Goal: Task Accomplishment & Management: Manage account settings

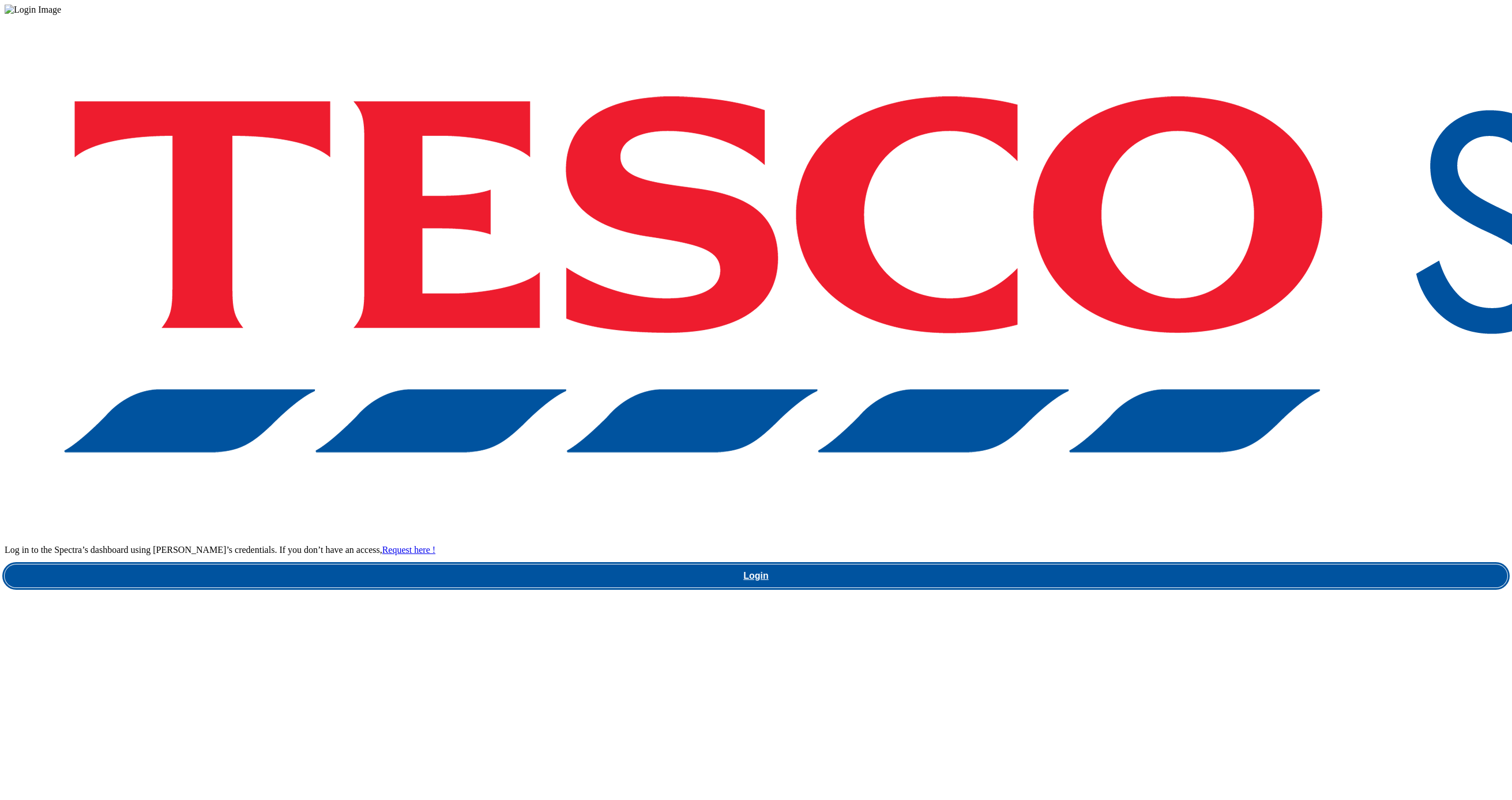
click at [1129, 565] on link "Login" at bounding box center [756, 576] width 1502 height 23
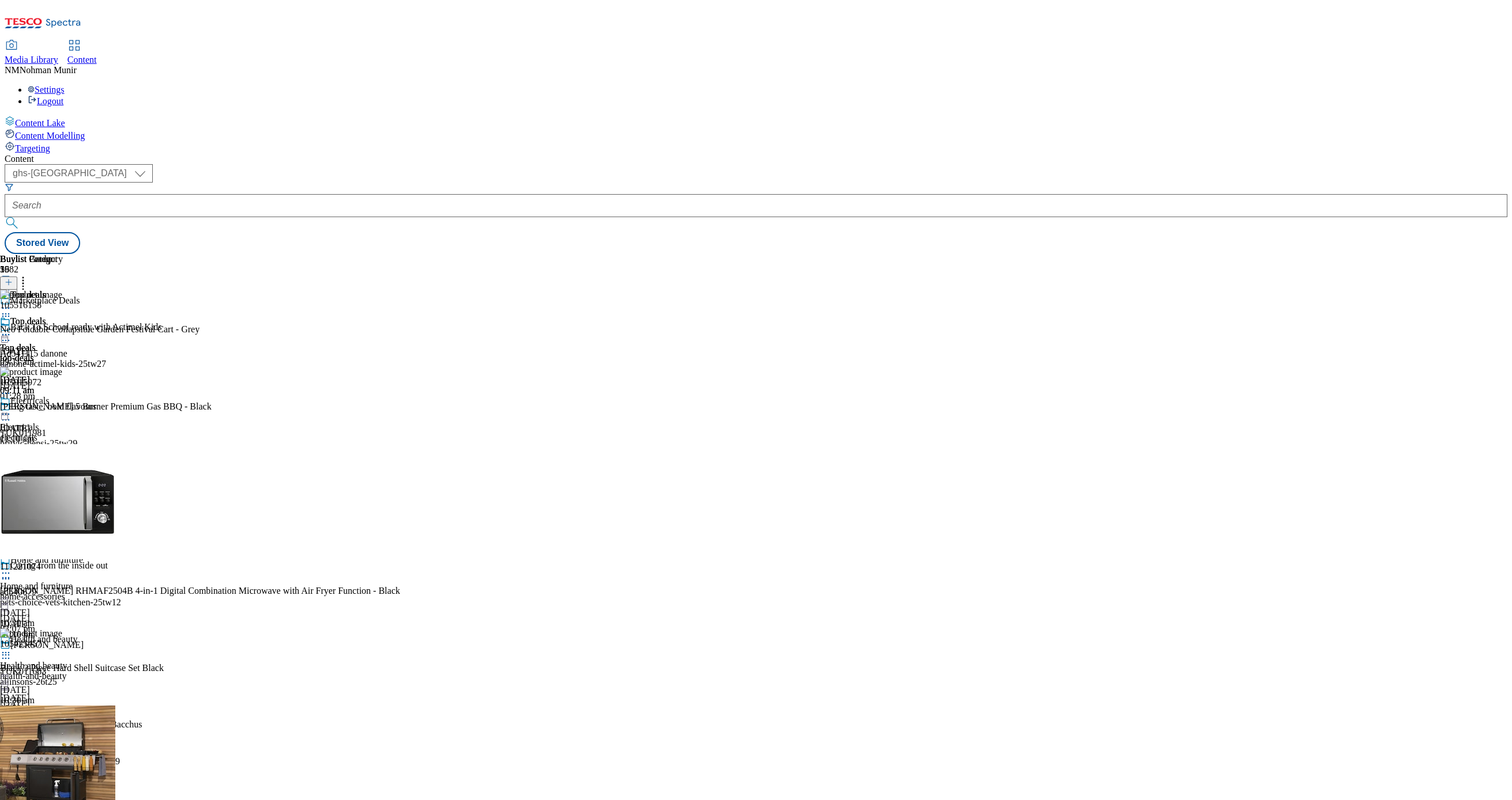
click at [90, 433] on div "electricals" at bounding box center [45, 438] width 90 height 10
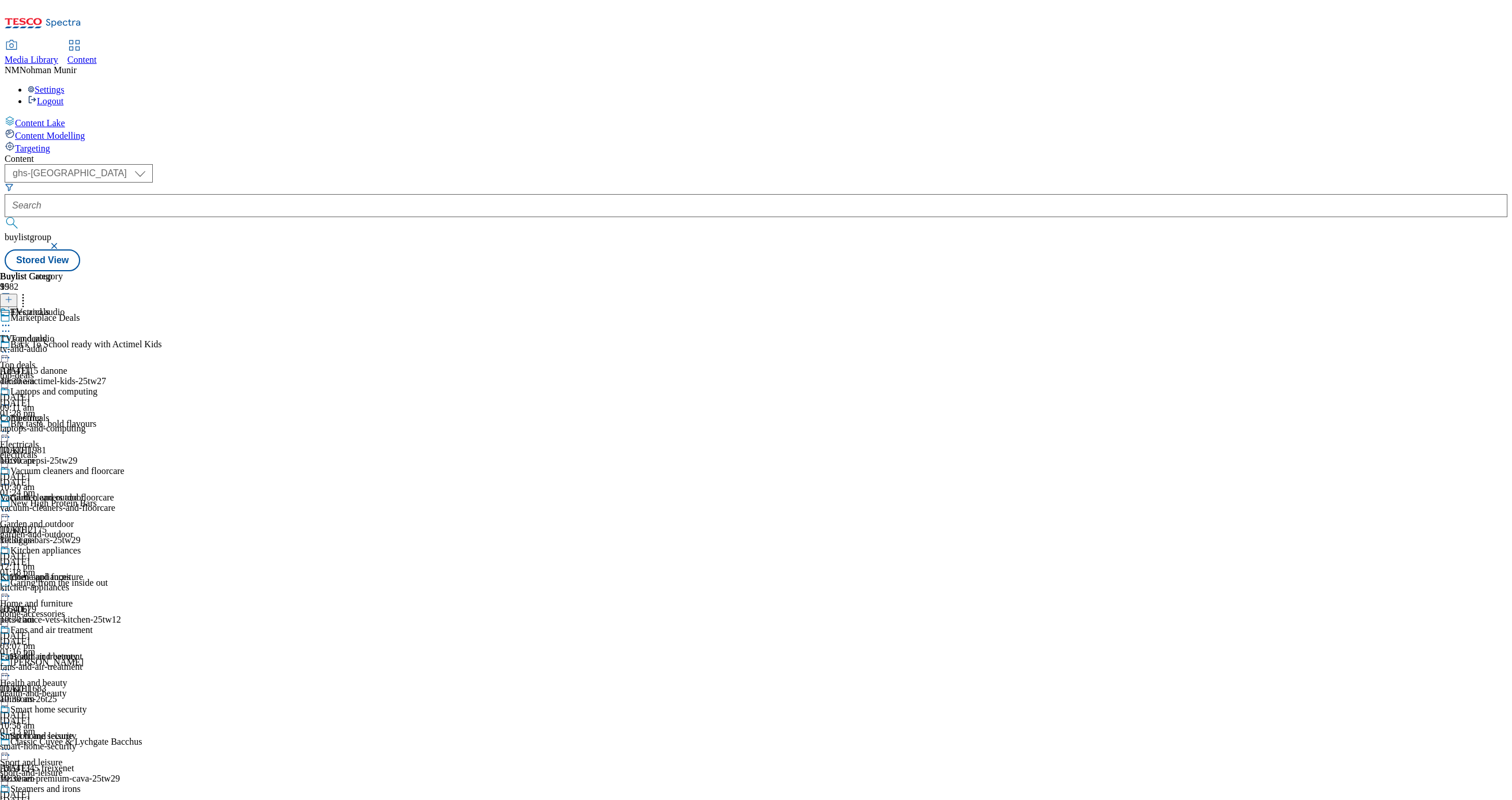
scroll to position [692, 0]
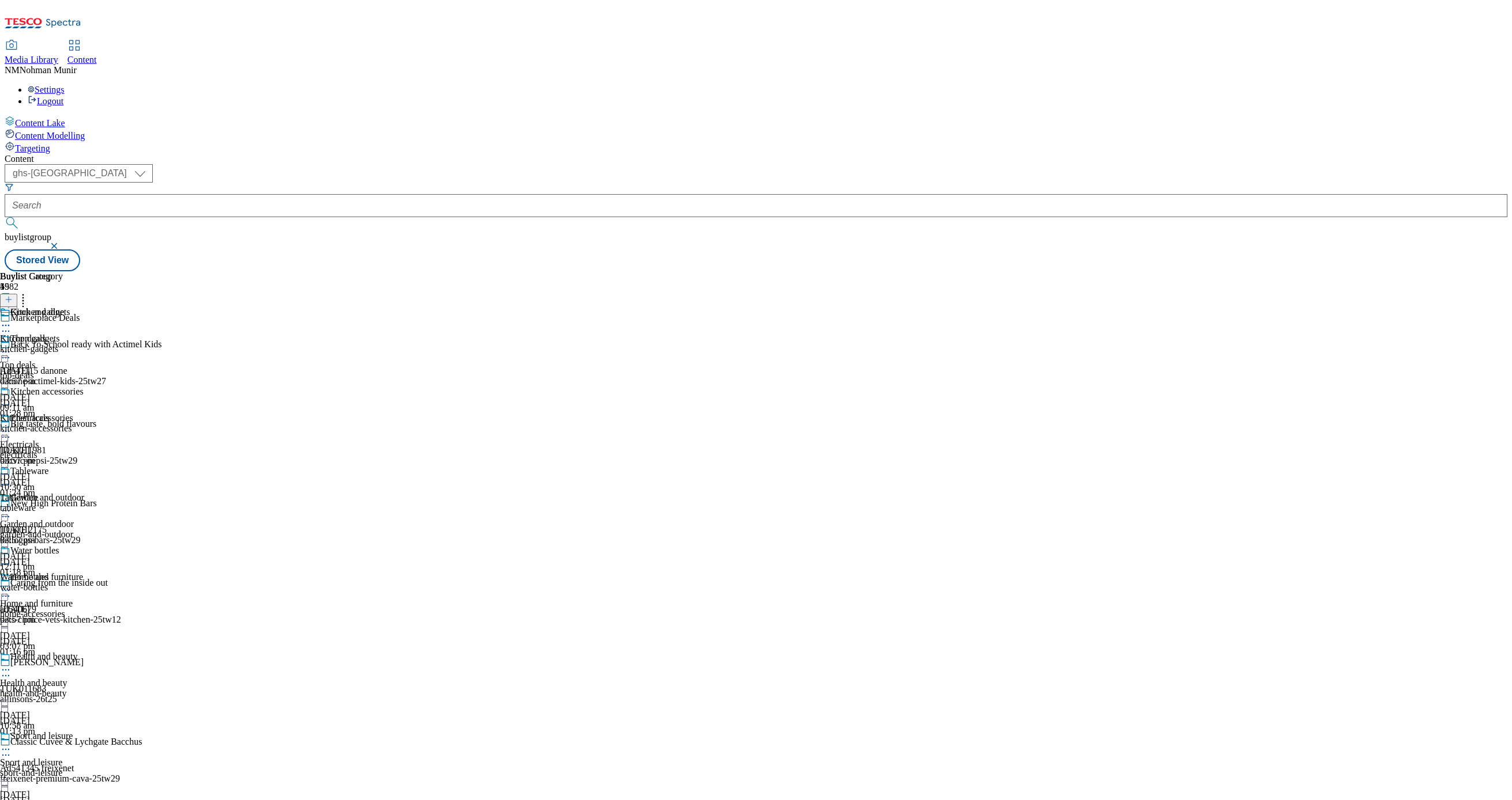
click at [84, 344] on div "kitchen-gadgets" at bounding box center [42, 349] width 84 height 10
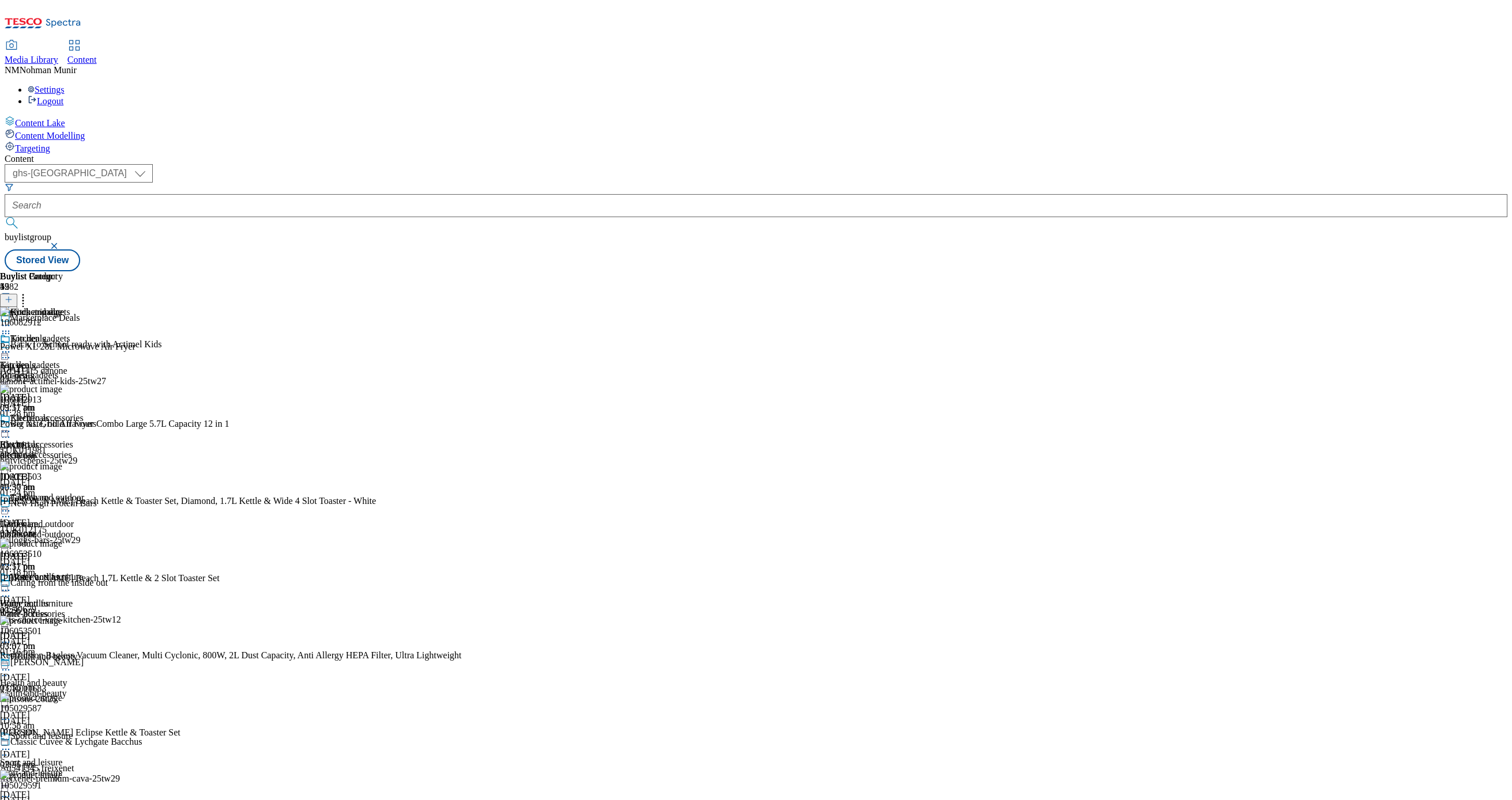
click at [29, 292] on icon at bounding box center [23, 298] width 11 height 11
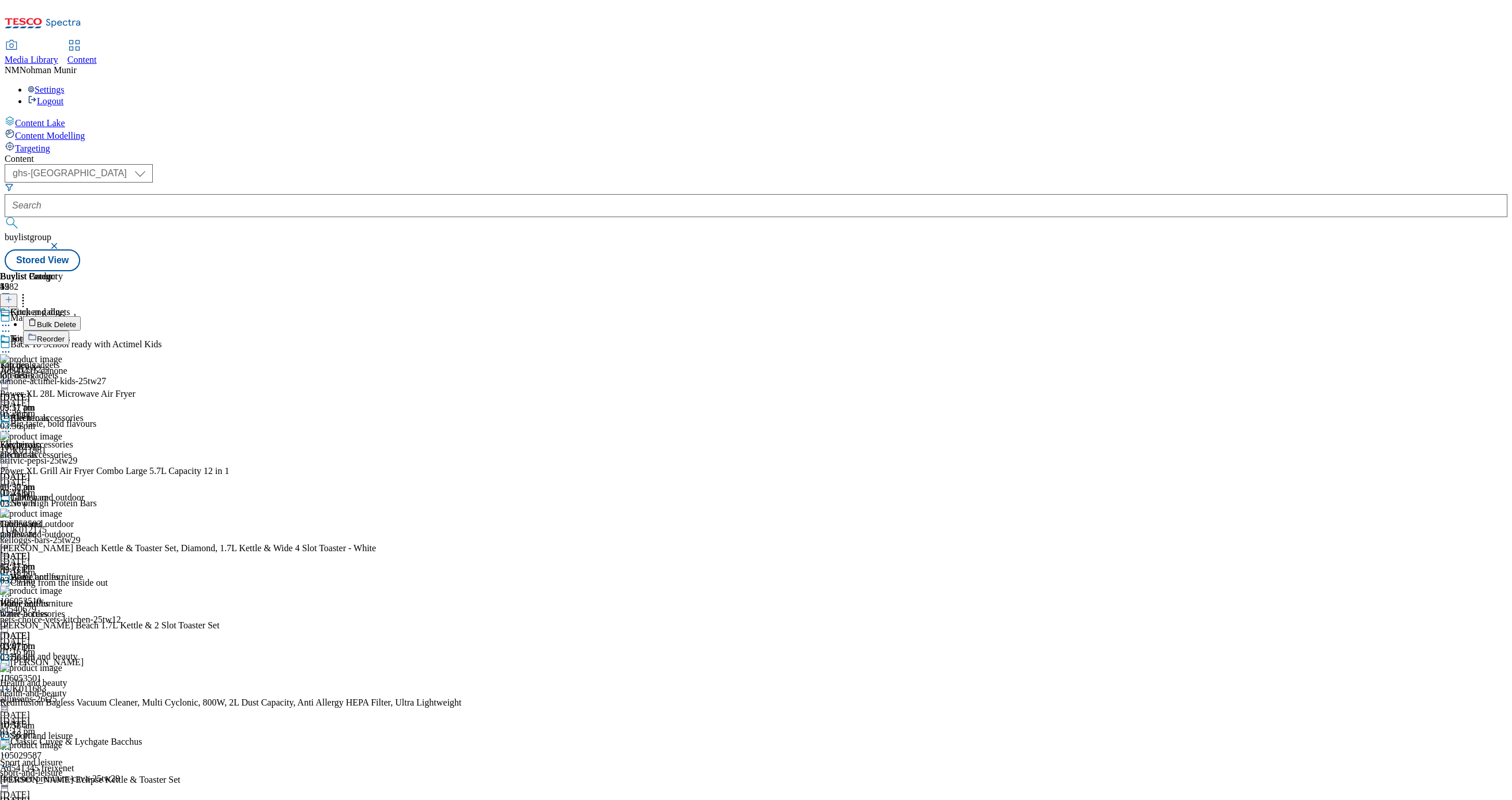
click at [664, 271] on div "Buylist Product 52 Bulk Delete Reorder 106082912 Power XL 28L Microwave Air Fry…" at bounding box center [332, 752] width 664 height 962
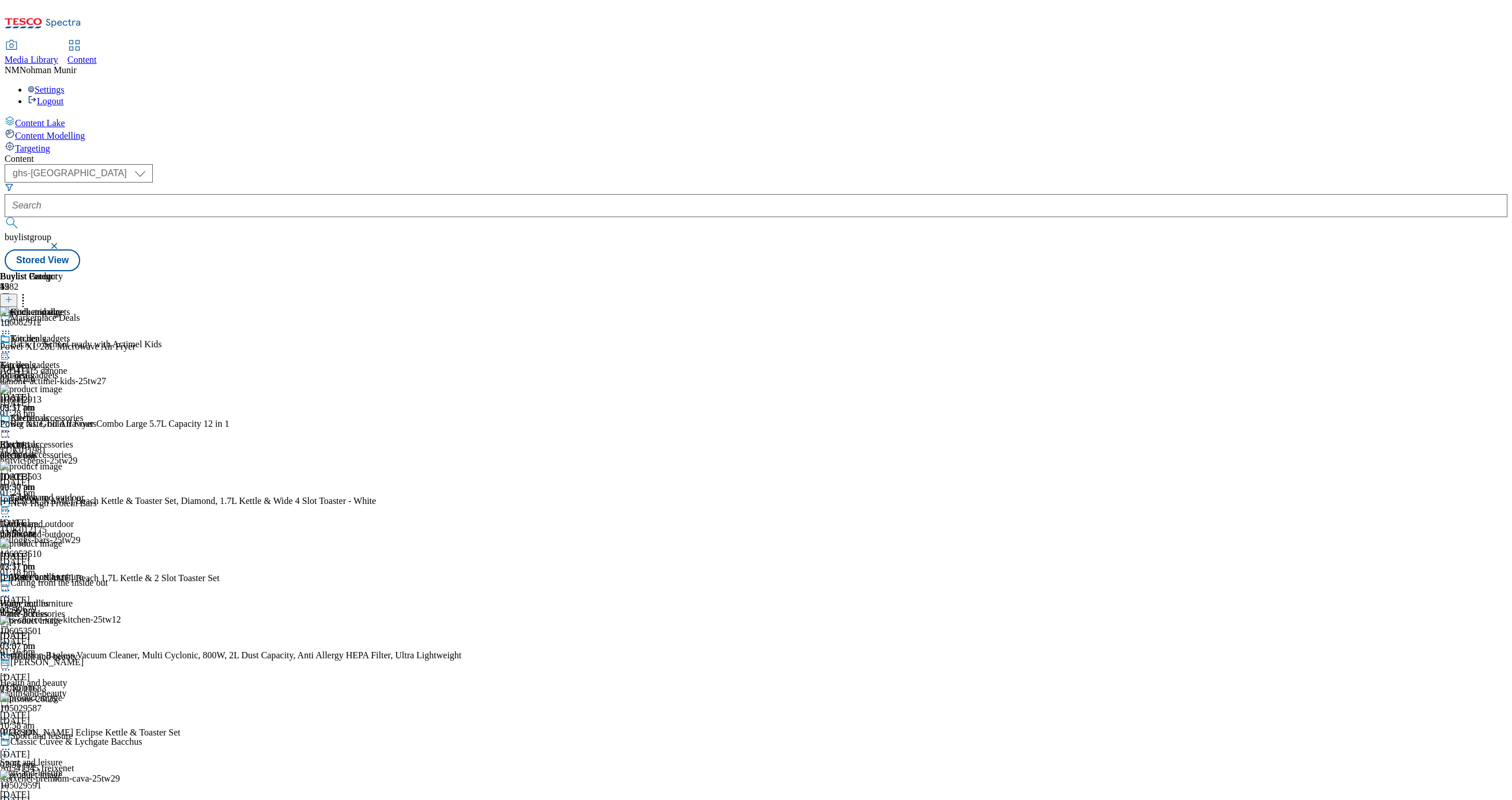
click at [11, 346] on icon at bounding box center [6, 352] width 11 height 11
click at [73, 478] on span "Un-publish" at bounding box center [54, 482] width 37 height 9
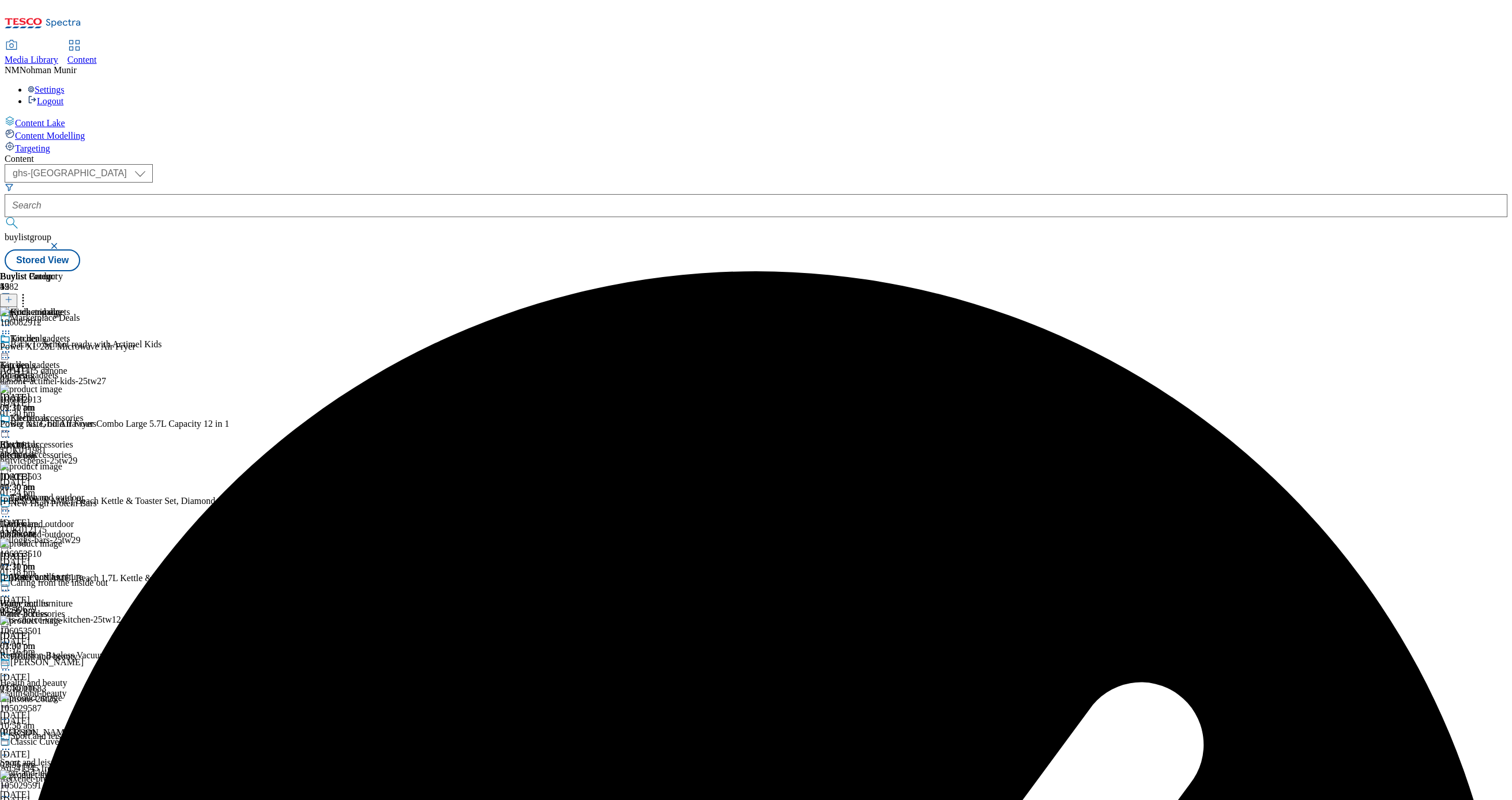
click at [84, 333] on div "Kitchen gadgets Kitchen gadgets kitchen-gadgets 18 Aug 2025 01:30 pm" at bounding box center [42, 373] width 84 height 80
click at [11, 346] on icon at bounding box center [6, 352] width 11 height 11
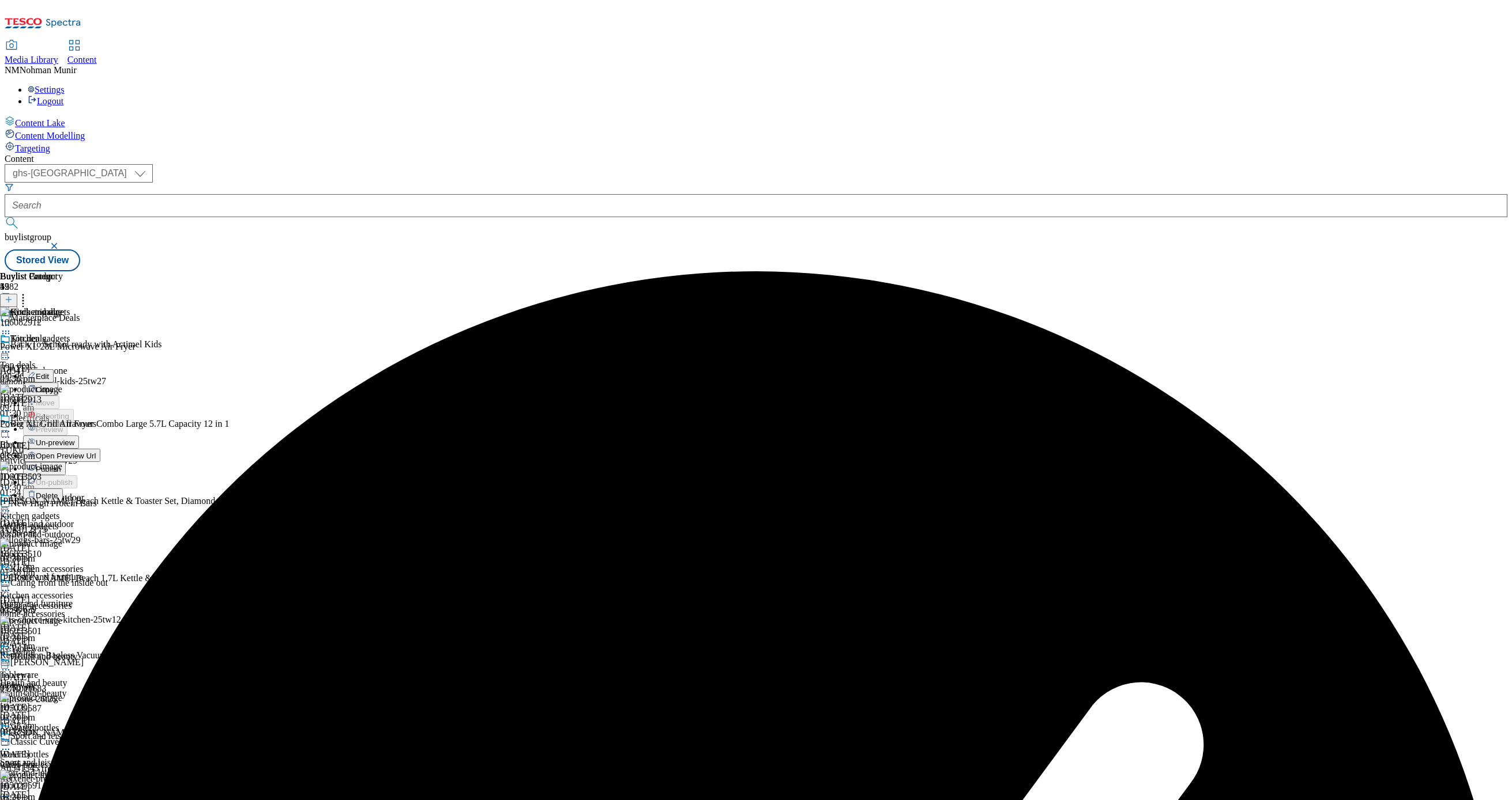
click at [74, 438] on span "Un-preview" at bounding box center [55, 442] width 39 height 9
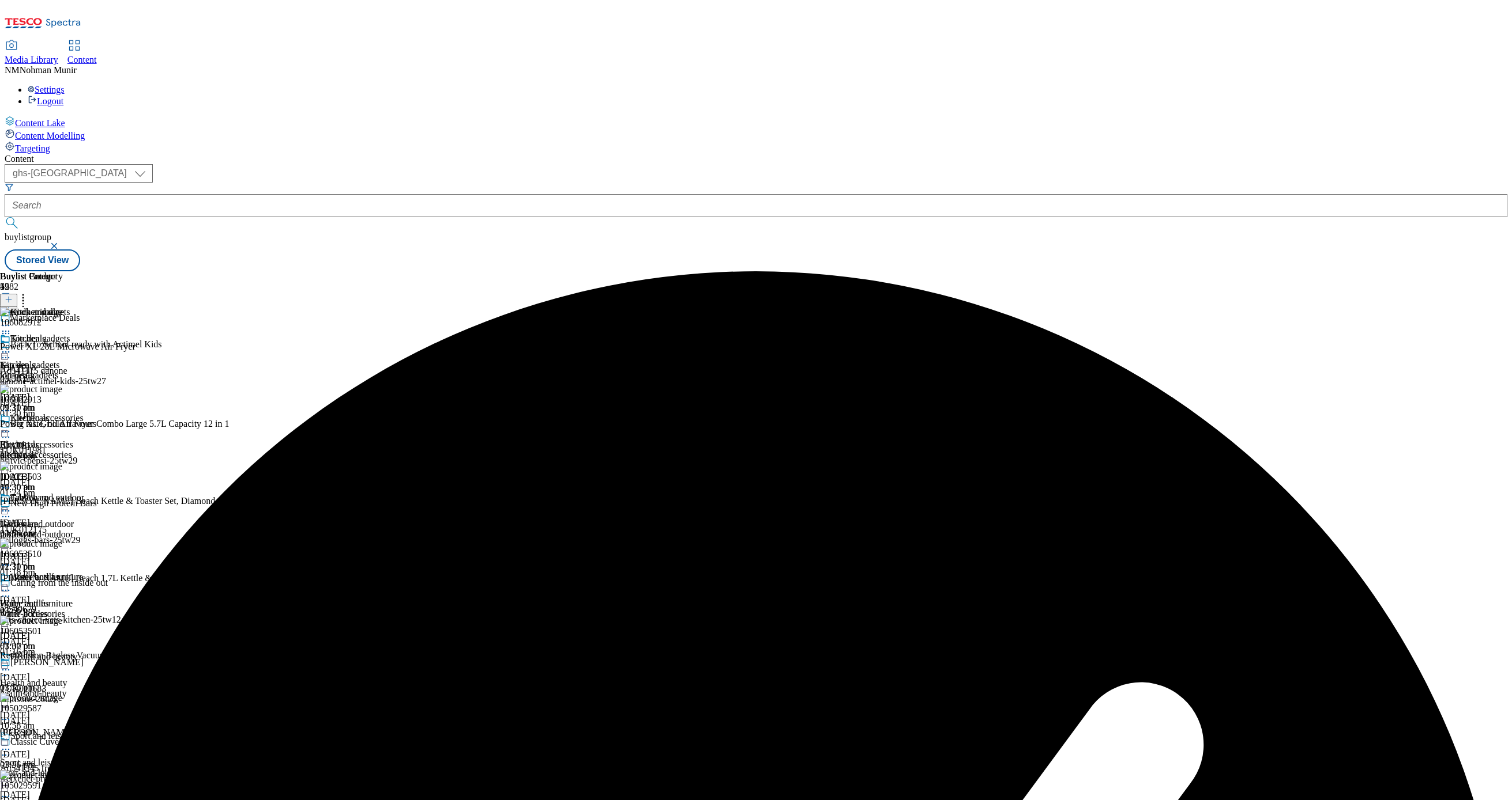
click at [29, 292] on icon at bounding box center [23, 298] width 11 height 11
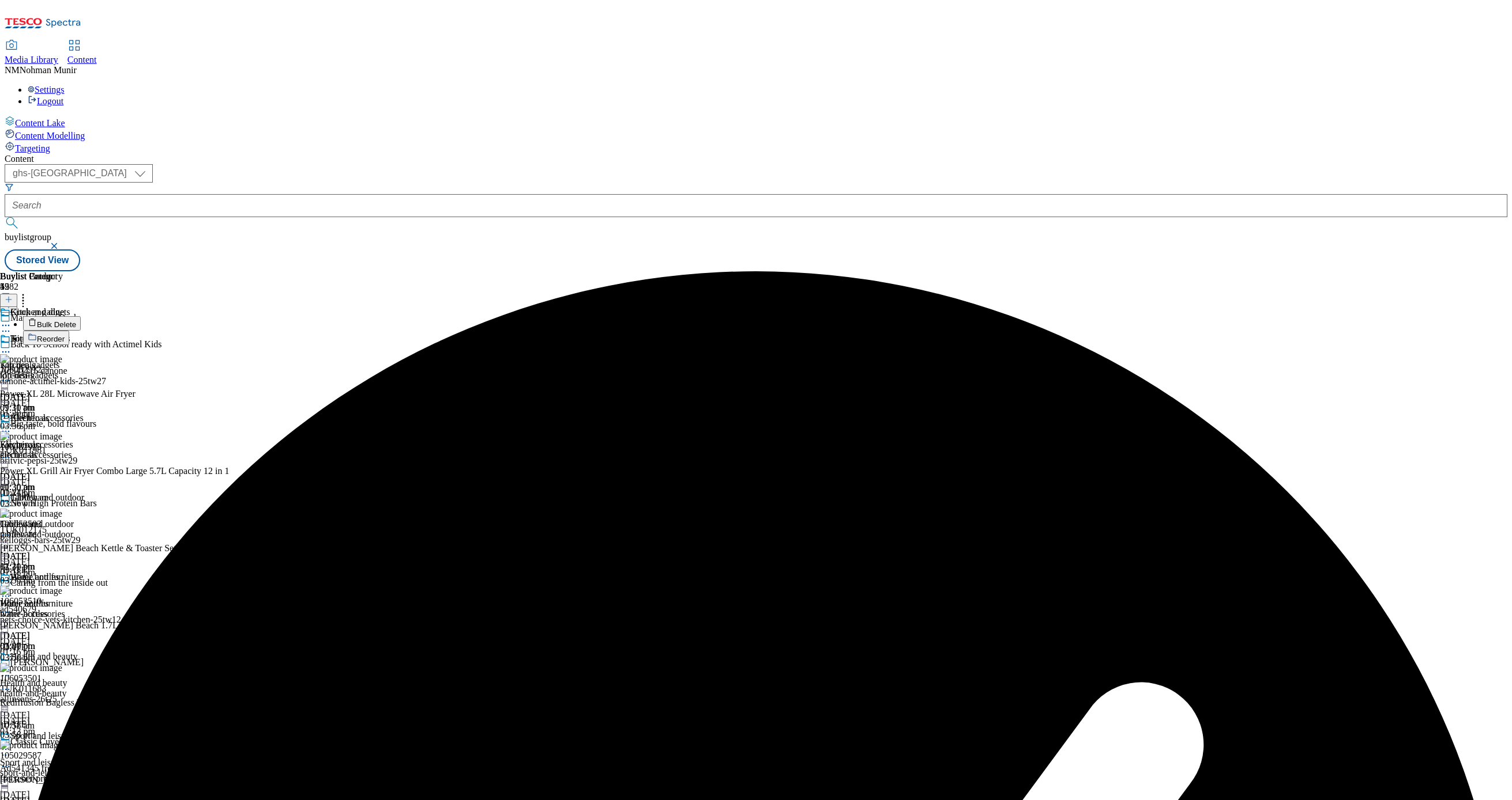
click at [81, 316] on button "Bulk Delete" at bounding box center [52, 324] width 57 height 15
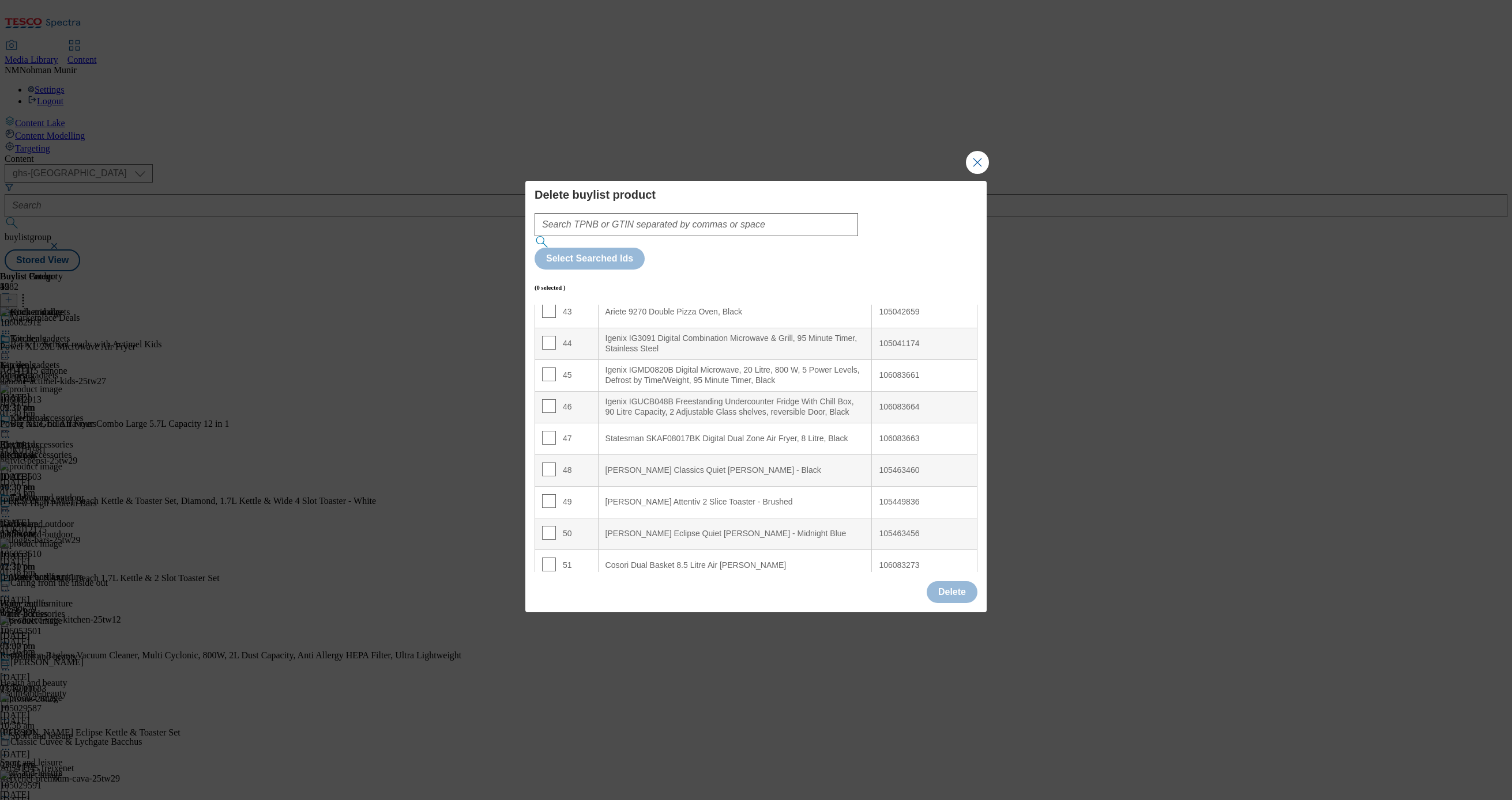
scroll to position [1430, 0]
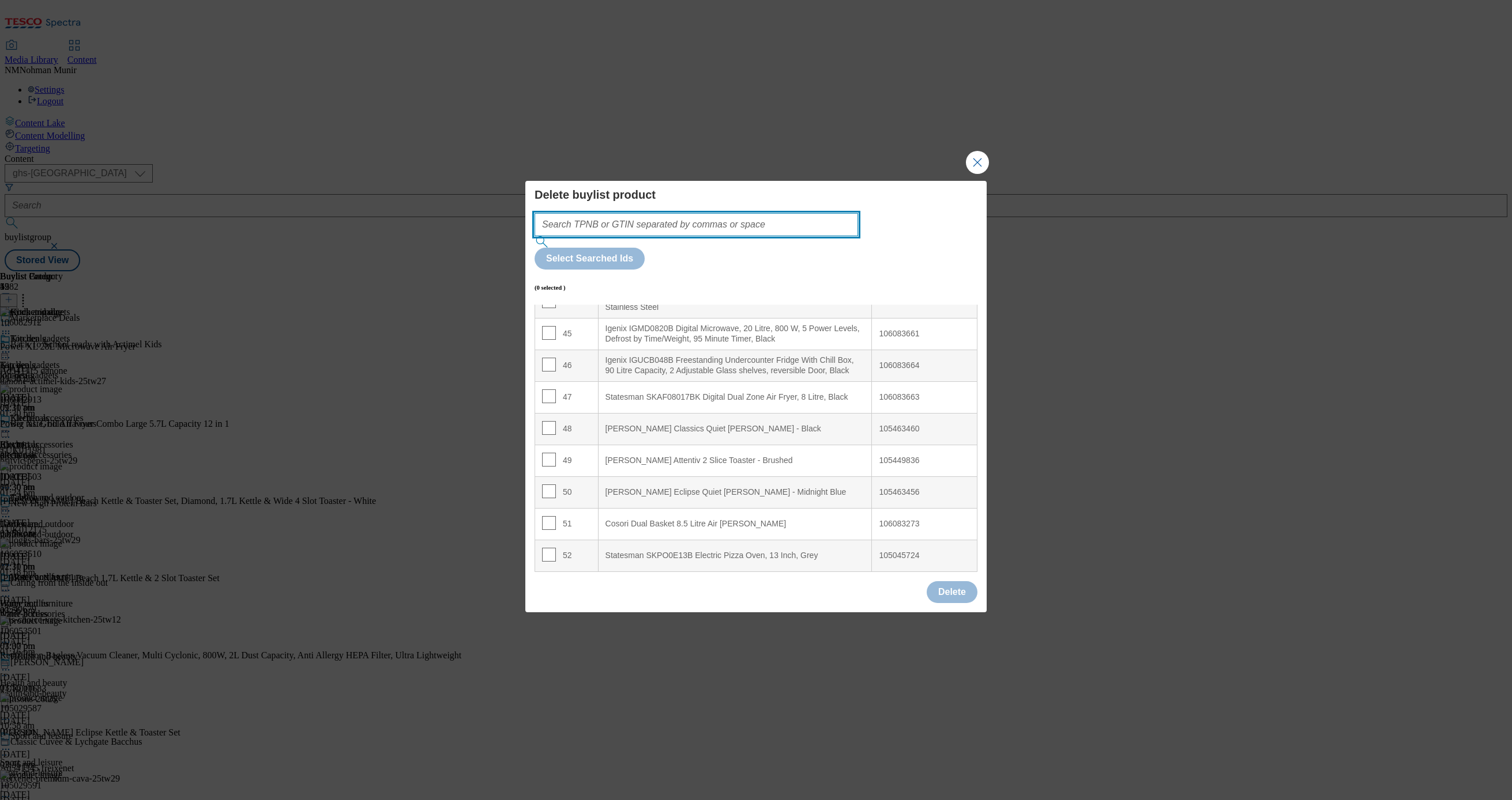
click at [747, 237] on input "Modal" at bounding box center [696, 224] width 323 height 23
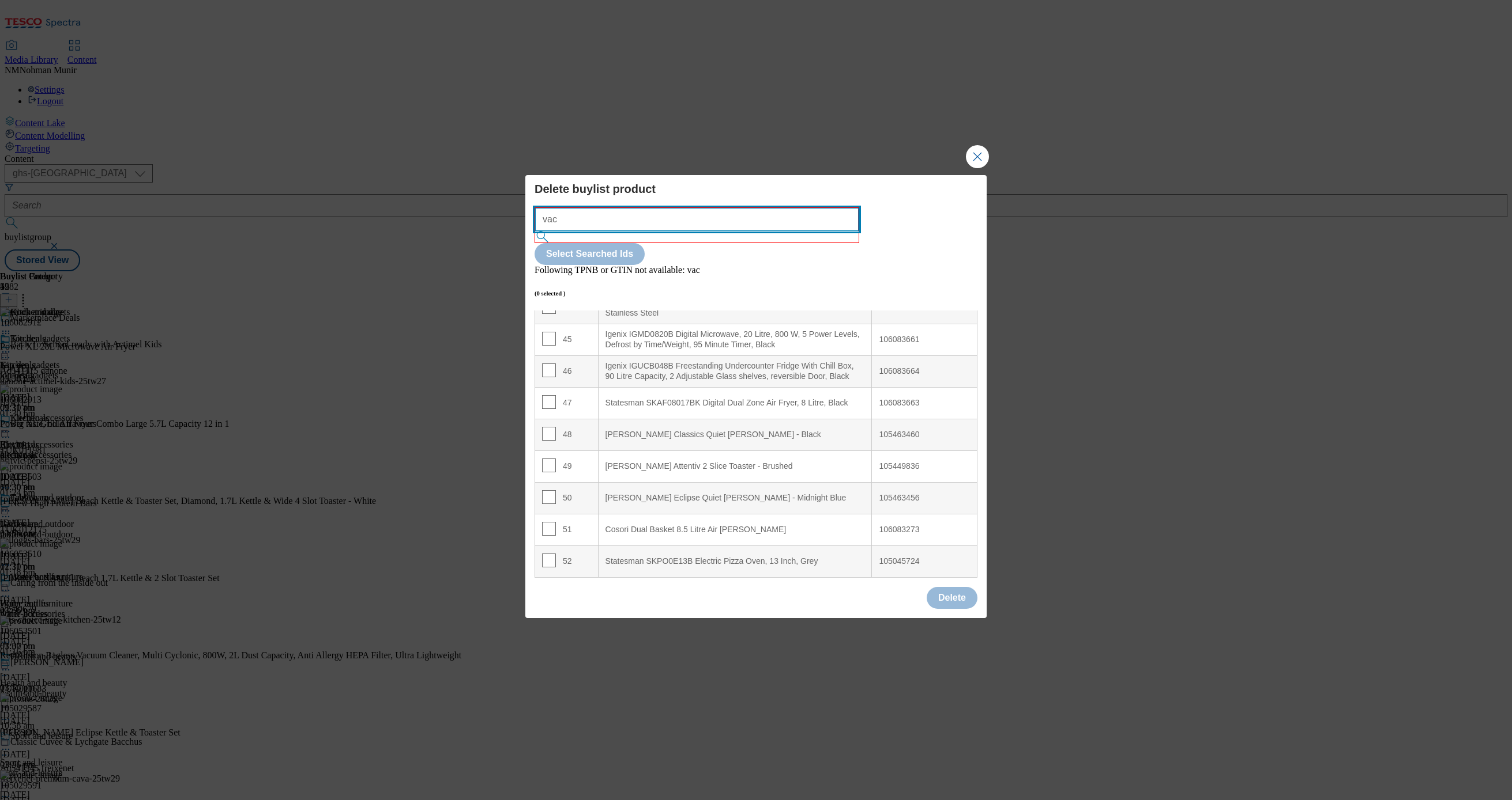
type input "vac"
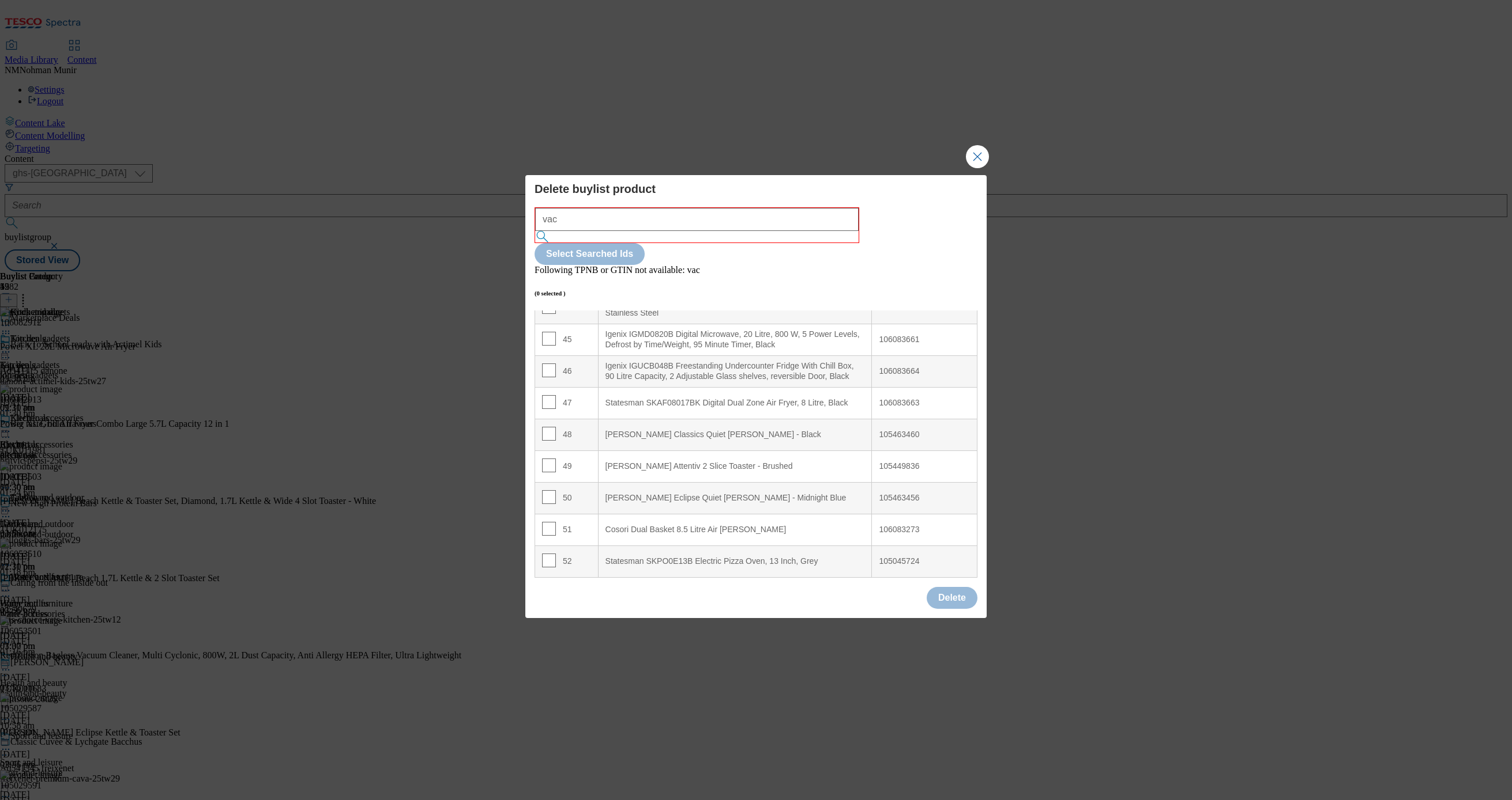
scroll to position [36, 0]
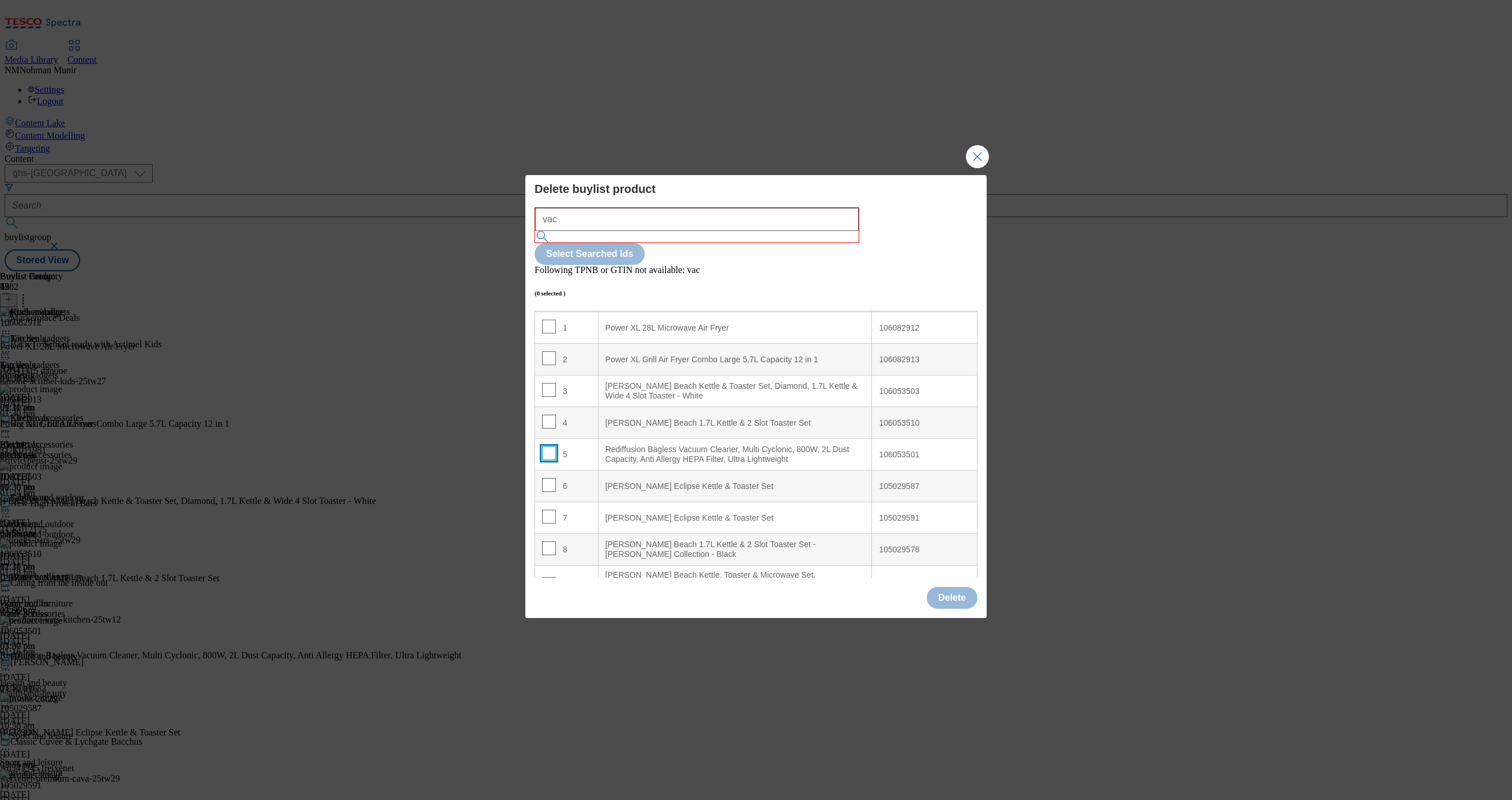
click at [550, 446] on input "Modal" at bounding box center [548, 453] width 14 height 14
checkbox input "true"
click at [938, 587] on button "Delete" at bounding box center [951, 597] width 51 height 22
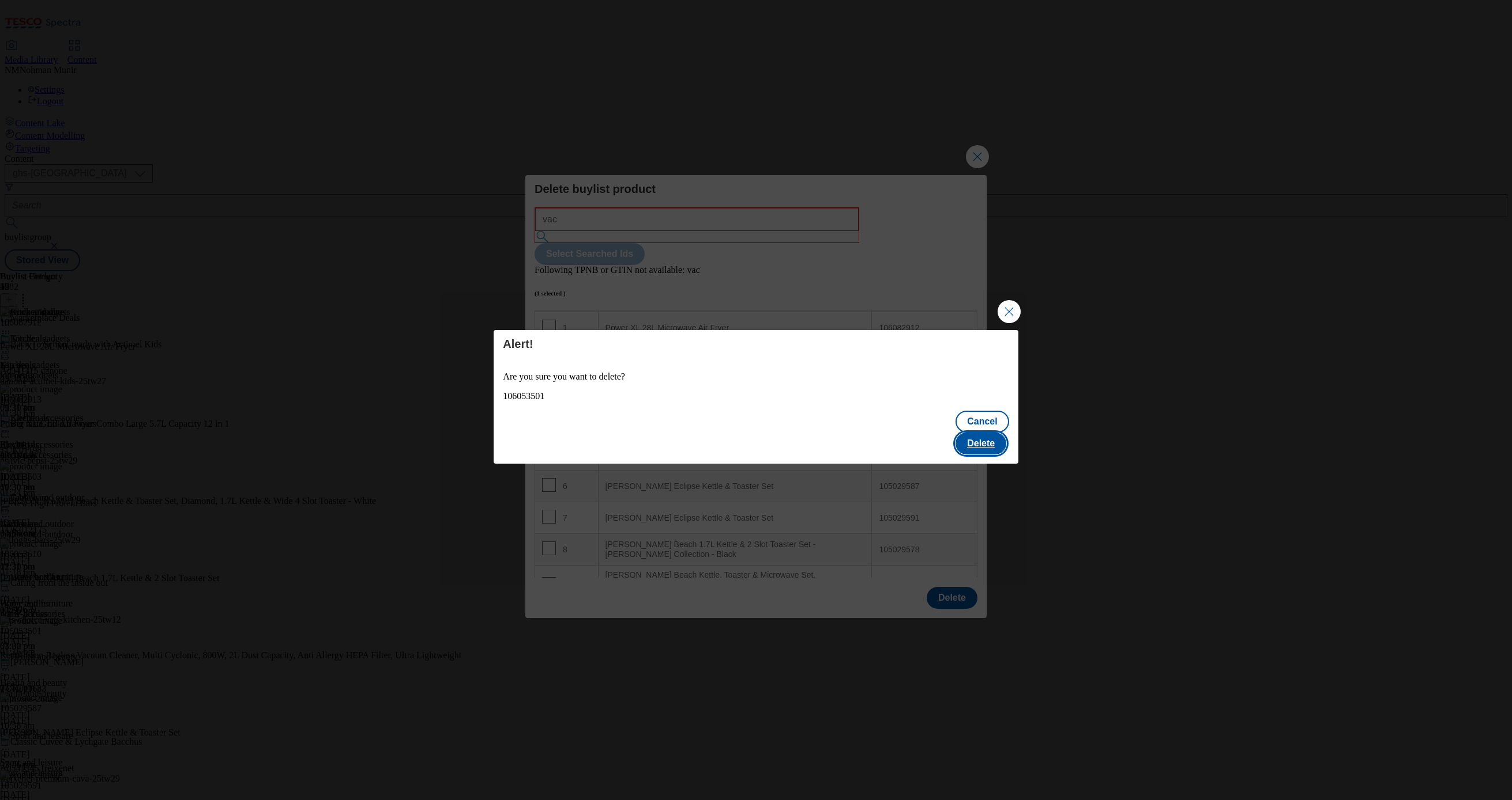
click at [971, 438] on button "Delete" at bounding box center [981, 443] width 51 height 22
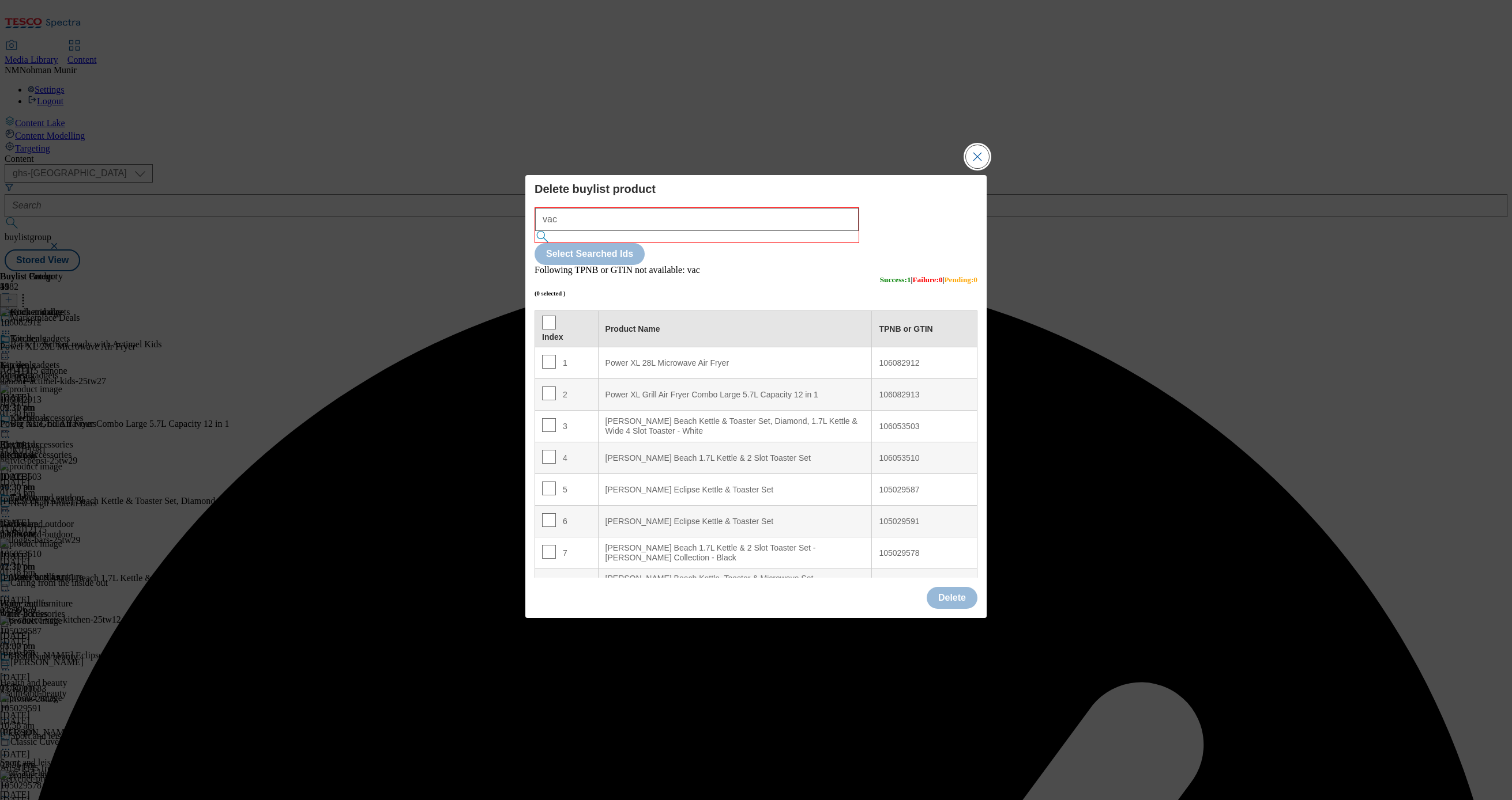
click at [977, 168] on button "Close Modal" at bounding box center [977, 157] width 23 height 23
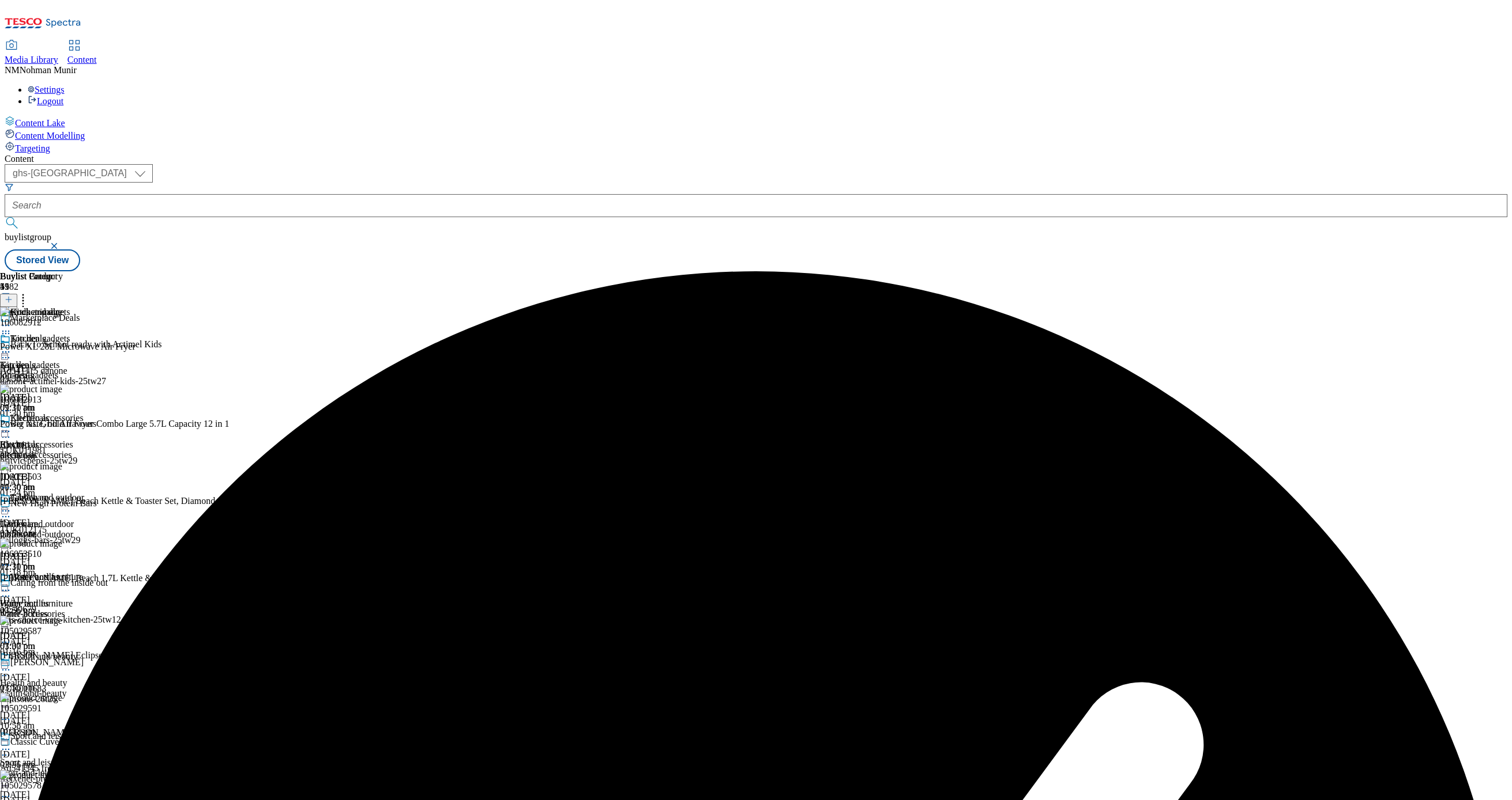
click at [11, 346] on icon at bounding box center [6, 352] width 11 height 11
click at [68, 422] on button "Preview" at bounding box center [45, 429] width 44 height 13
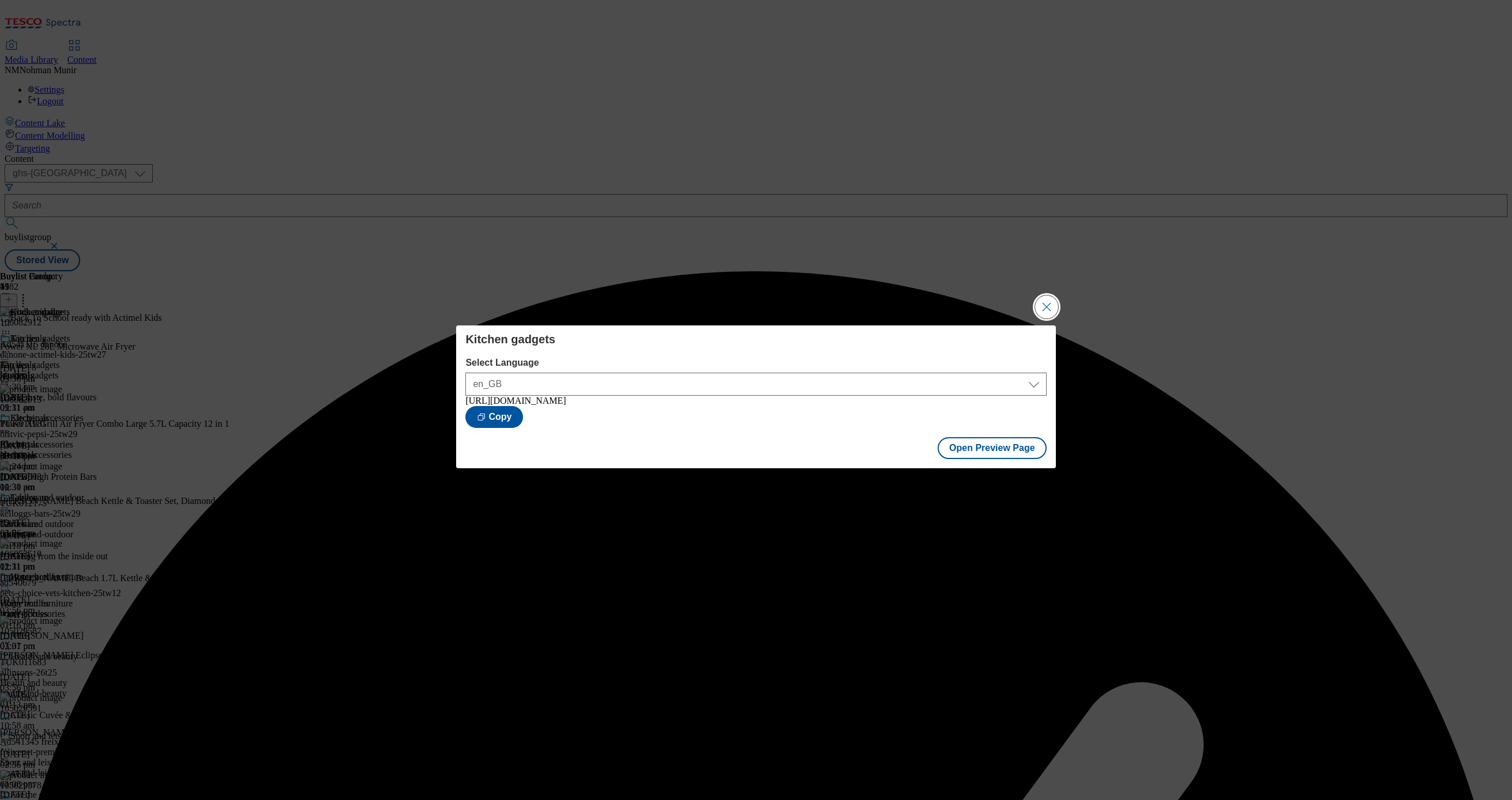
click at [1044, 301] on button "Close Modal" at bounding box center [1046, 307] width 23 height 23
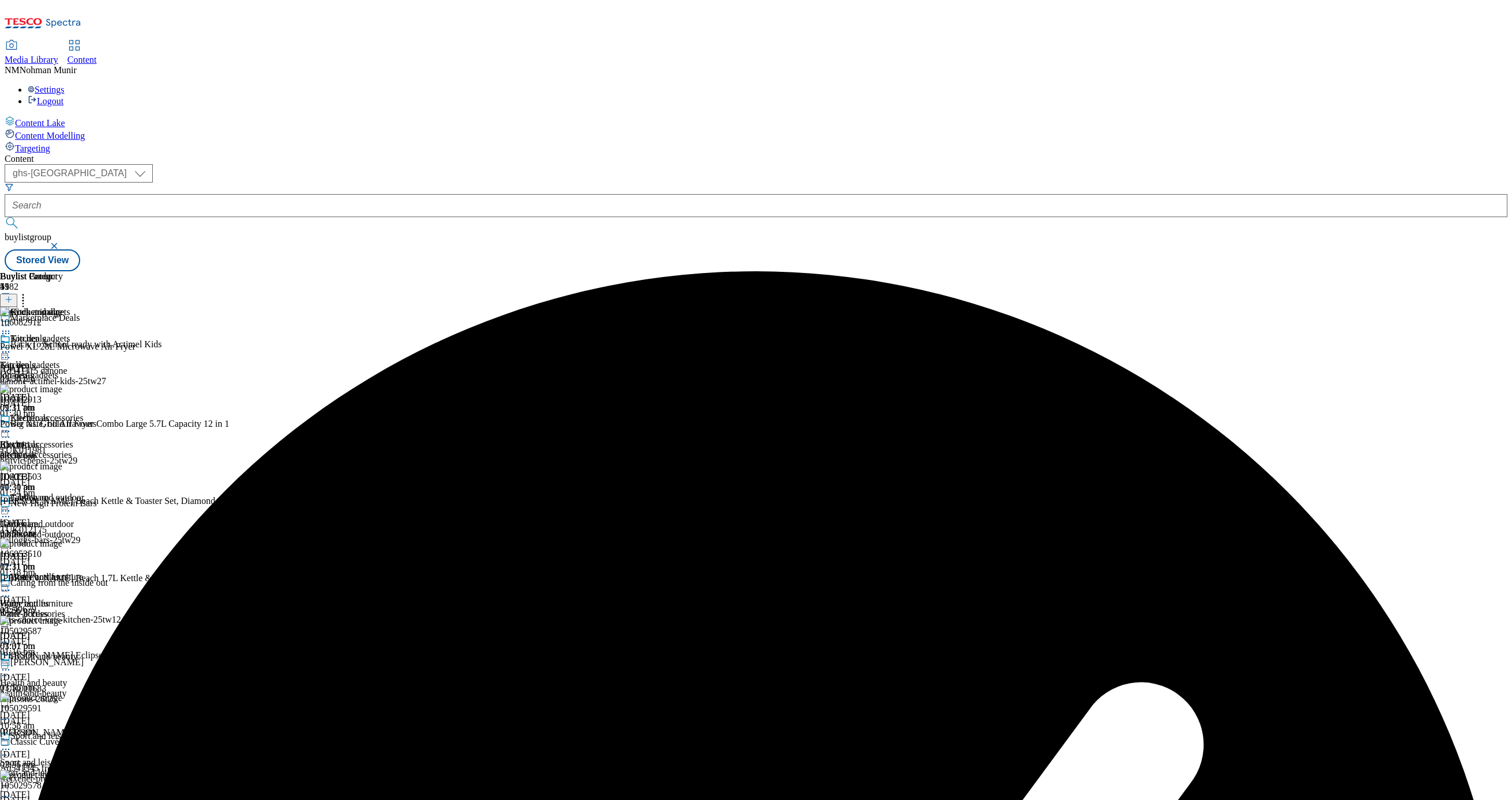
click at [11, 346] on icon at bounding box center [6, 352] width 11 height 11
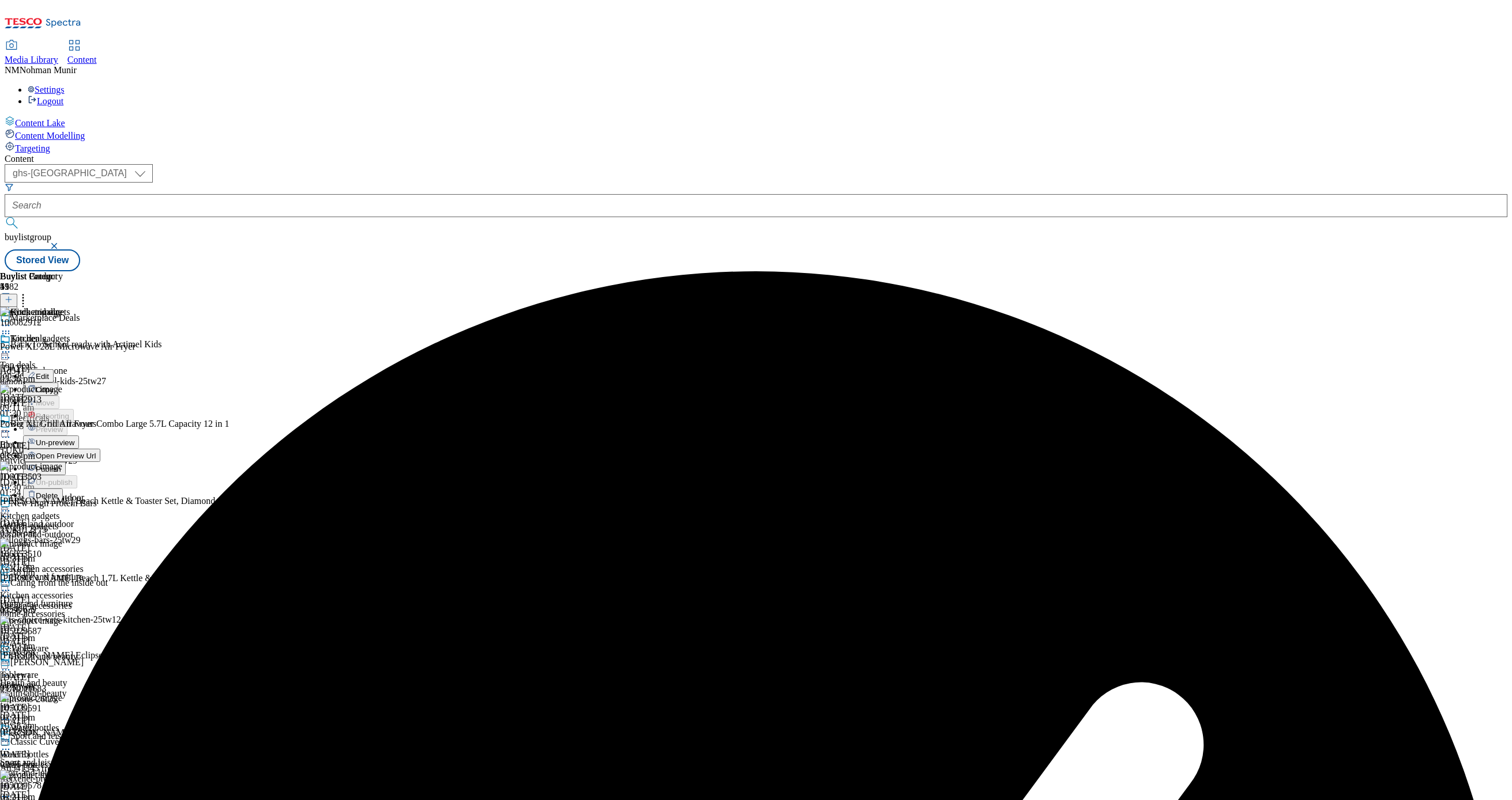
click at [61, 465] on span "Publish" at bounding box center [48, 469] width 25 height 9
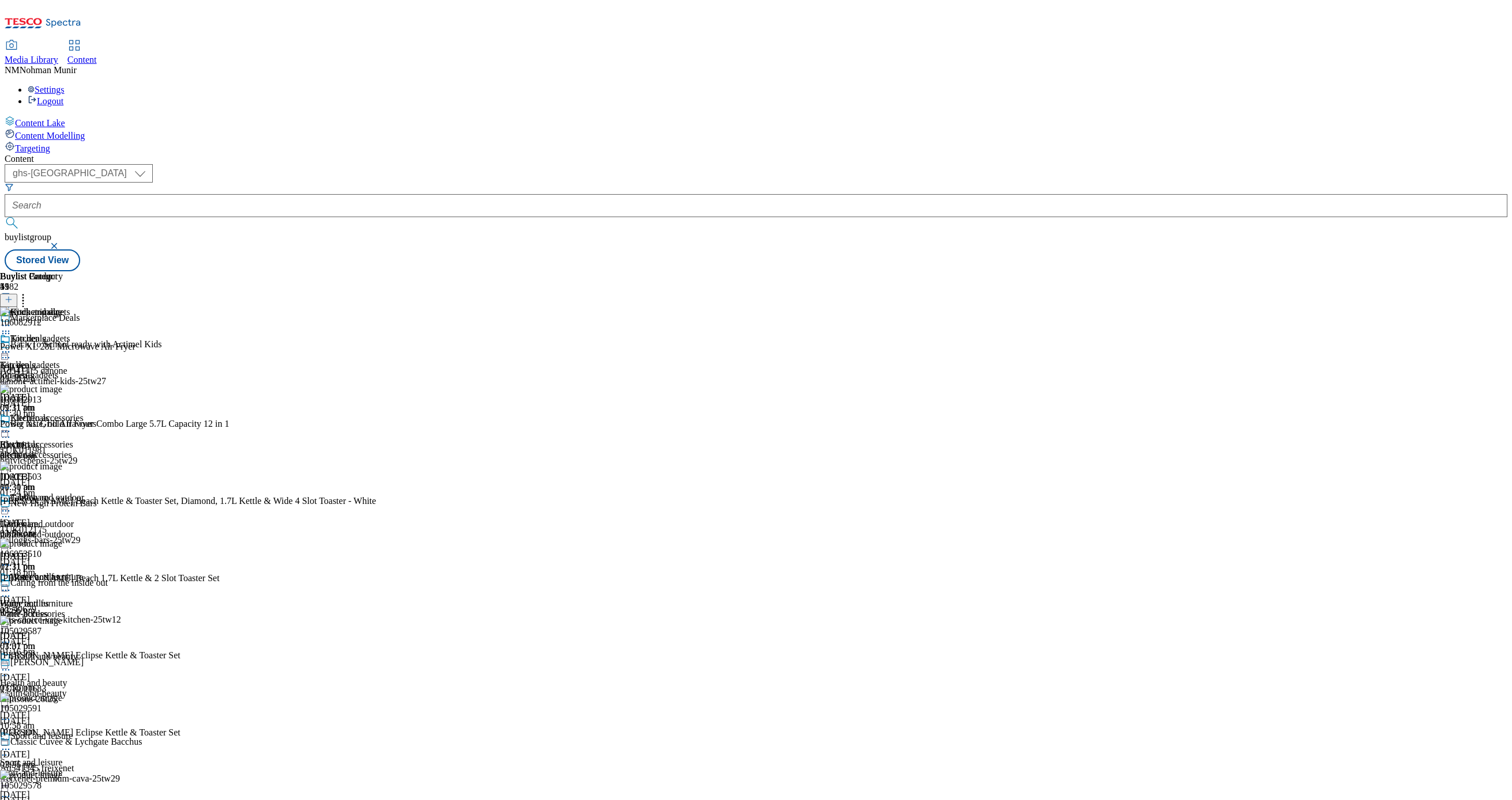
scroll to position [692, 0]
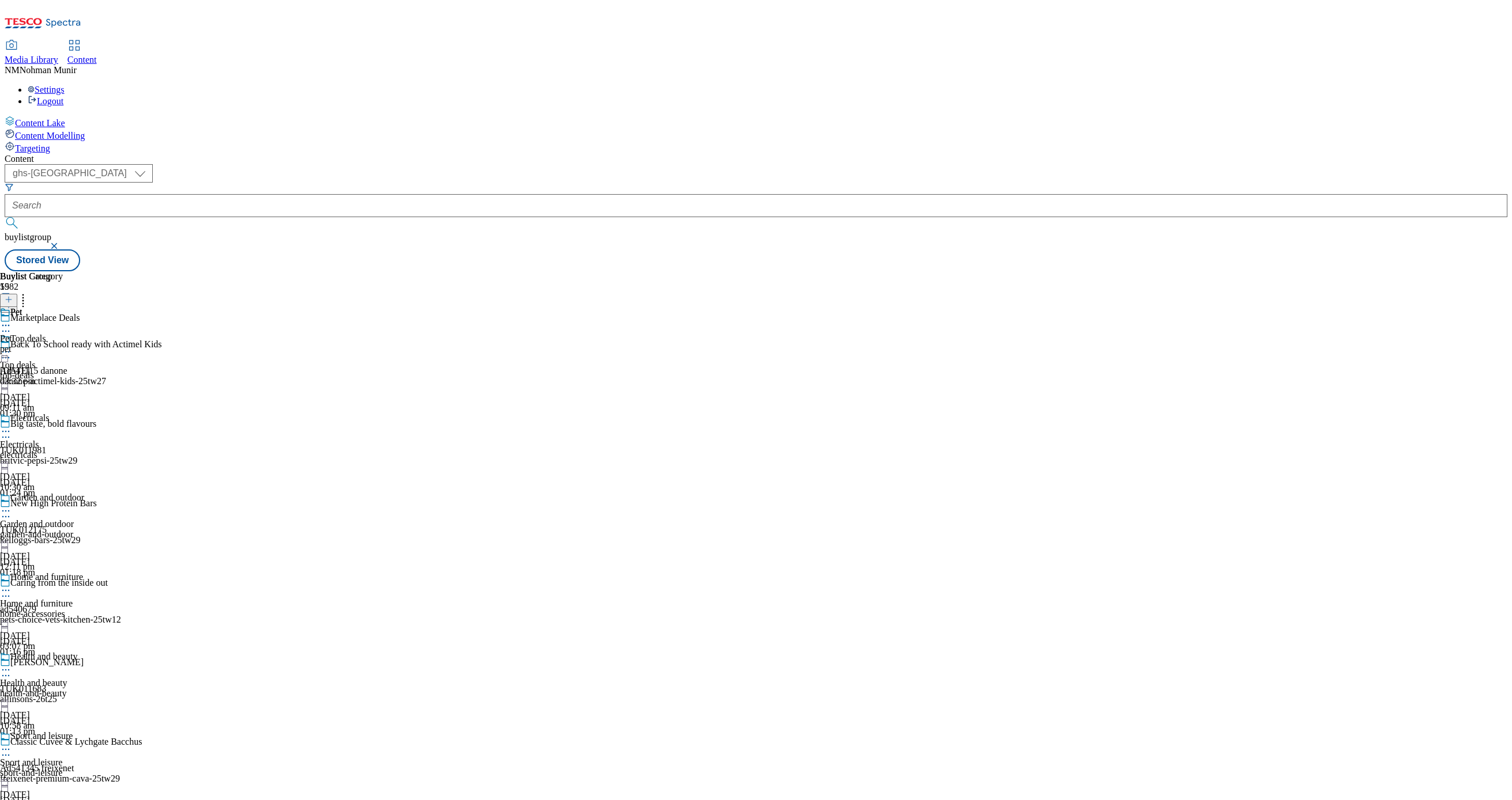
click at [63, 344] on div "pet" at bounding box center [32, 349] width 63 height 10
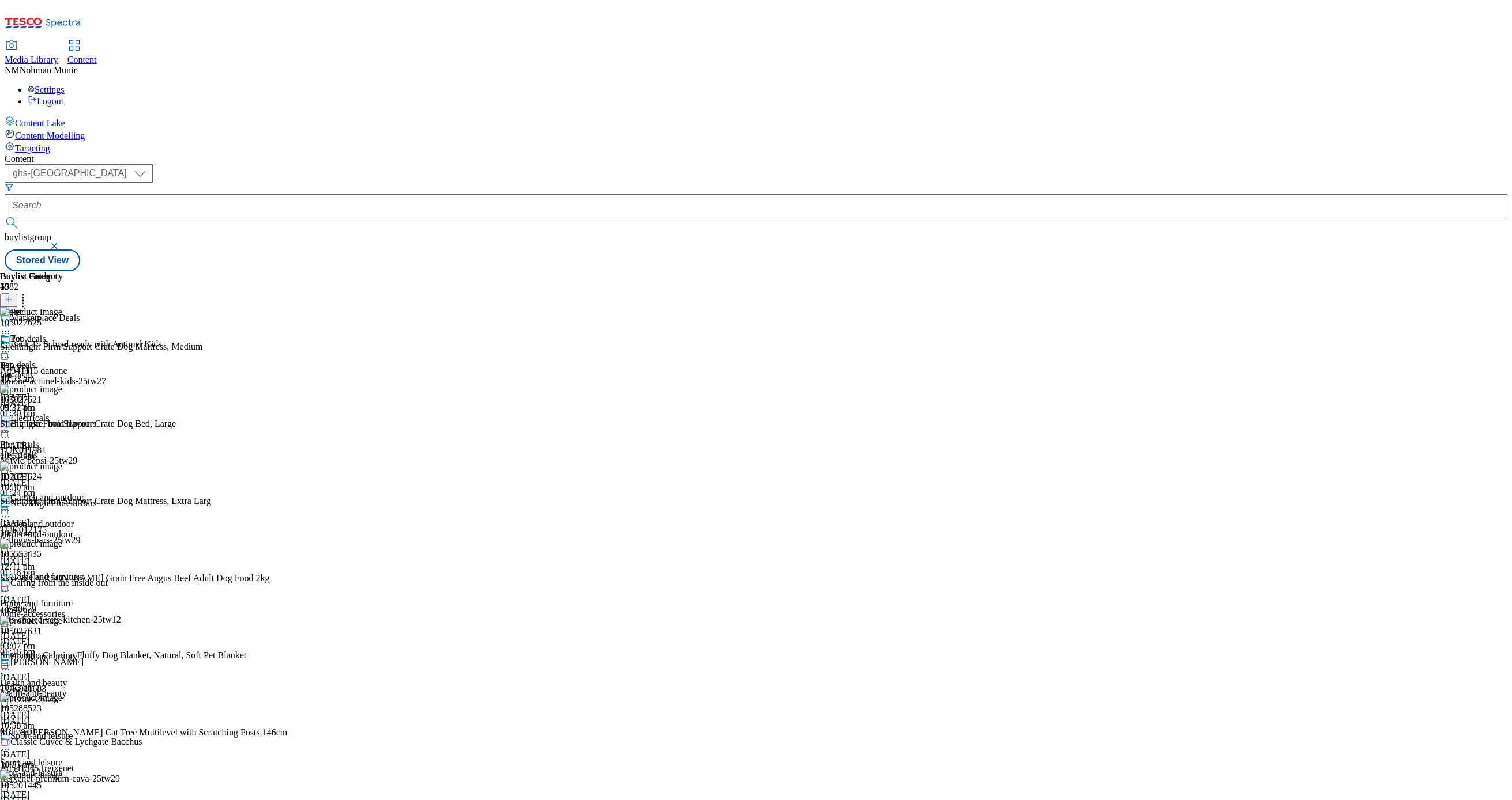
click at [24, 297] on circle at bounding box center [23, 298] width 2 height 2
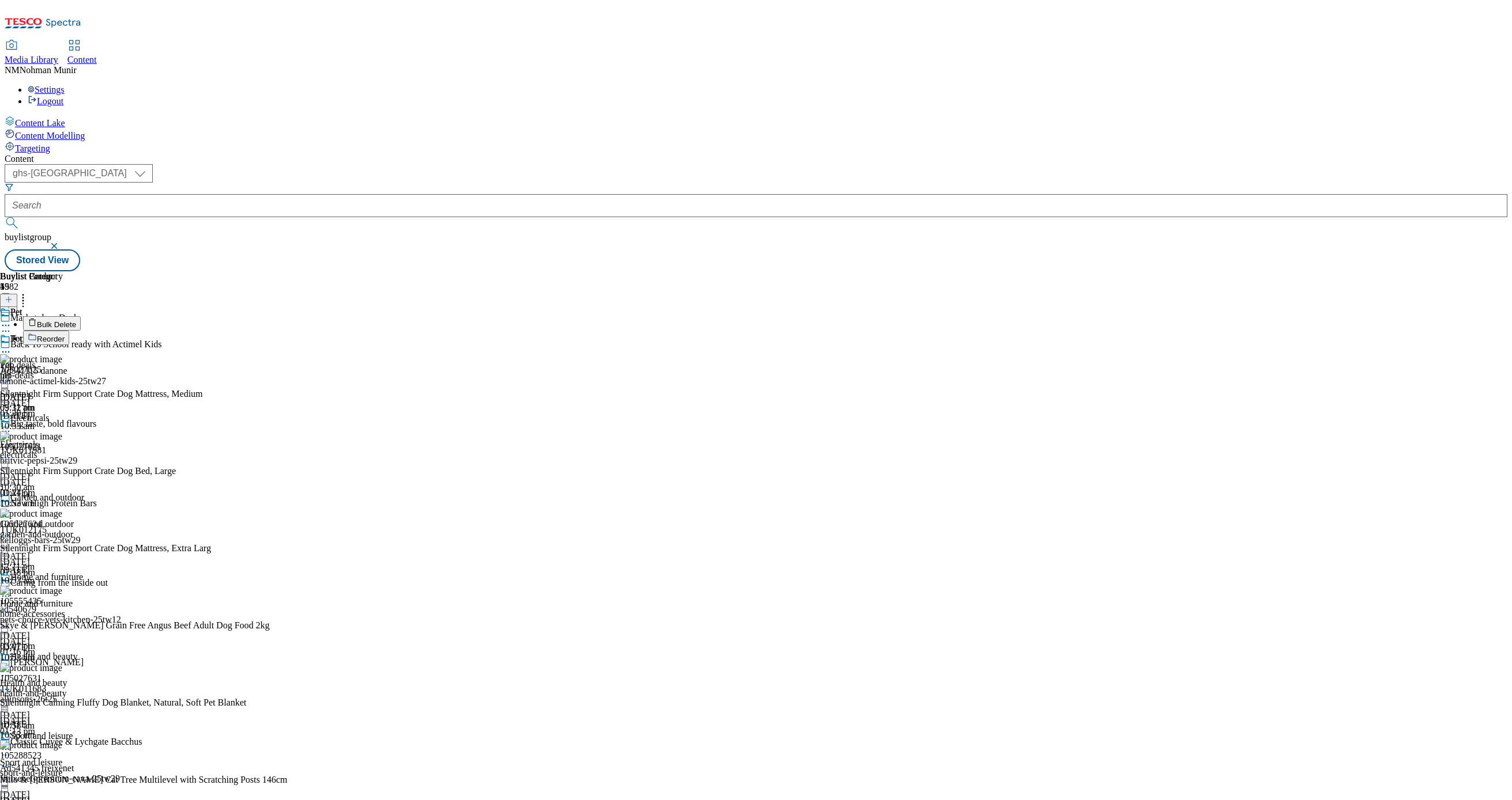
click at [81, 316] on button "Bulk Delete" at bounding box center [52, 324] width 57 height 15
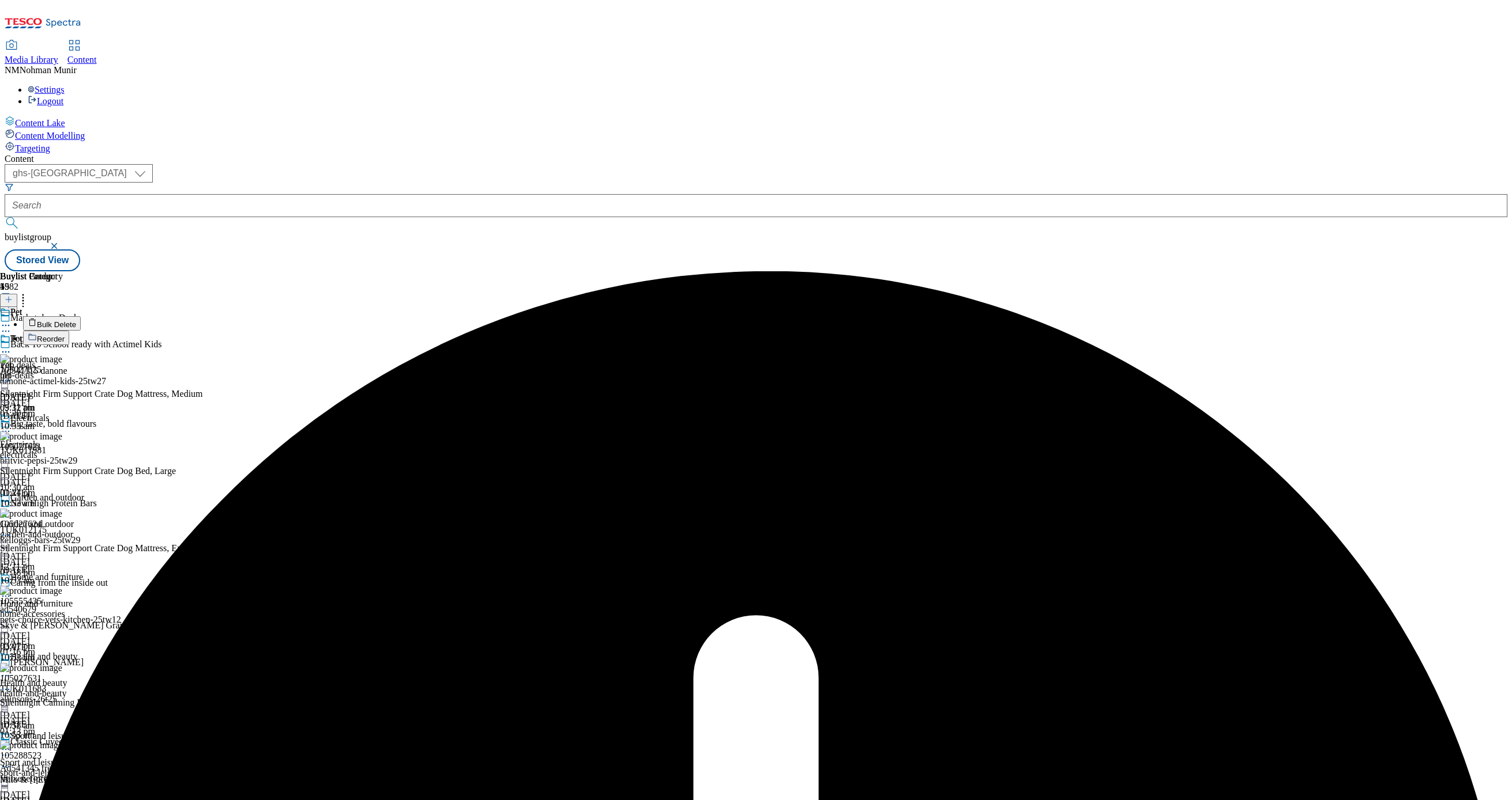
click at [11, 346] on icon at bounding box center [6, 352] width 11 height 11
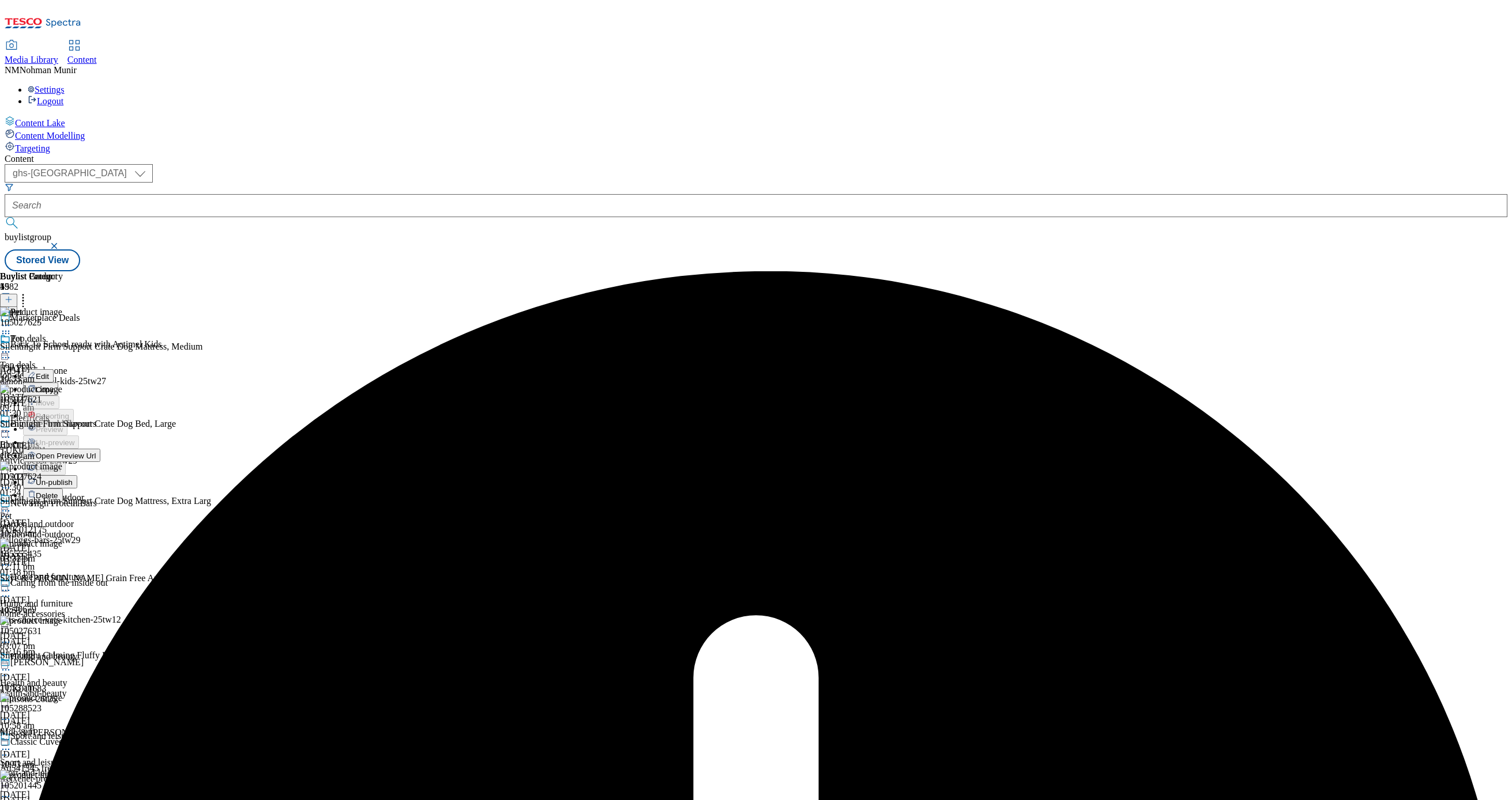
click at [73, 478] on span "Un-publish" at bounding box center [54, 482] width 37 height 9
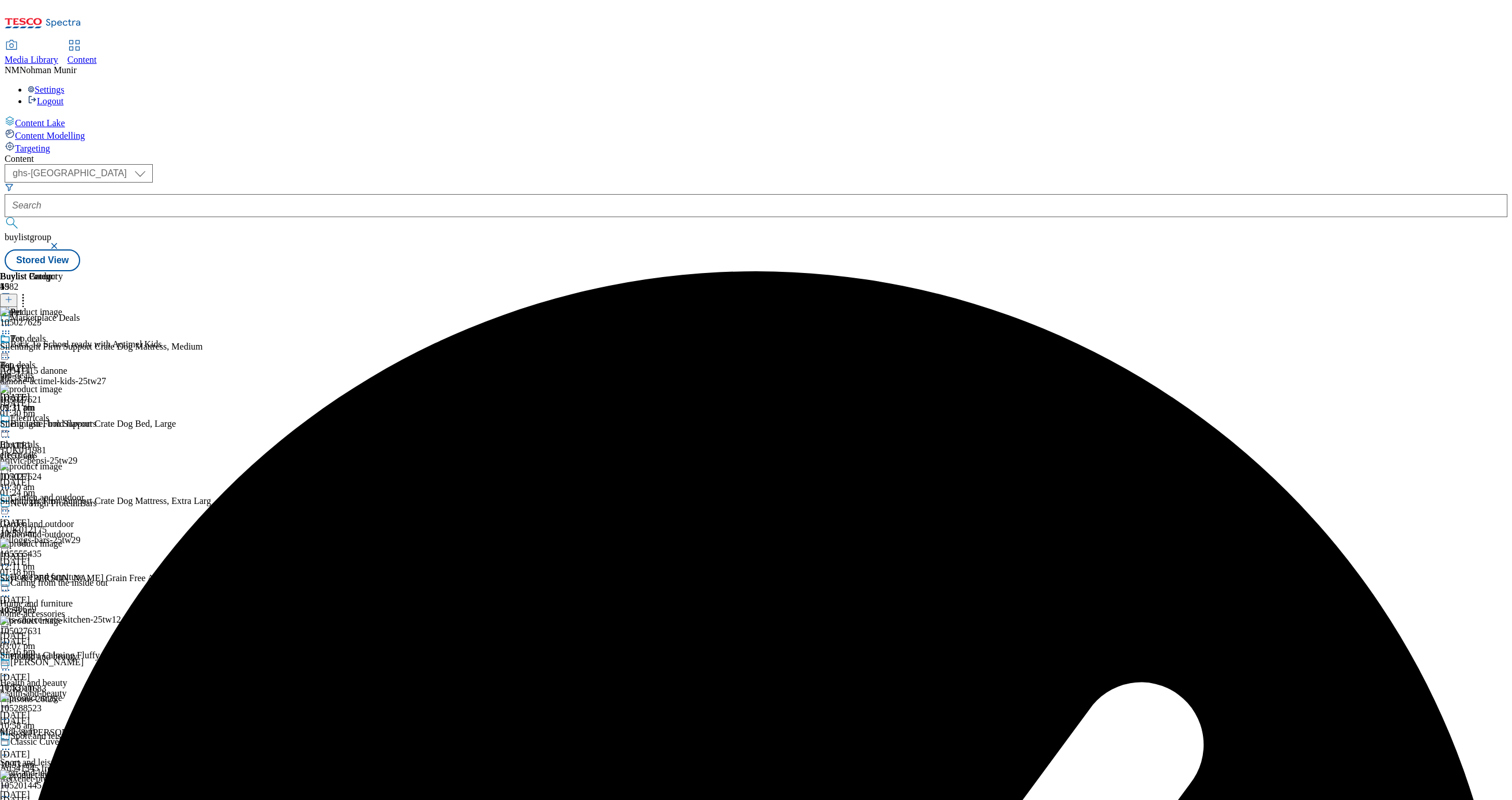
click at [10, 351] on circle at bounding box center [9, 352] width 2 height 2
click at [79, 436] on button "Un-preview" at bounding box center [51, 442] width 56 height 13
click at [29, 292] on icon at bounding box center [23, 298] width 11 height 11
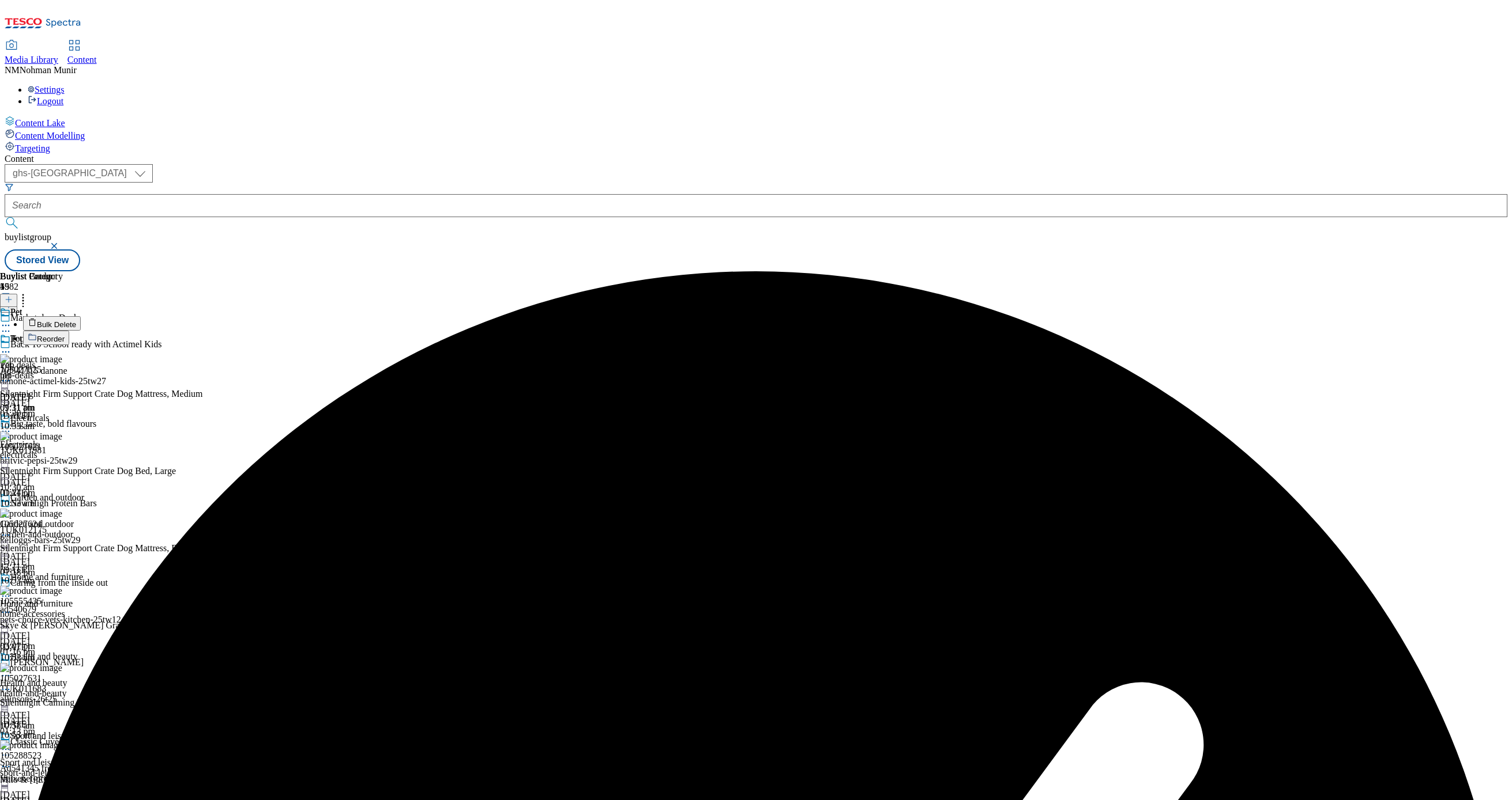
click at [81, 316] on button "Bulk Delete" at bounding box center [52, 324] width 57 height 15
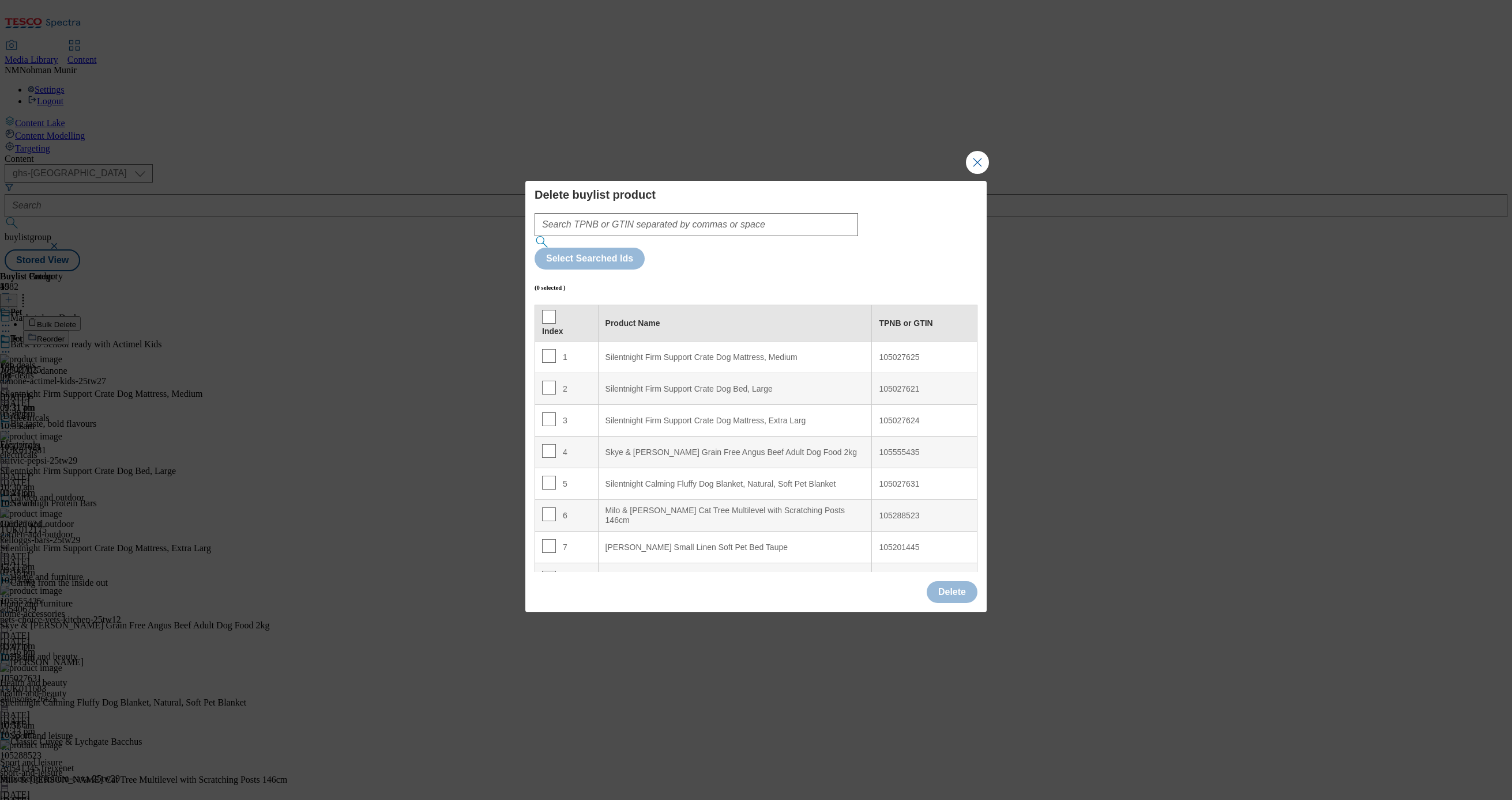
scroll to position [210, 0]
click at [547, 444] on input "Modal" at bounding box center [548, 450] width 14 height 14
checkbox input "true"
click at [813, 270] on div "(1 selected )" at bounding box center [756, 287] width 443 height 36
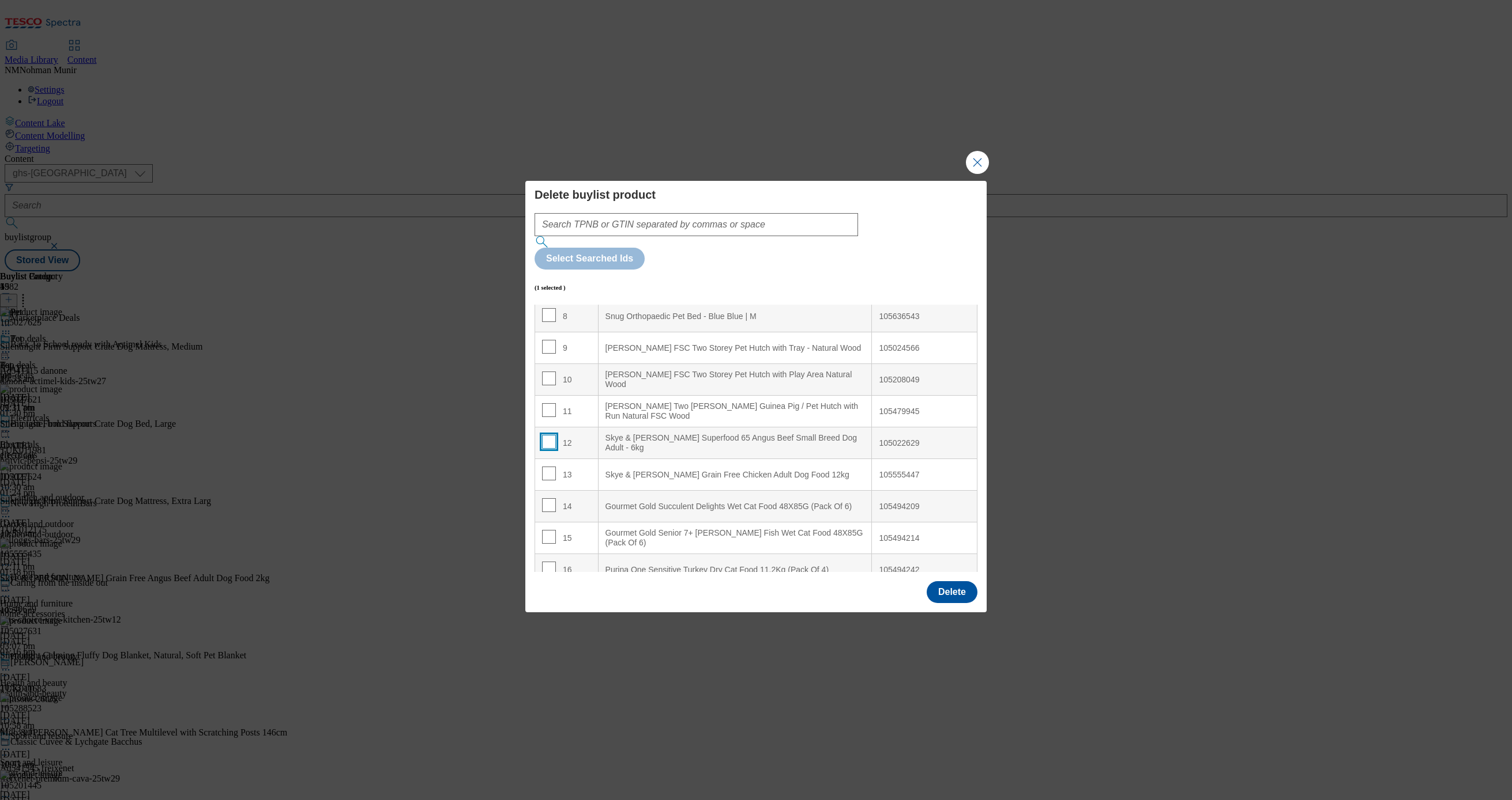
click at [548, 435] on input "Modal" at bounding box center [548, 442] width 14 height 14
checkbox input "true"
click at [841, 202] on h4 "Delete buylist product" at bounding box center [756, 195] width 443 height 14
click at [547, 467] on input "Modal" at bounding box center [548, 473] width 14 height 14
checkbox input "true"
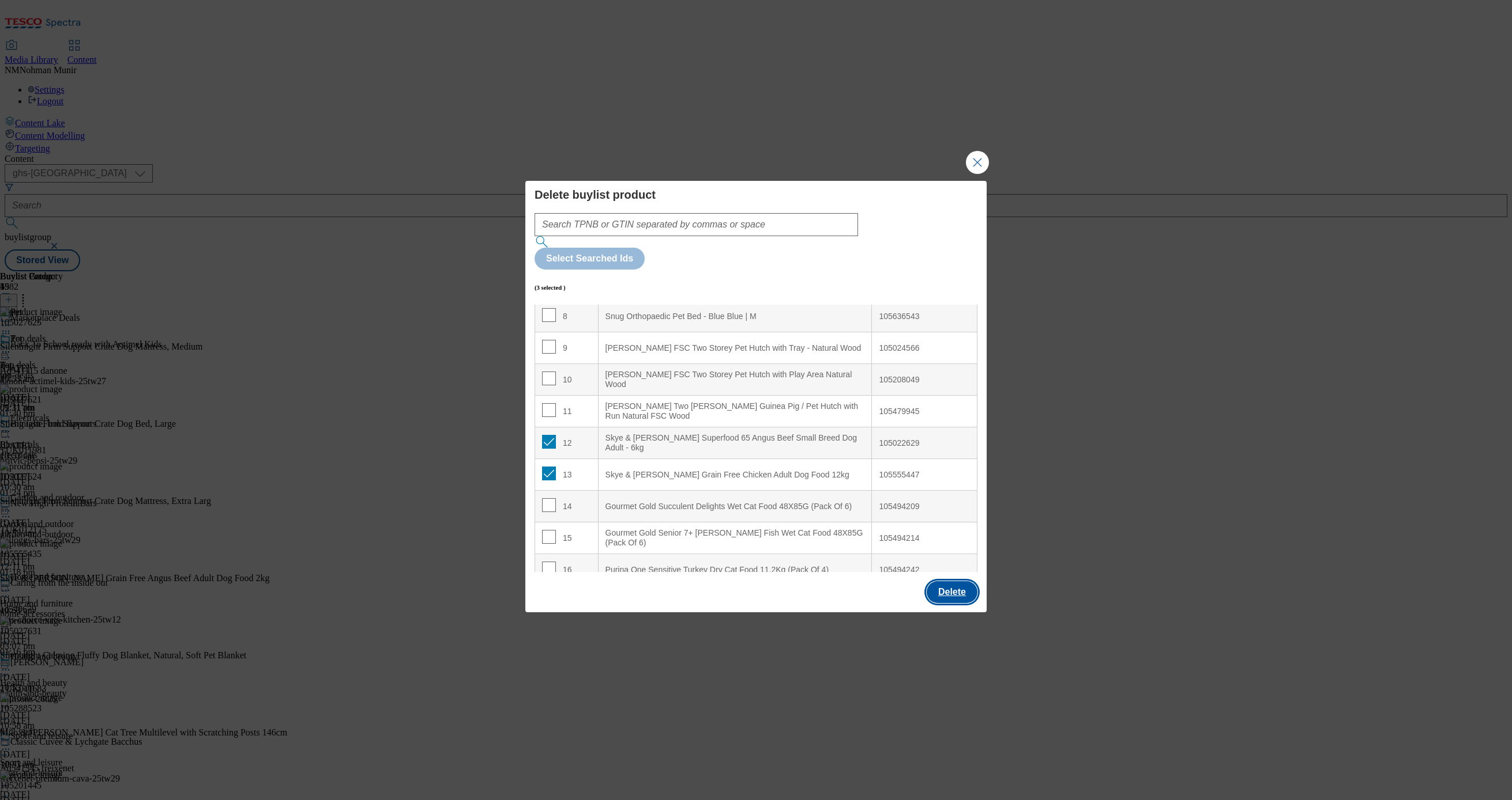
click at [951, 581] on button "Delete" at bounding box center [951, 592] width 51 height 22
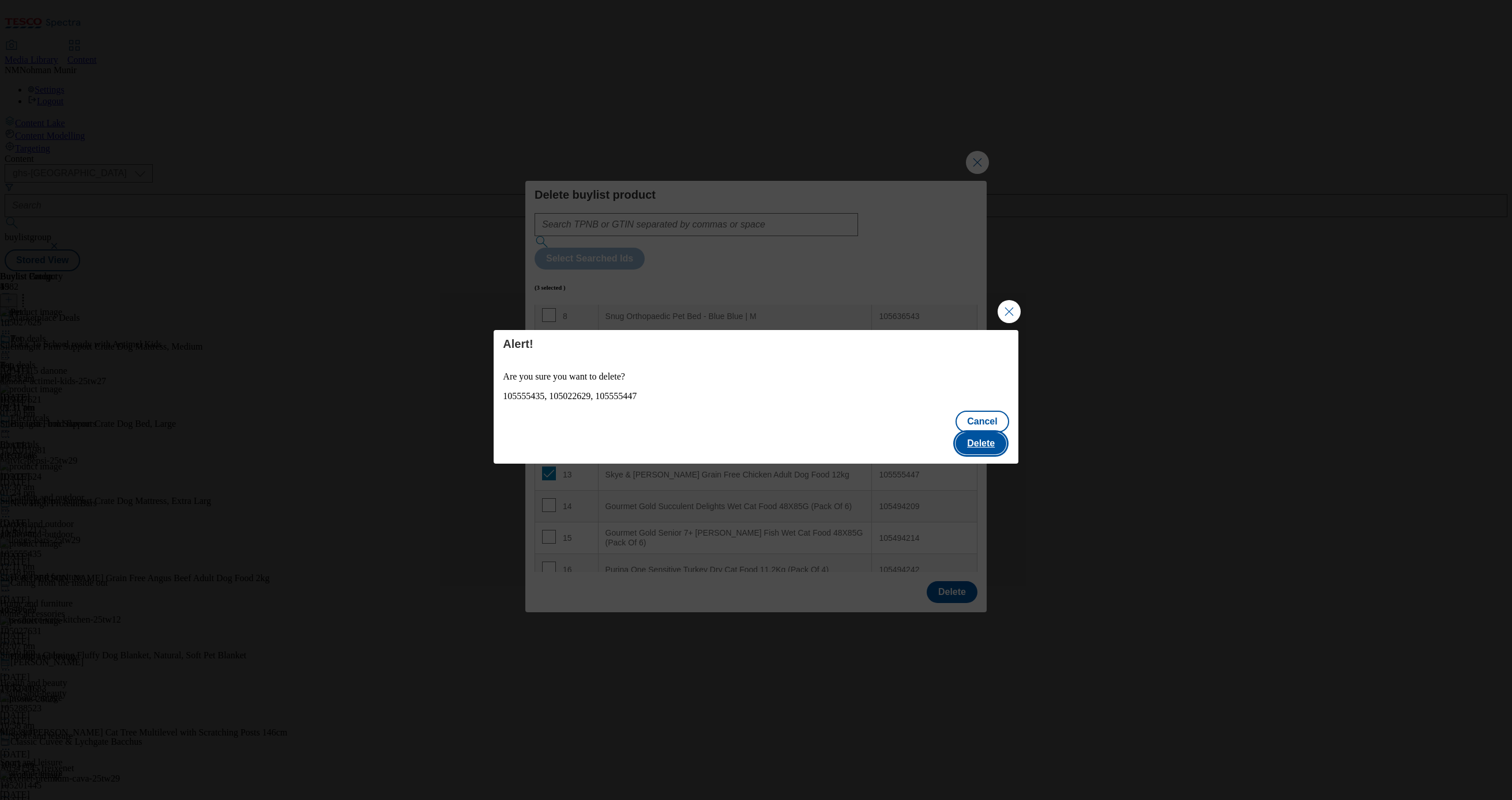
click at [995, 433] on button "Delete" at bounding box center [981, 443] width 51 height 22
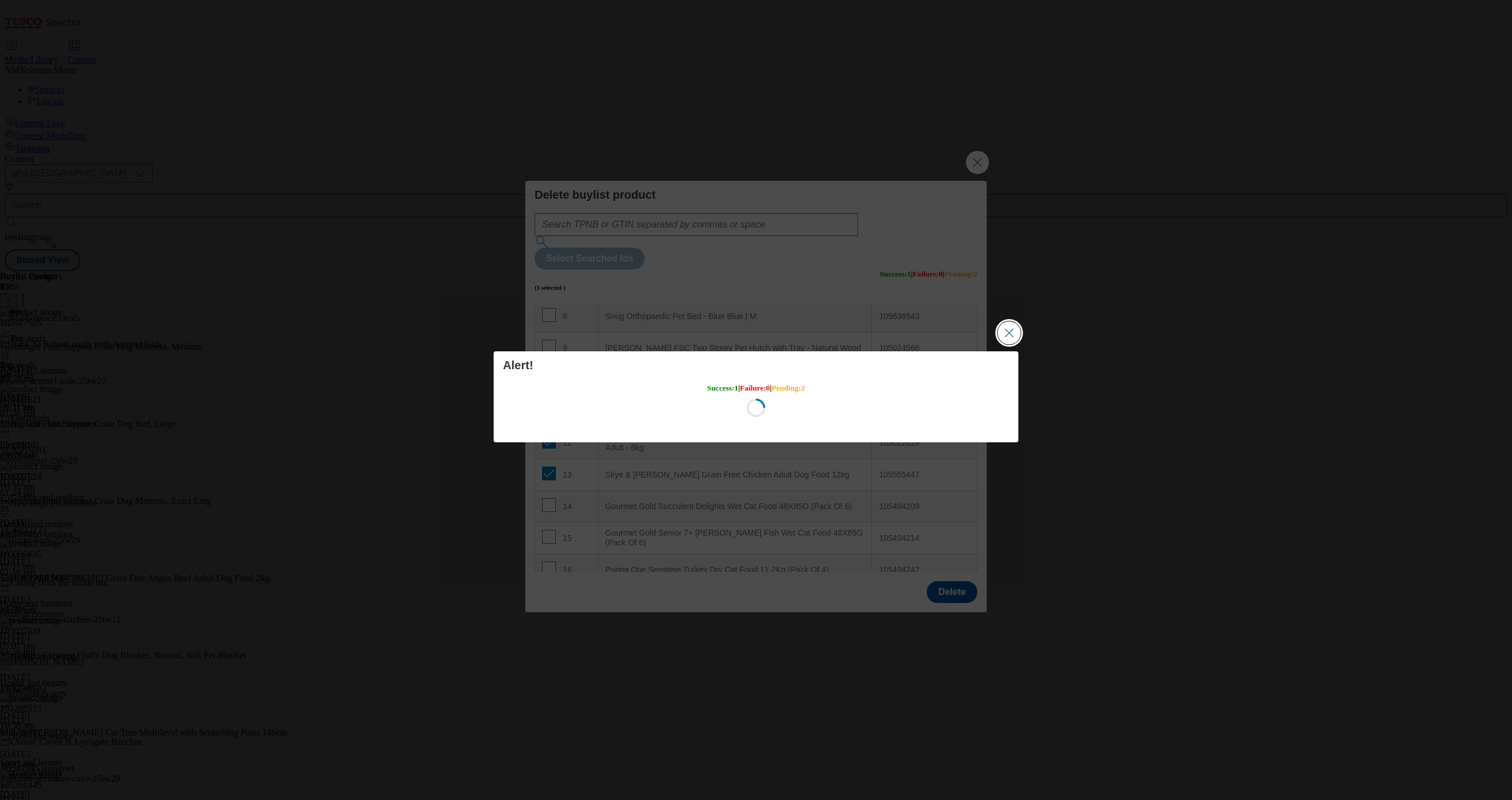
scroll to position [0, 0]
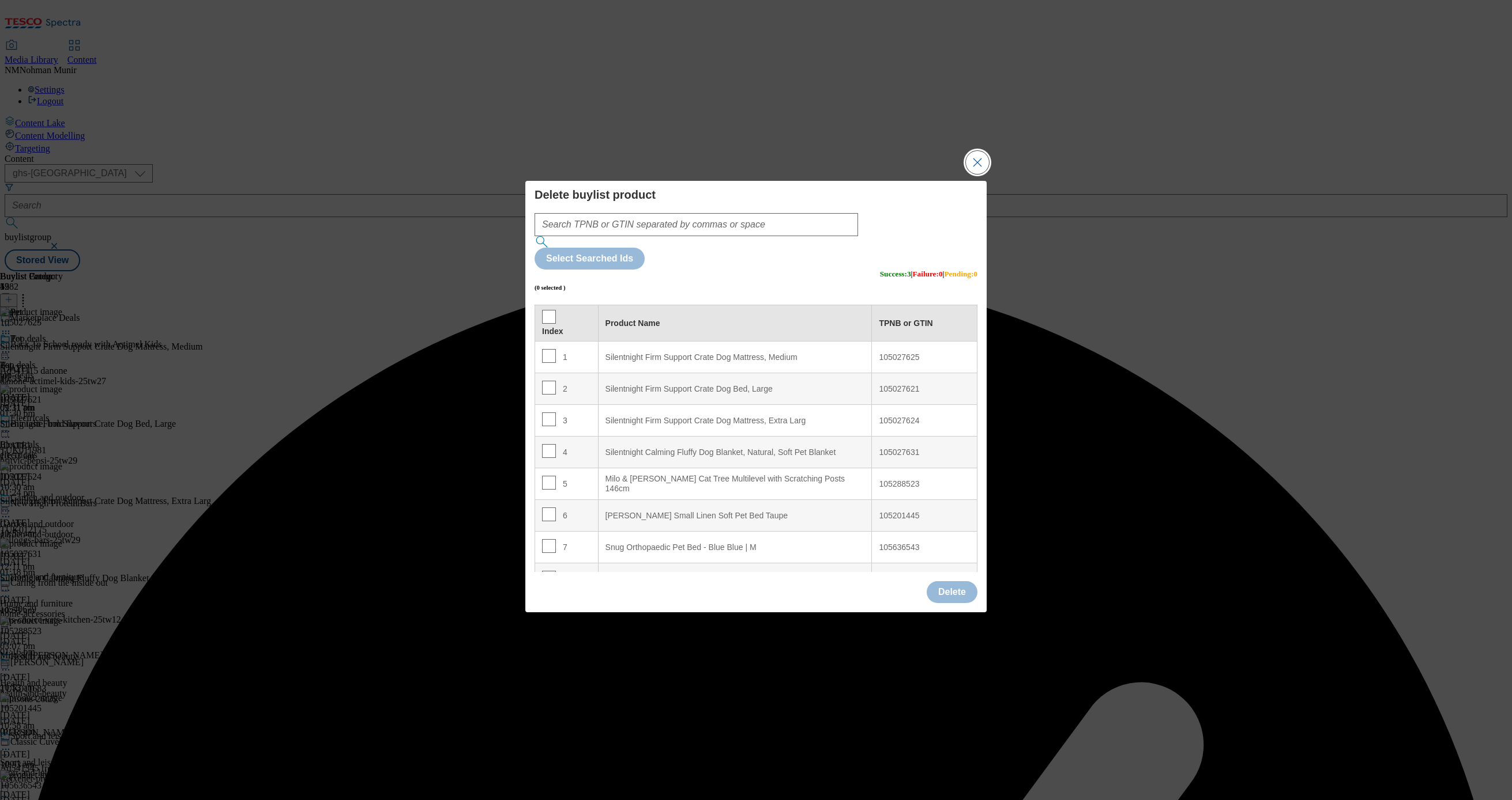
click at [974, 174] on button "Close Modal" at bounding box center [977, 162] width 23 height 23
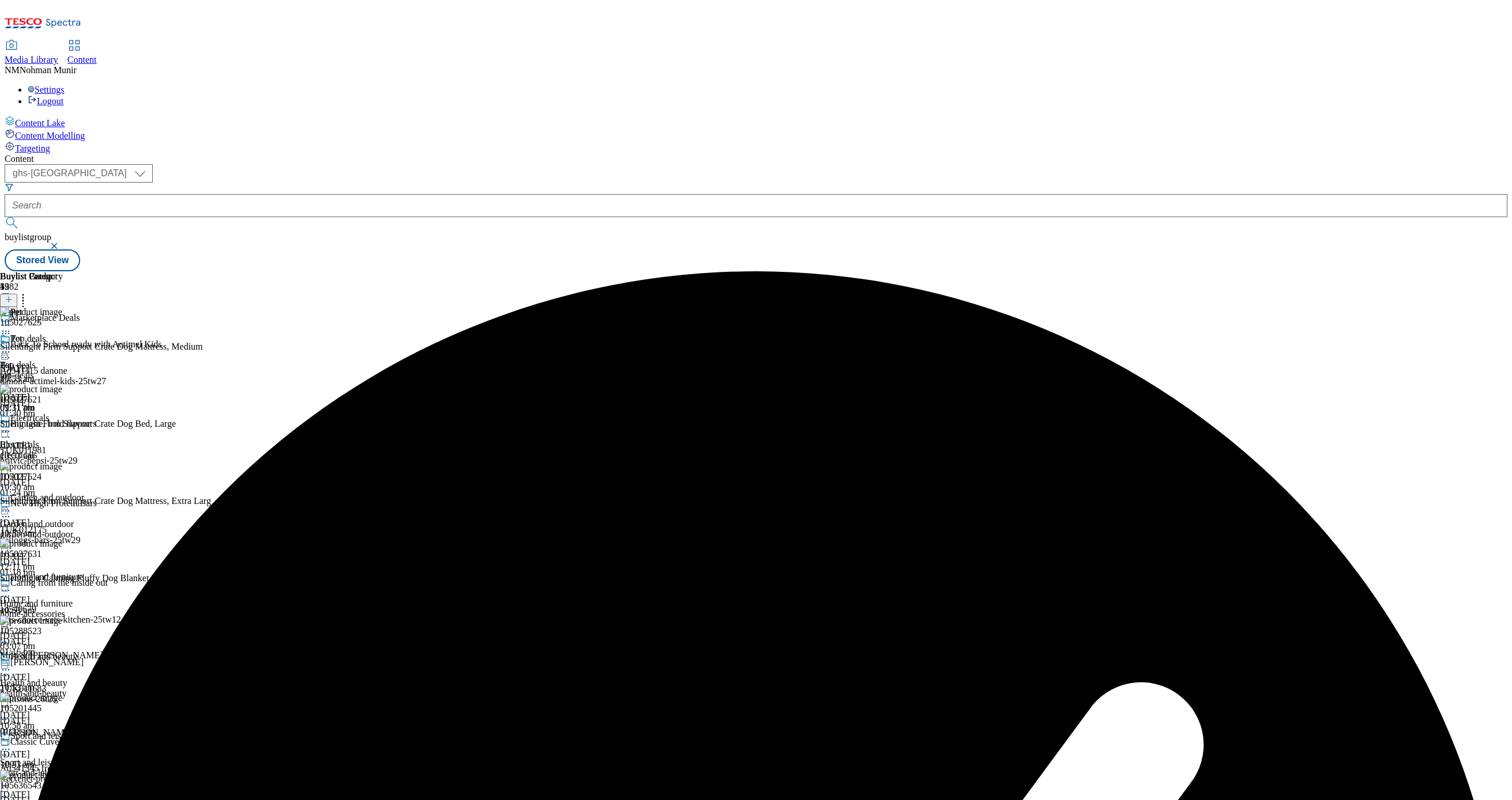
click at [11, 346] on icon at bounding box center [6, 352] width 11 height 11
click at [68, 422] on button "Preview" at bounding box center [45, 429] width 44 height 13
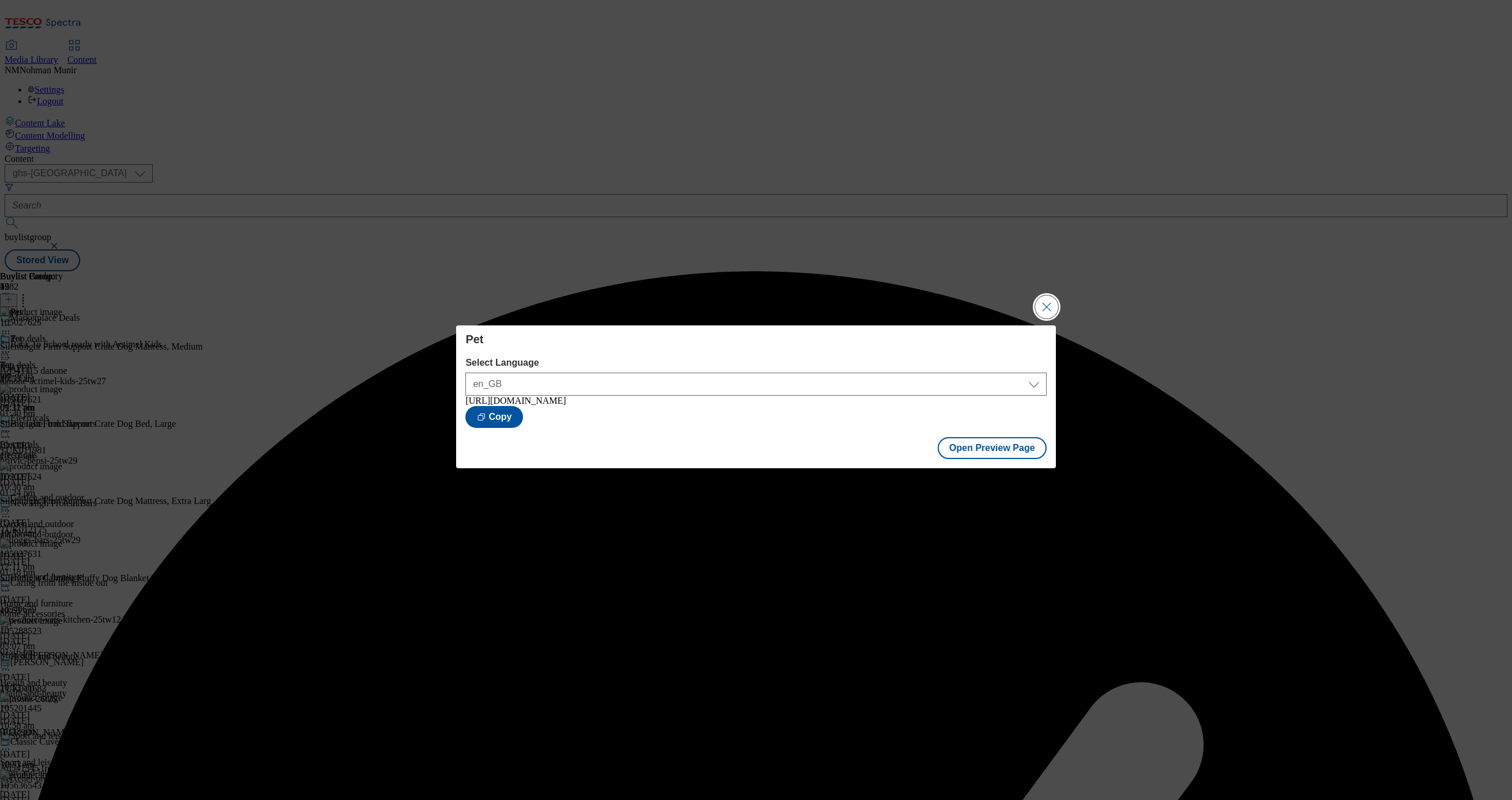
click at [1047, 301] on button "Close Modal" at bounding box center [1046, 307] width 23 height 23
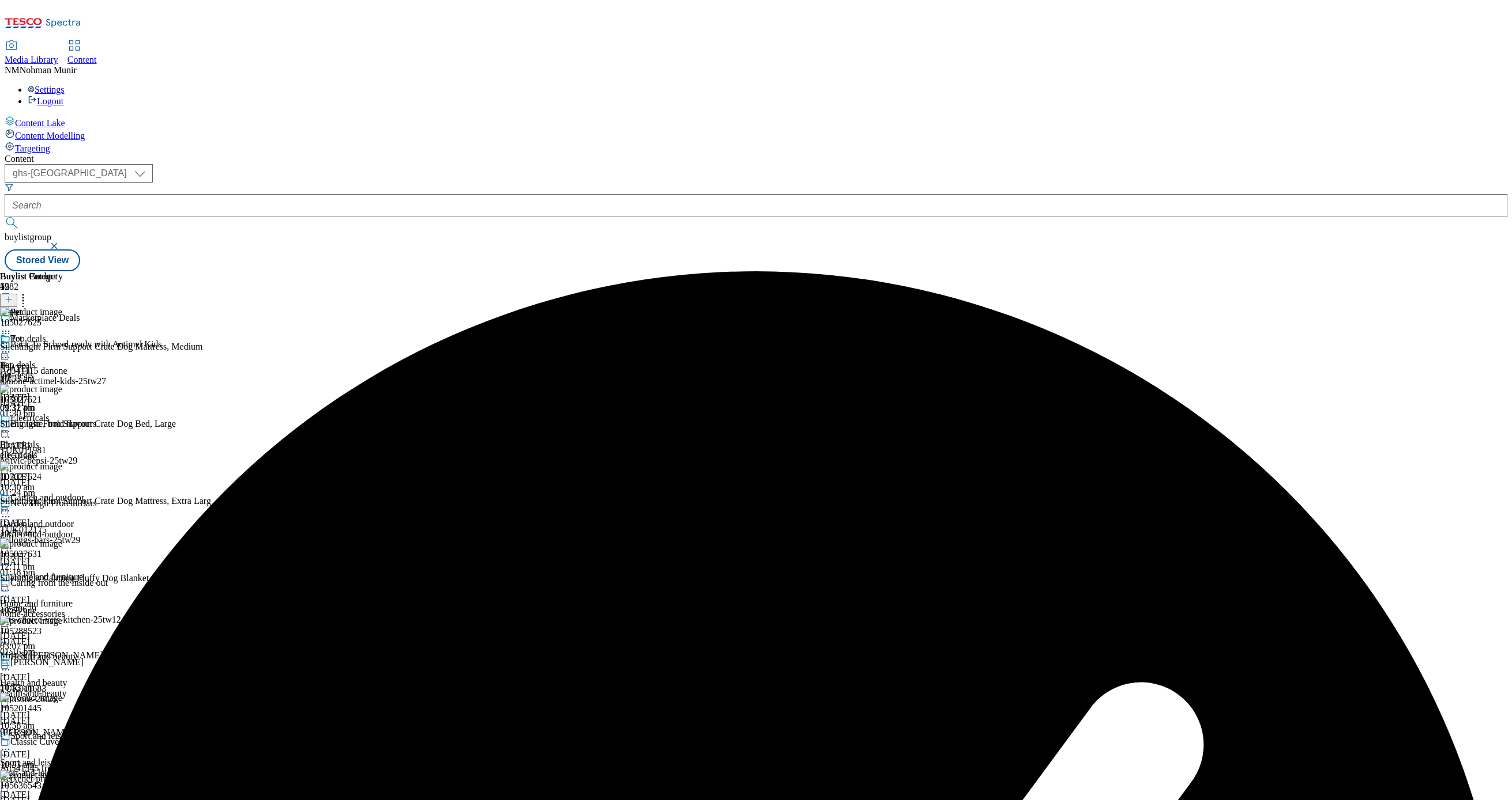
click at [63, 333] on div "Pet" at bounding box center [32, 346] width 63 height 27
click at [11, 346] on icon at bounding box center [6, 352] width 11 height 11
click at [61, 465] on span "Publish" at bounding box center [48, 469] width 25 height 9
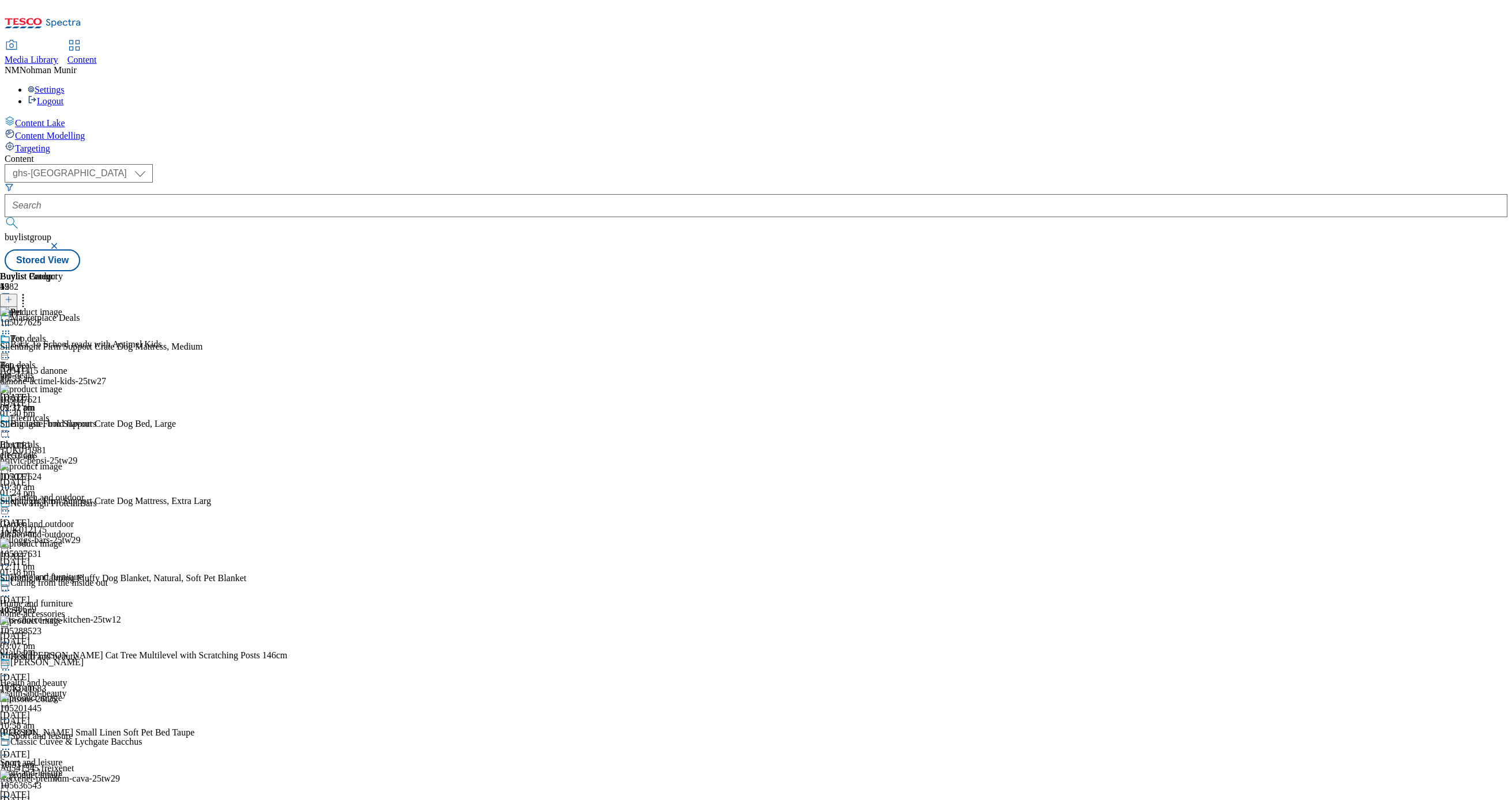
scroll to position [231, 0]
click at [90, 572] on div "Home and furniture Home and furniture home-accessories 13 Aug 2025 03:07 pm" at bounding box center [45, 612] width 90 height 80
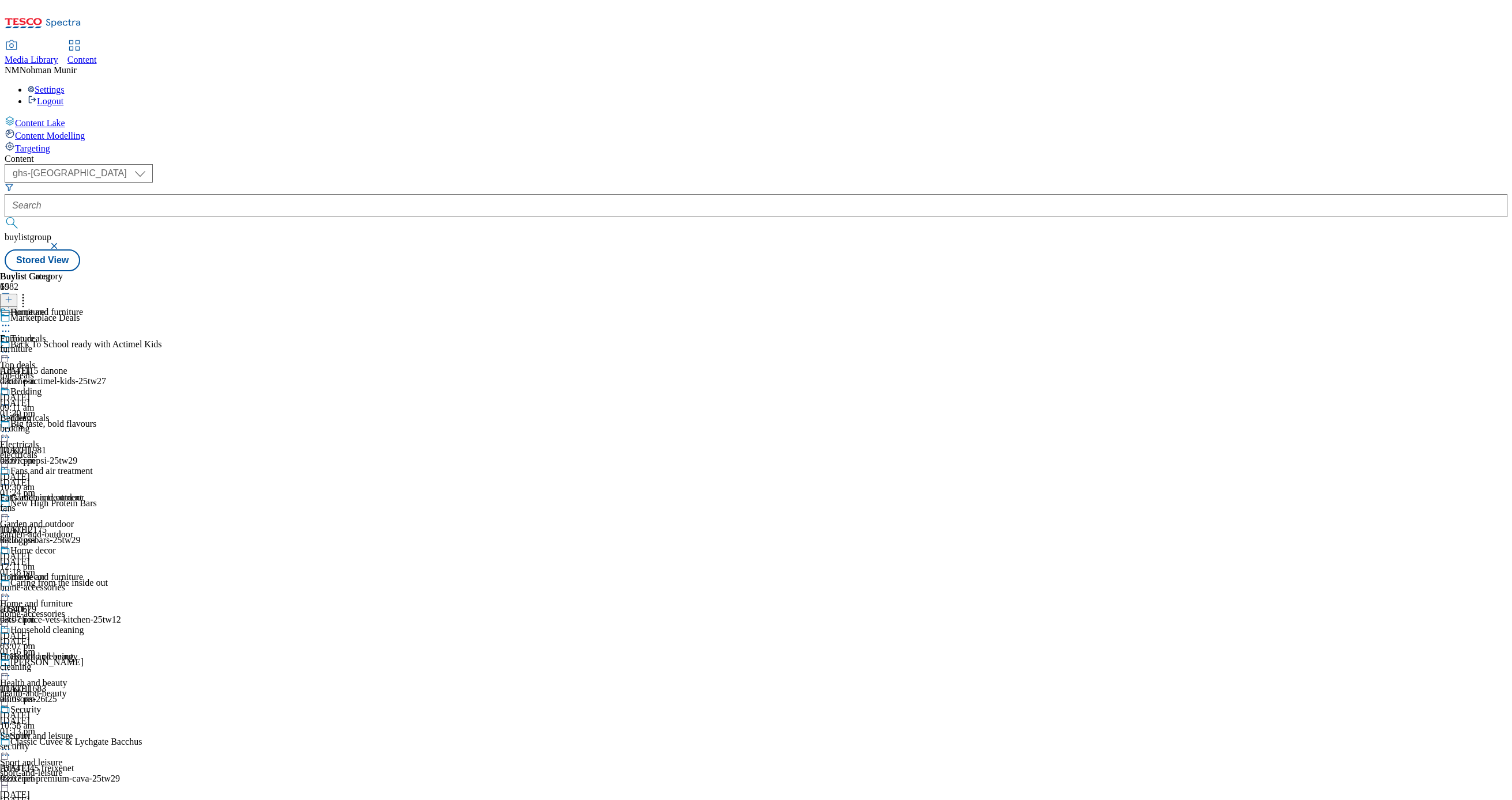
scroll to position [230, 0]
click at [93, 662] on div "cleaning" at bounding box center [46, 667] width 93 height 10
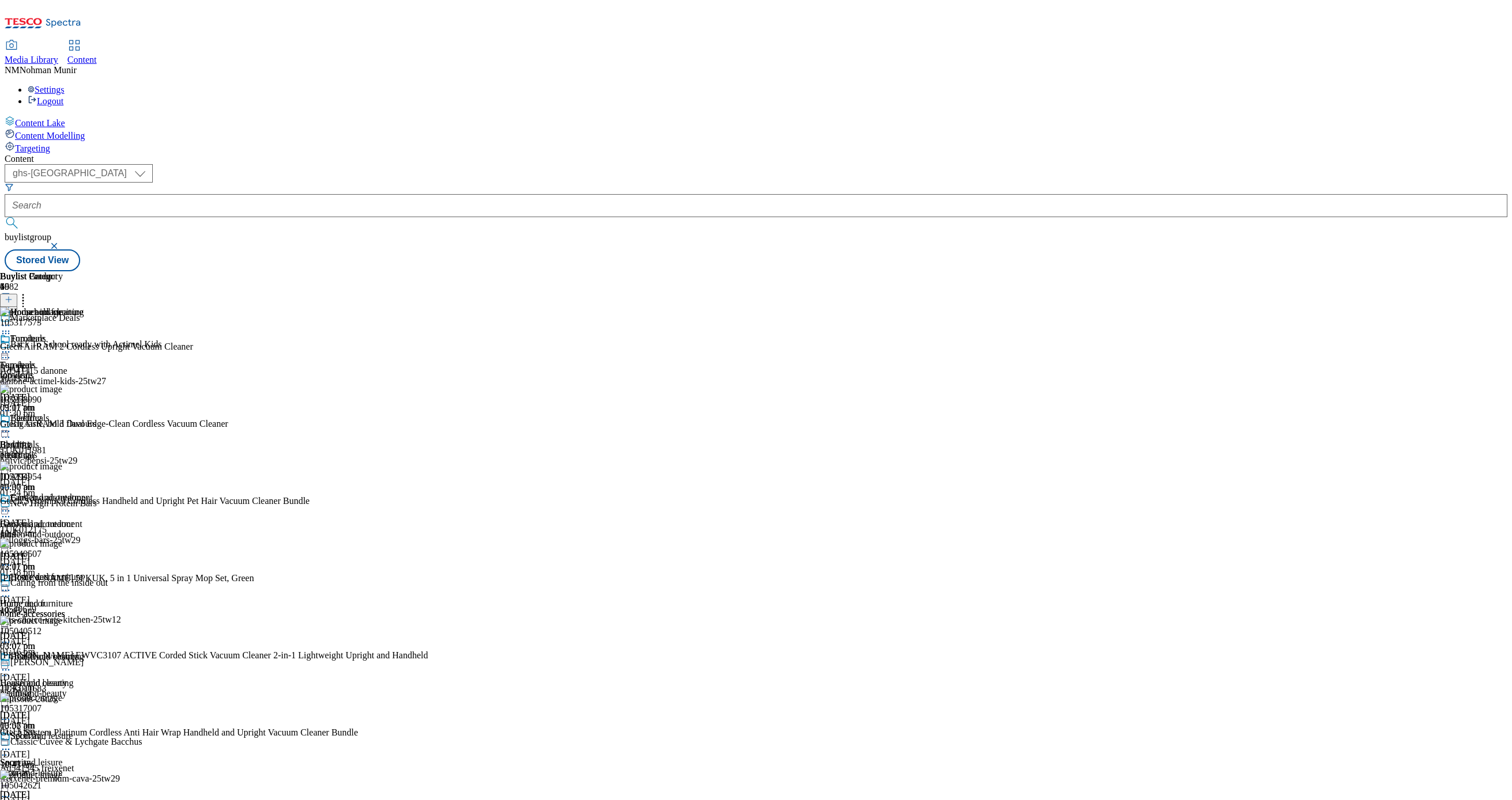
click at [4, 669] on circle at bounding box center [3, 670] width 2 height 2
click at [73, 796] on span "Un-publish" at bounding box center [54, 800] width 37 height 9
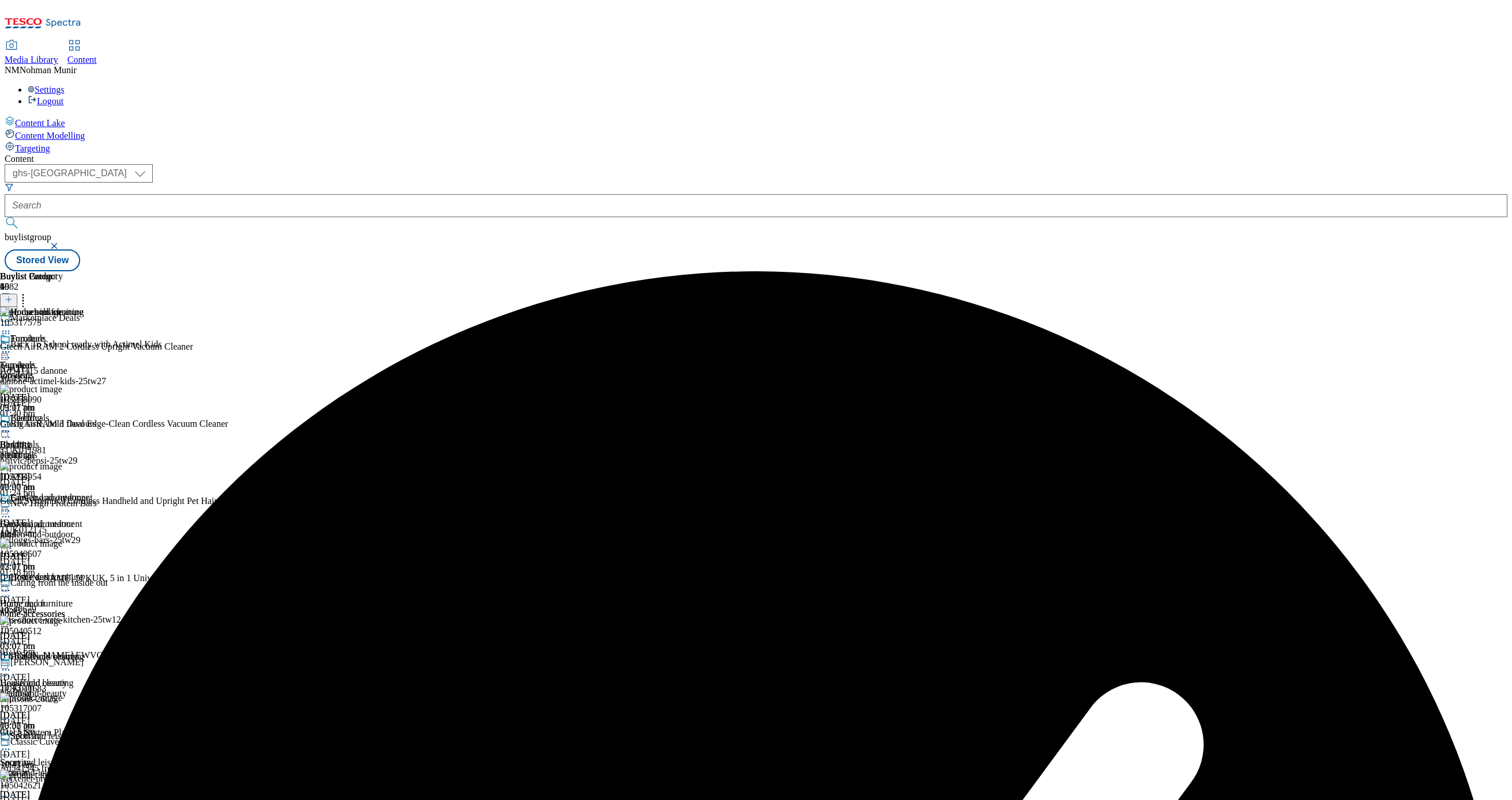
scroll to position [0, 0]
click at [11, 425] on icon at bounding box center [6, 431] width 11 height 11
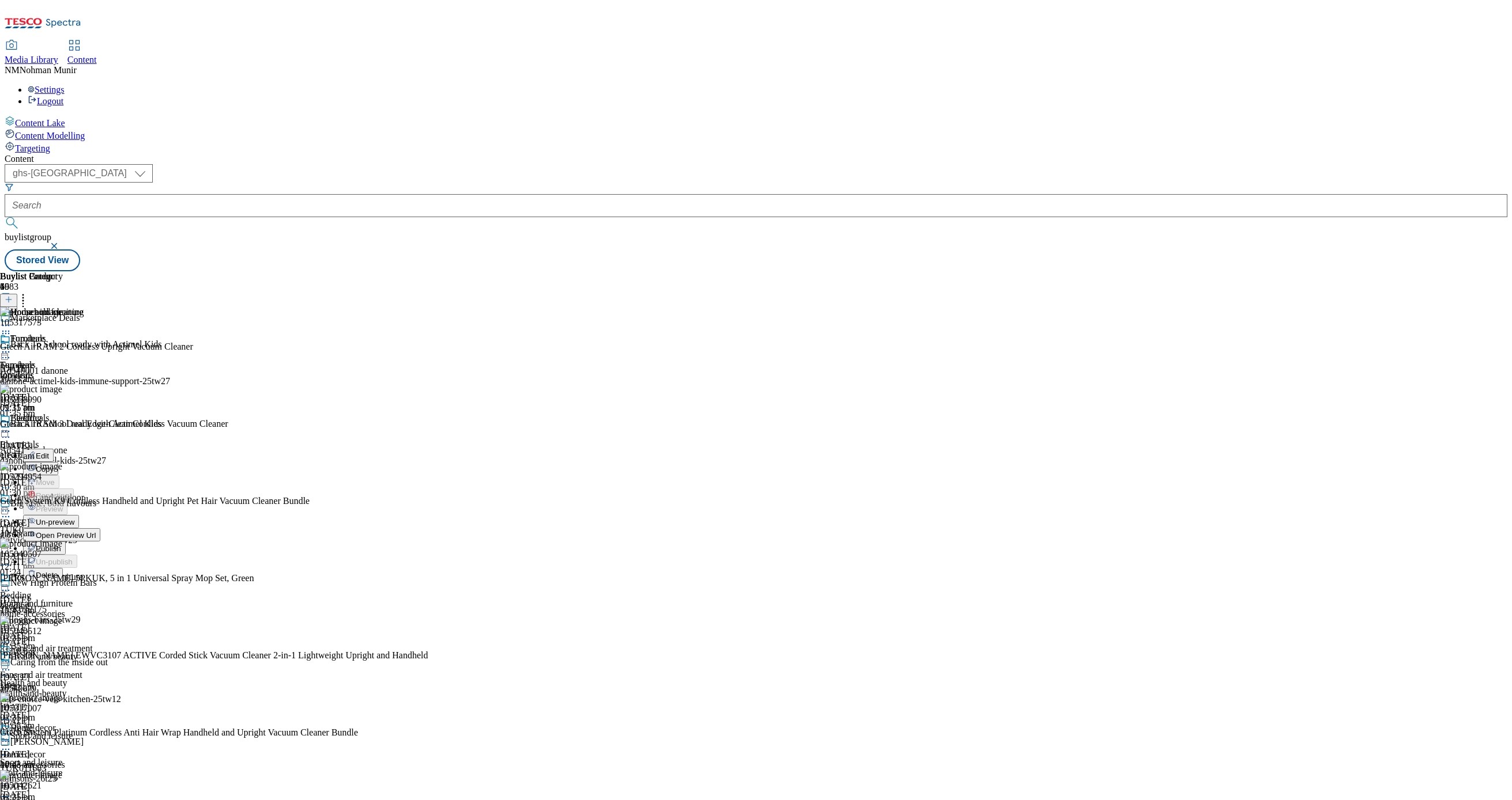
click at [11, 320] on icon at bounding box center [6, 325] width 11 height 11
click at [74, 412] on span "Un-preview" at bounding box center [55, 416] width 39 height 9
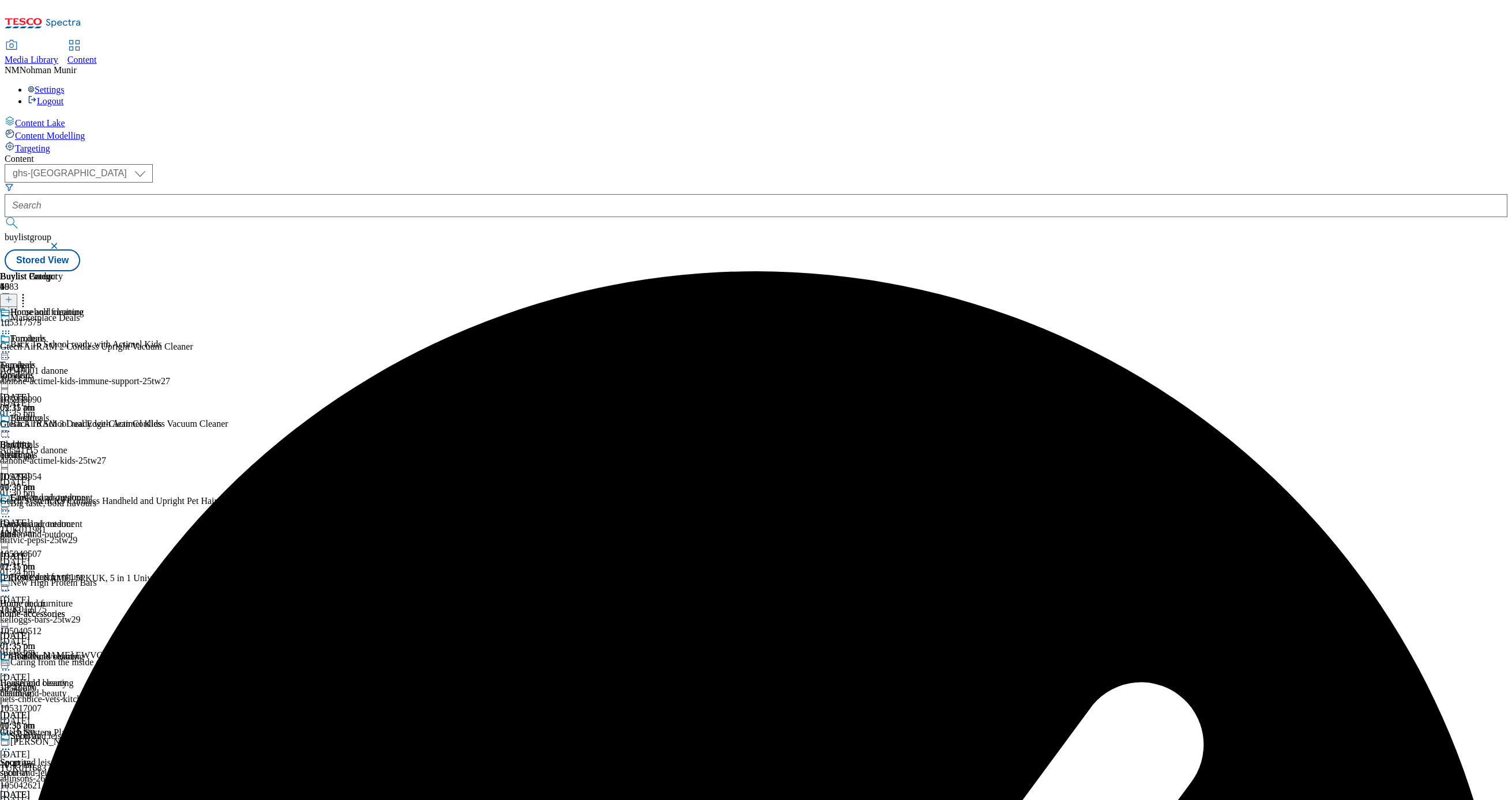
scroll to position [643, 0]
click at [490, 791] on div at bounding box center [245, 798] width 490 height 14
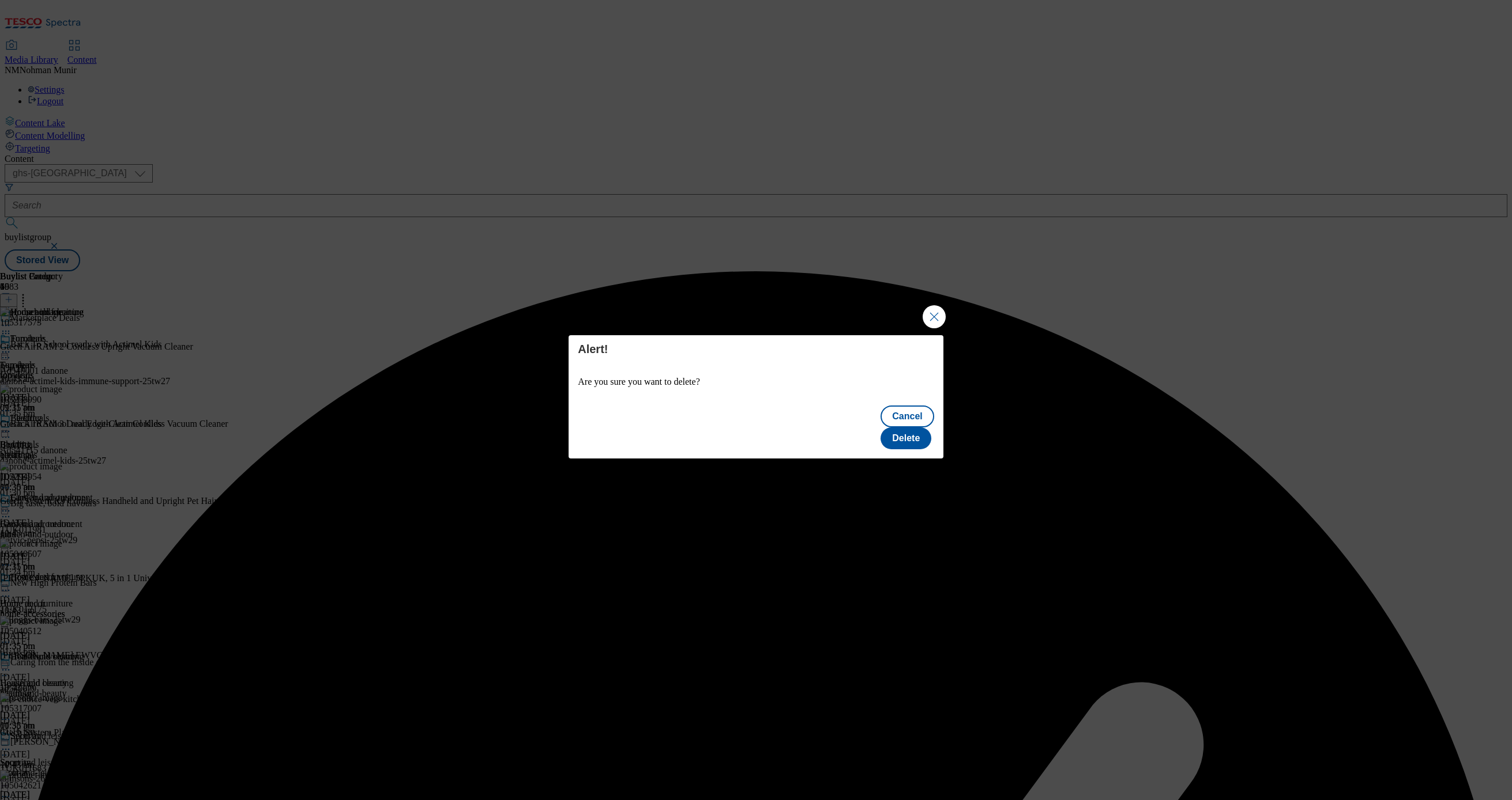
scroll to position [0, 0]
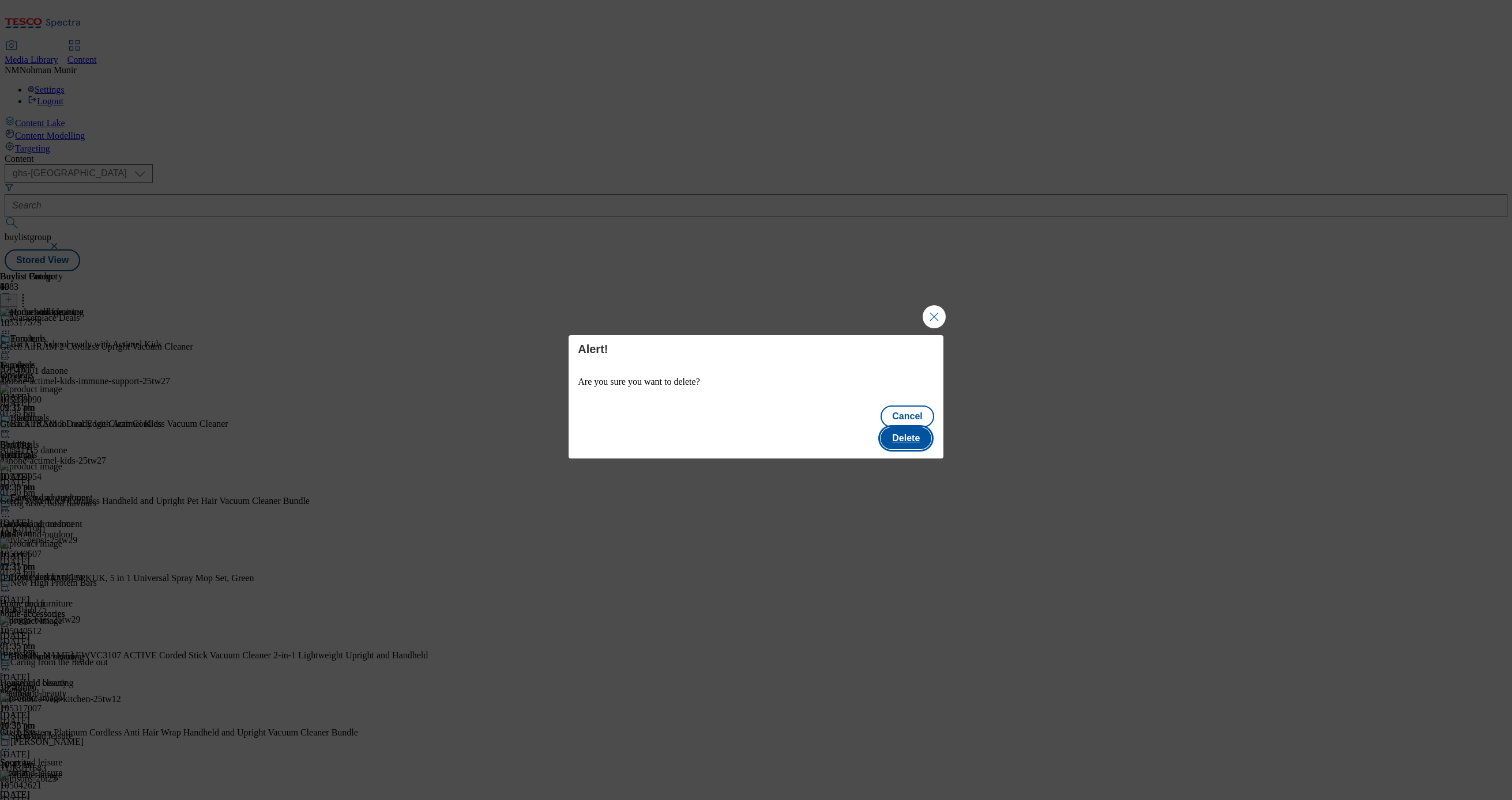
click at [910, 428] on button "Delete" at bounding box center [905, 438] width 51 height 22
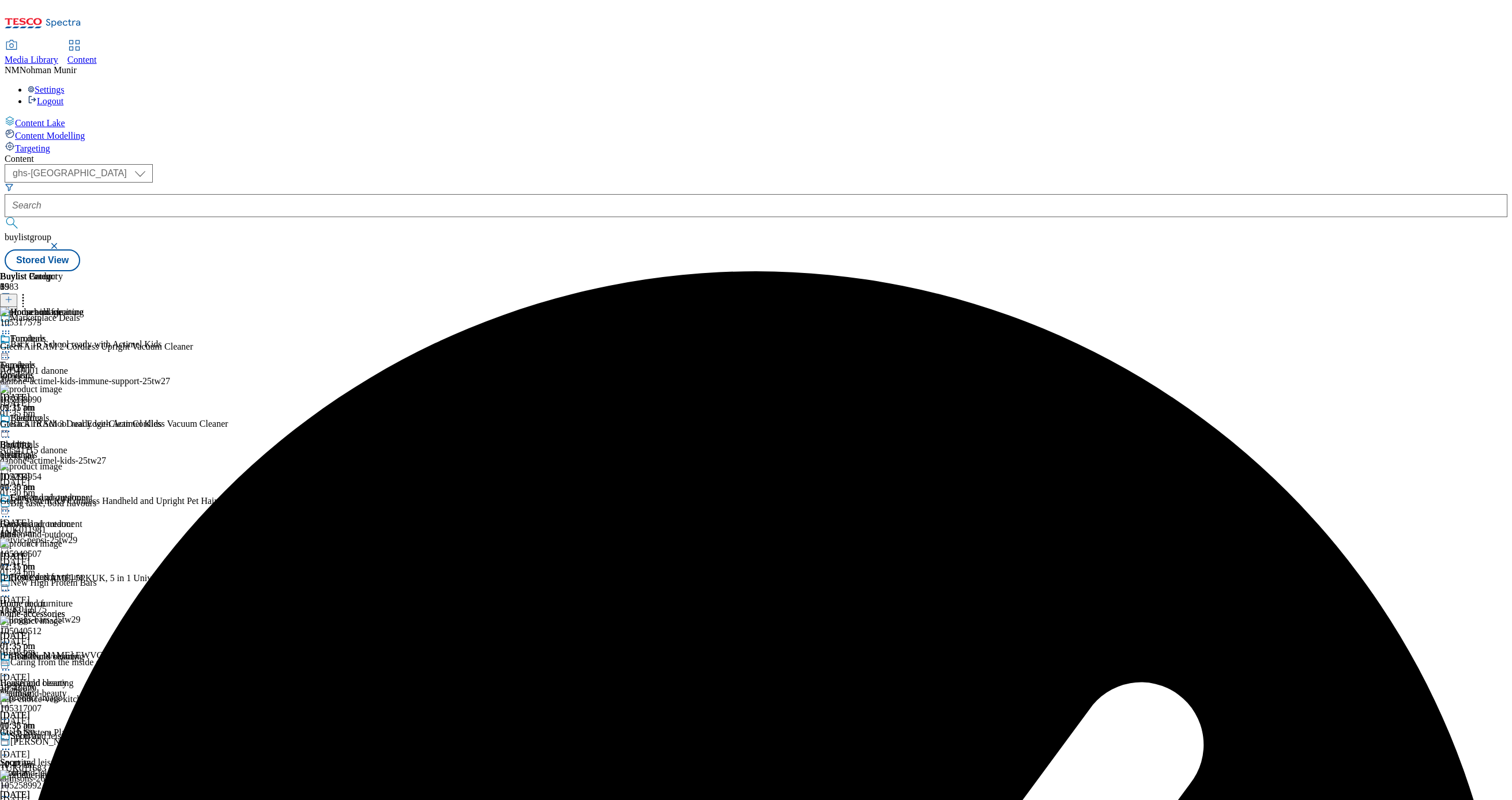
drag, startPoint x: 782, startPoint y: 283, endPoint x: 780, endPoint y: 289, distance: 6.3
click at [93, 289] on div "Buylist Category 6 Household cleaning Furniture Furniture furniture 18 Aug 2025…" at bounding box center [46, 541] width 93 height 539
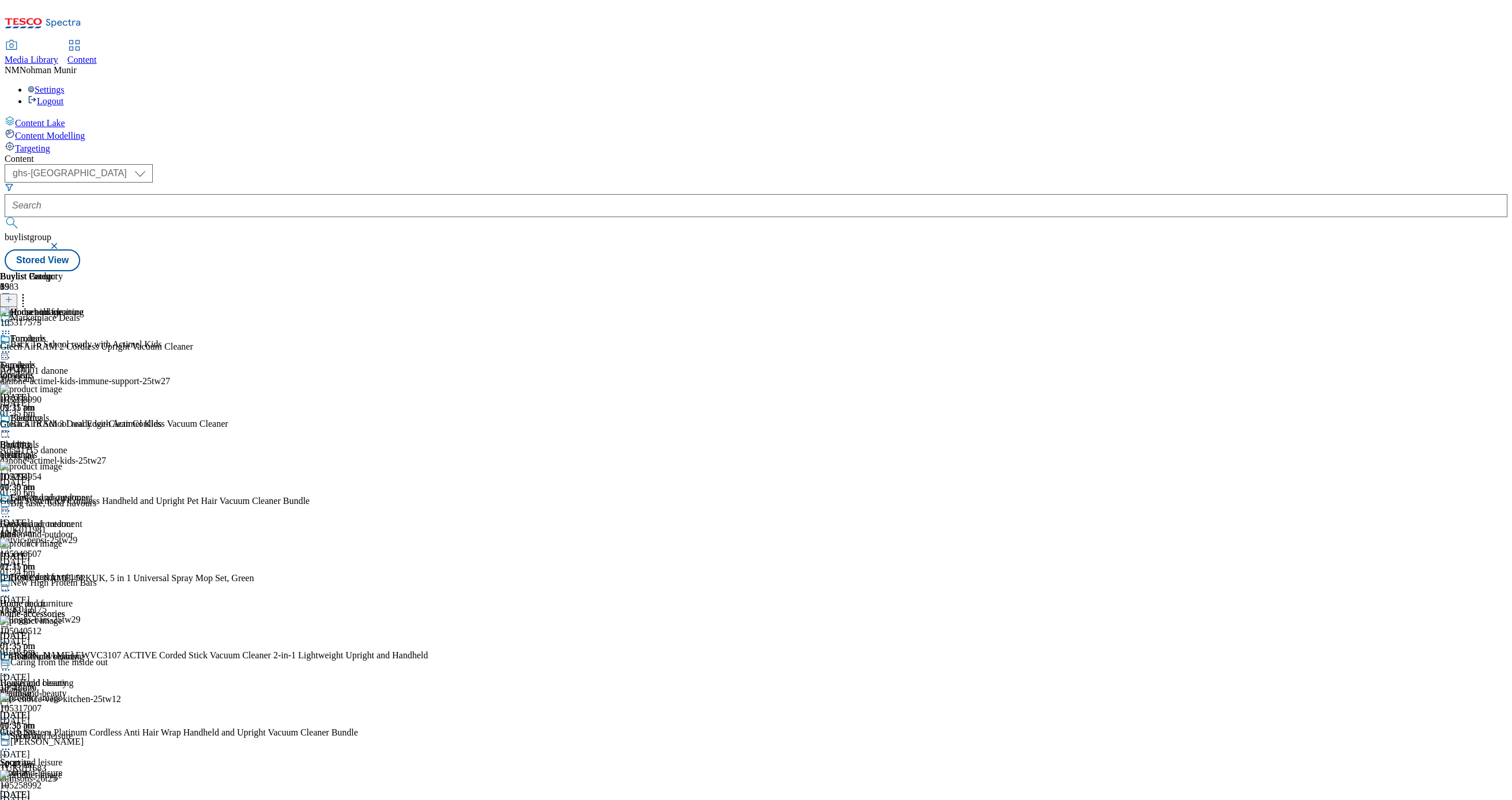
scroll to position [182, 0]
click at [11, 664] on icon at bounding box center [6, 670] width 11 height 11
click at [68, 740] on button "Preview" at bounding box center [45, 747] width 44 height 13
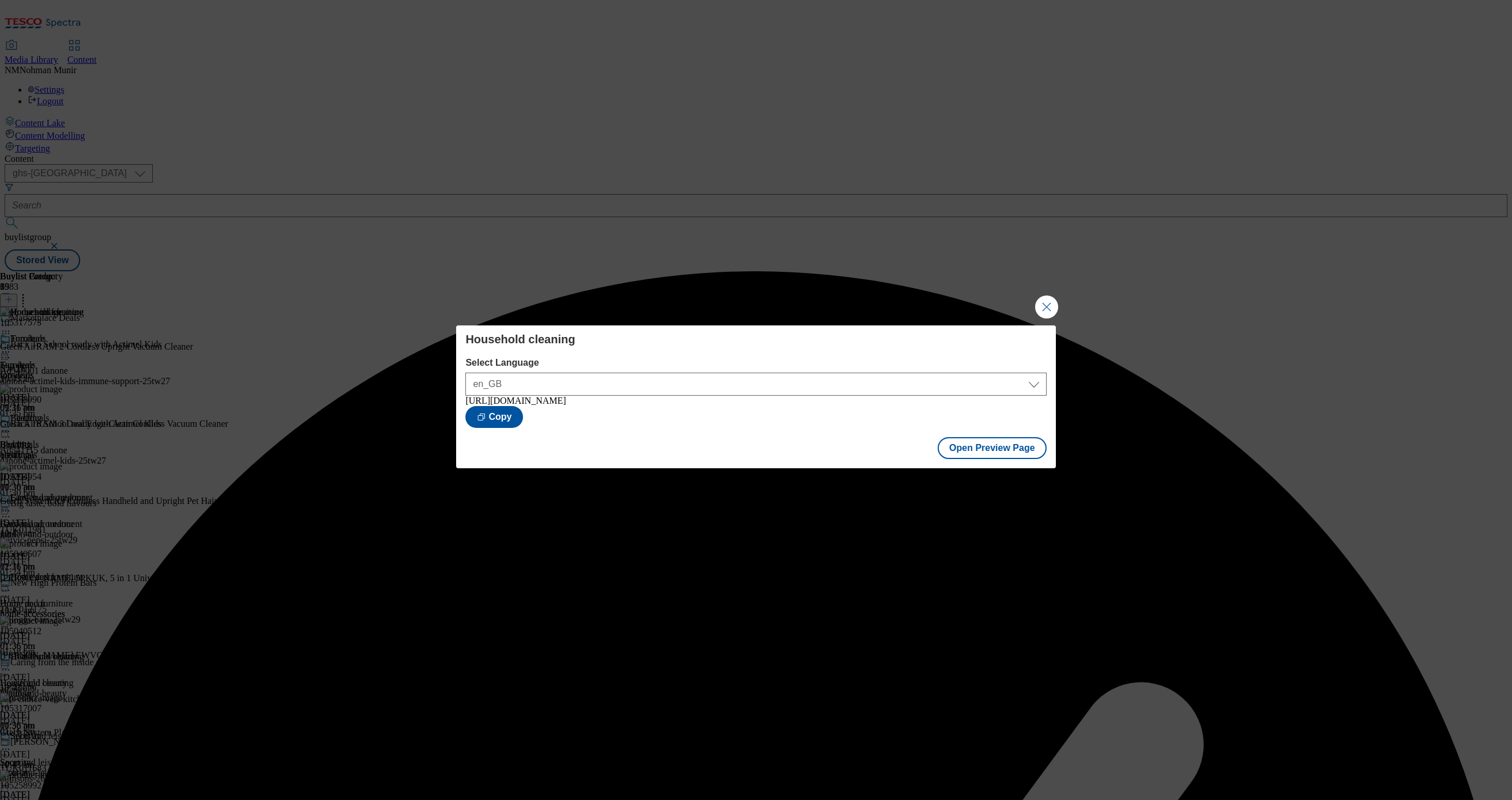
click at [1067, 304] on div "Household cleaning Select Language en_GB en_GB https://www.tesco.com/groceries/…" at bounding box center [756, 400] width 1512 height 800
click at [1054, 305] on button "Close Modal" at bounding box center [1046, 307] width 23 height 23
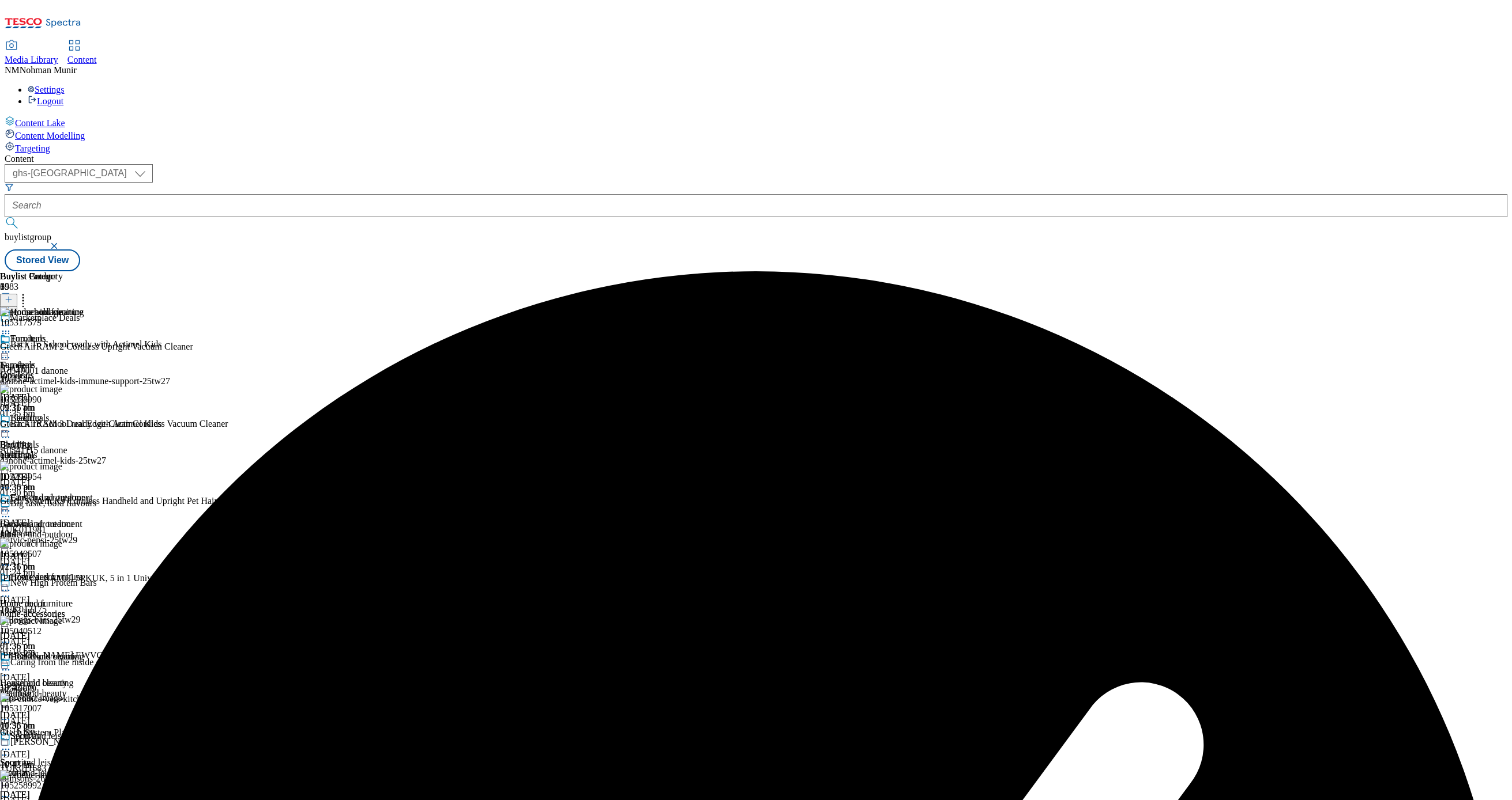
click at [93, 413] on div "Bedding Bedding bedding 18 Aug 2025 01:36 pm" at bounding box center [46, 453] width 93 height 80
click at [10, 431] on circle at bounding box center [9, 432] width 2 height 2
click at [61, 545] on span "Publish" at bounding box center [48, 549] width 25 height 9
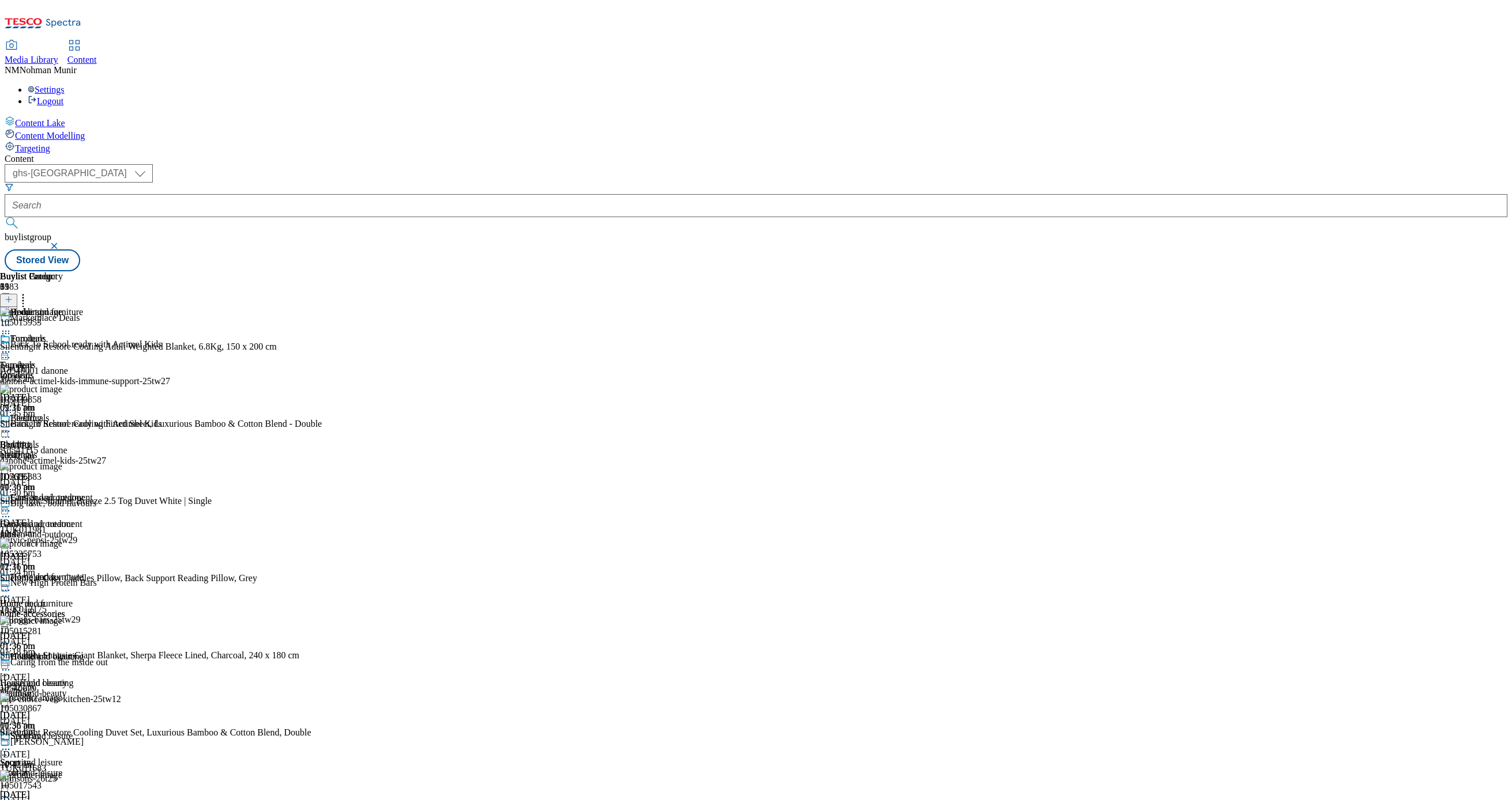
scroll to position [542, 0]
click at [90, 768] on div "sport-and-leisure" at bounding box center [45, 773] width 90 height 10
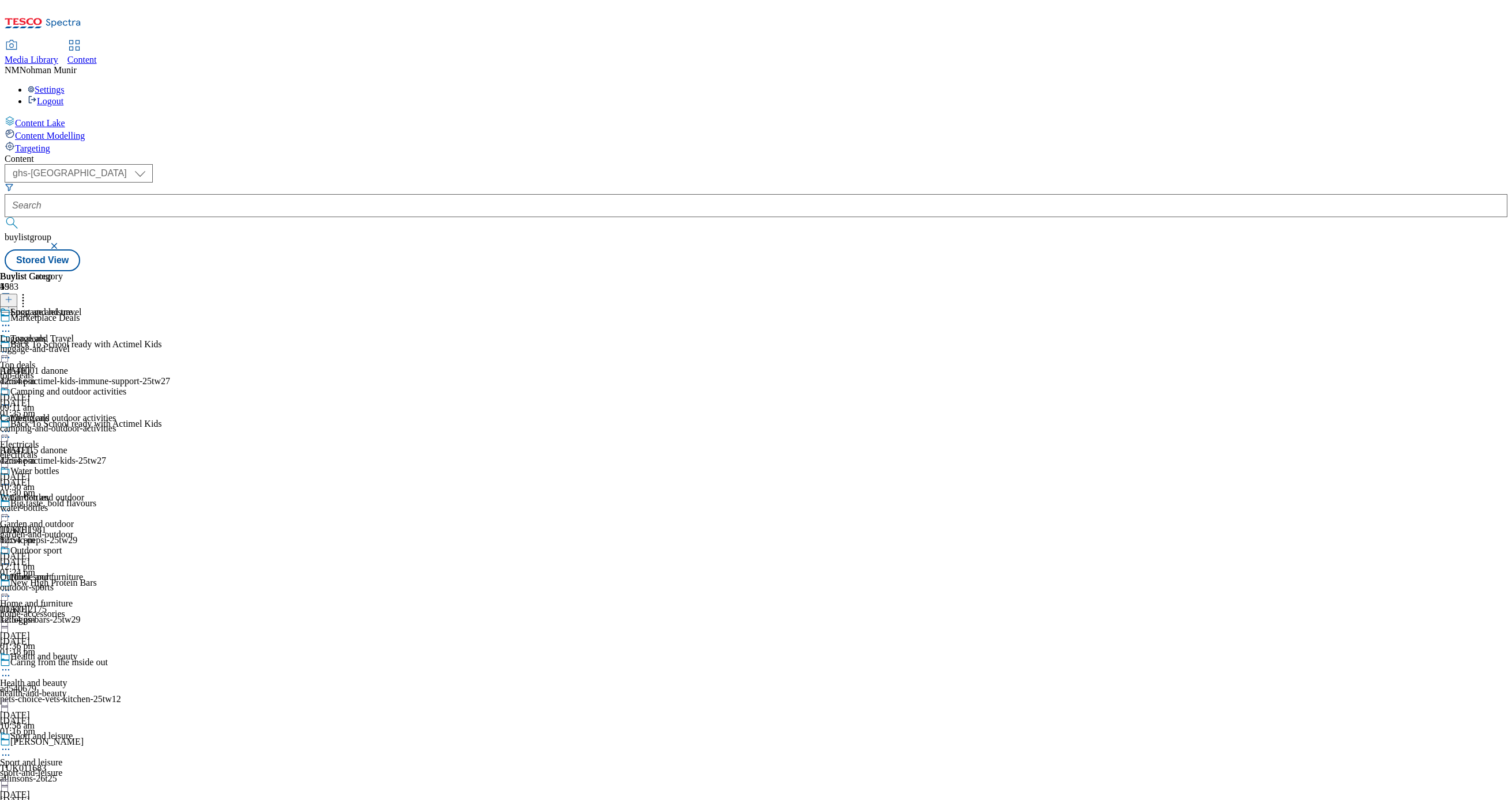
scroll to position [12, 0]
click at [59, 466] on span "Water bottles" at bounding box center [35, 472] width 48 height 13
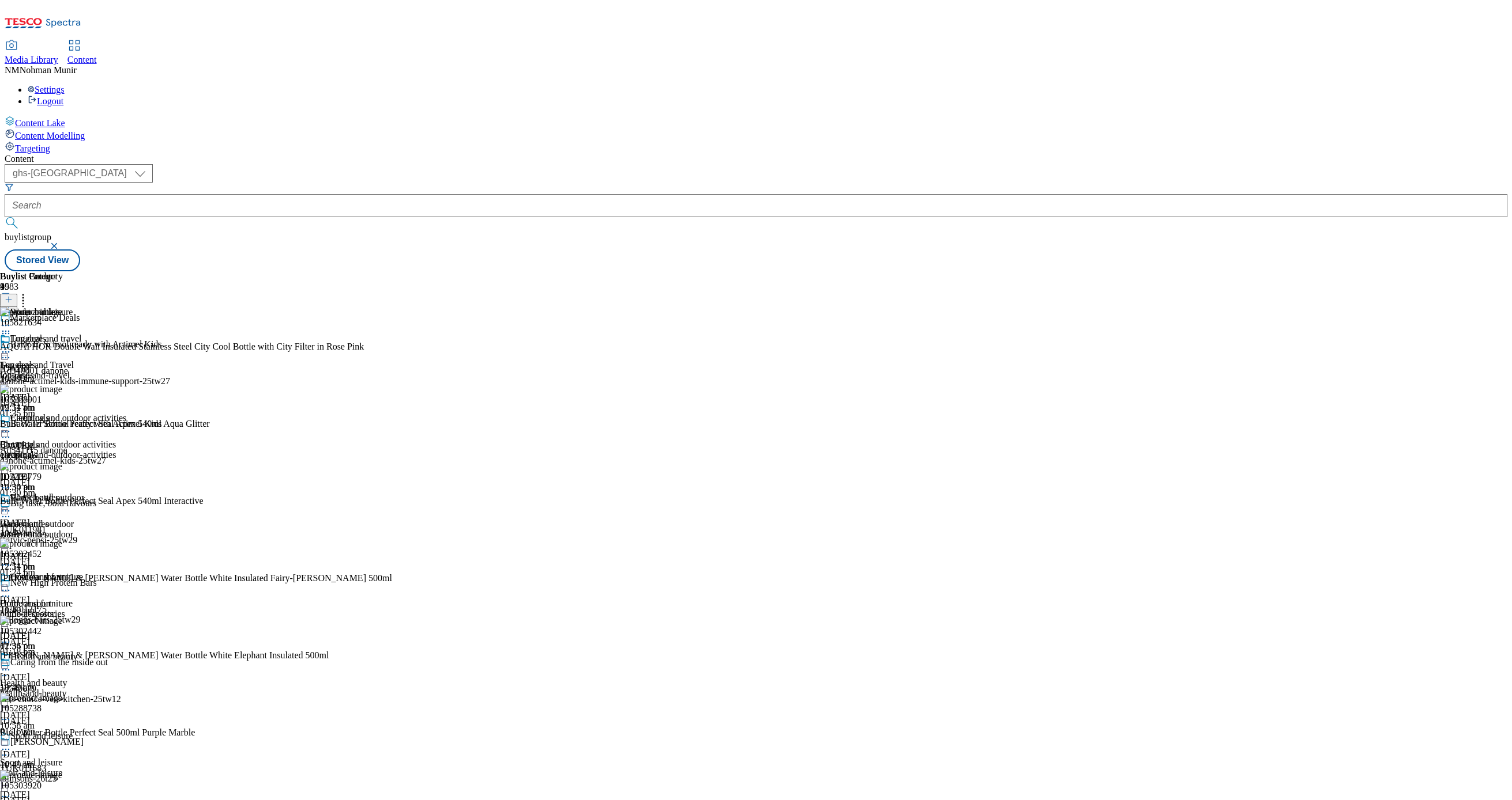
click at [11, 505] on icon at bounding box center [6, 511] width 11 height 11
click at [78, 635] on button "Un-publish" at bounding box center [50, 641] width 54 height 13
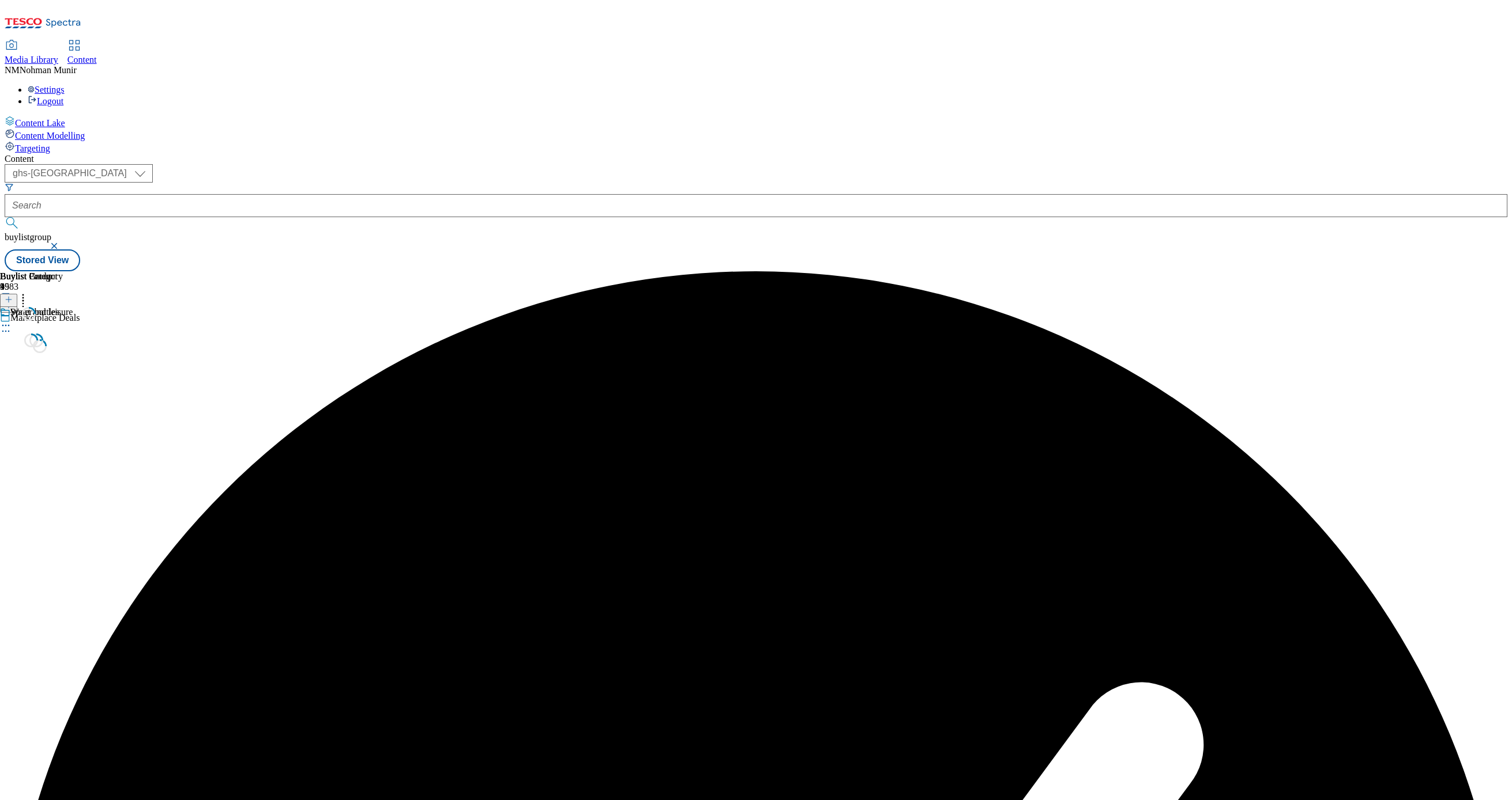
scroll to position [0, 0]
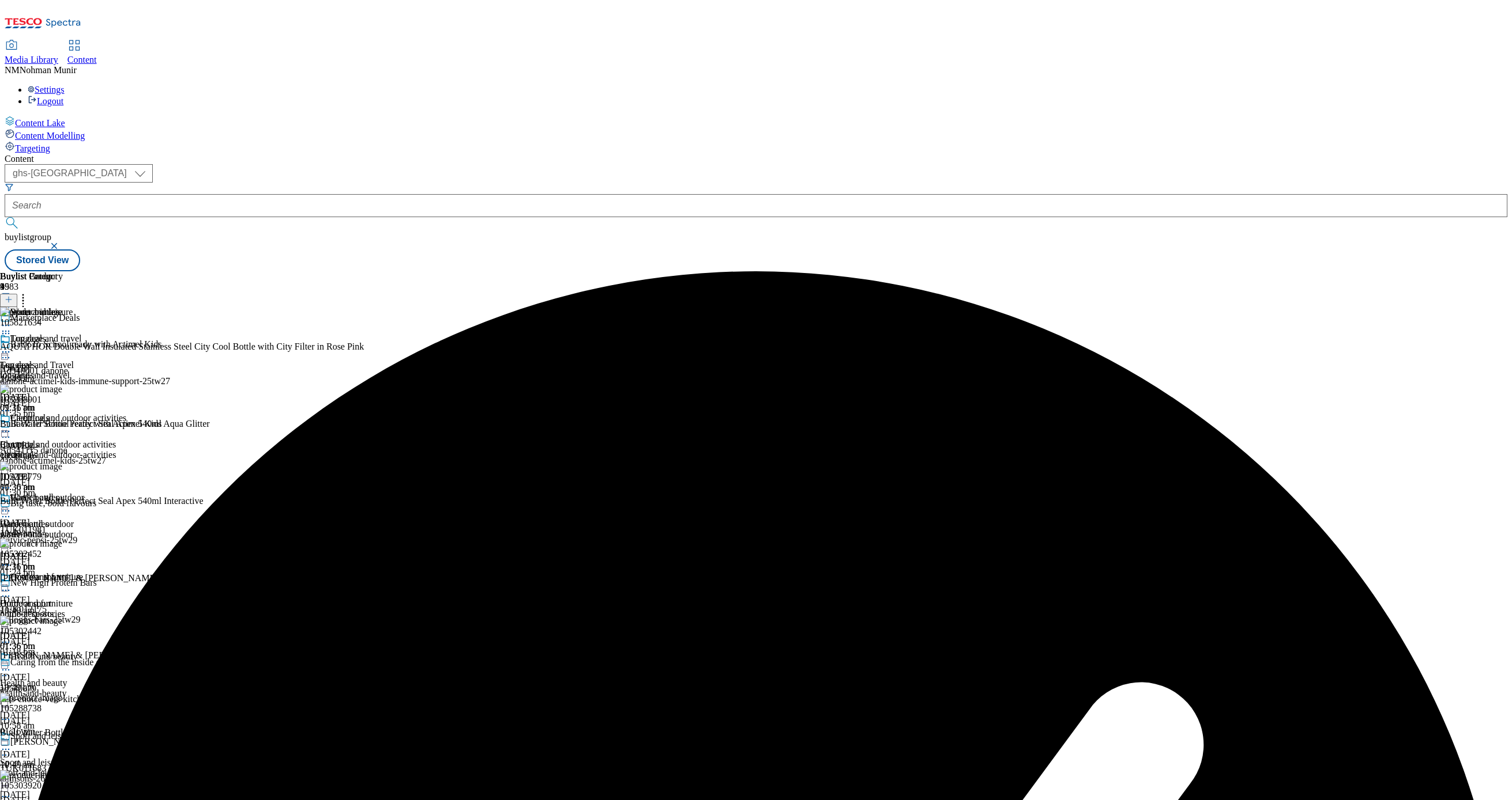
click at [126, 492] on div "Water bottles Water bottles water-bottles 18 Aug 2025 01:36 pm" at bounding box center [63, 532] width 126 height 80
click at [11, 505] on icon at bounding box center [6, 511] width 11 height 11
click at [74, 597] on span "Un-preview" at bounding box center [55, 601] width 39 height 9
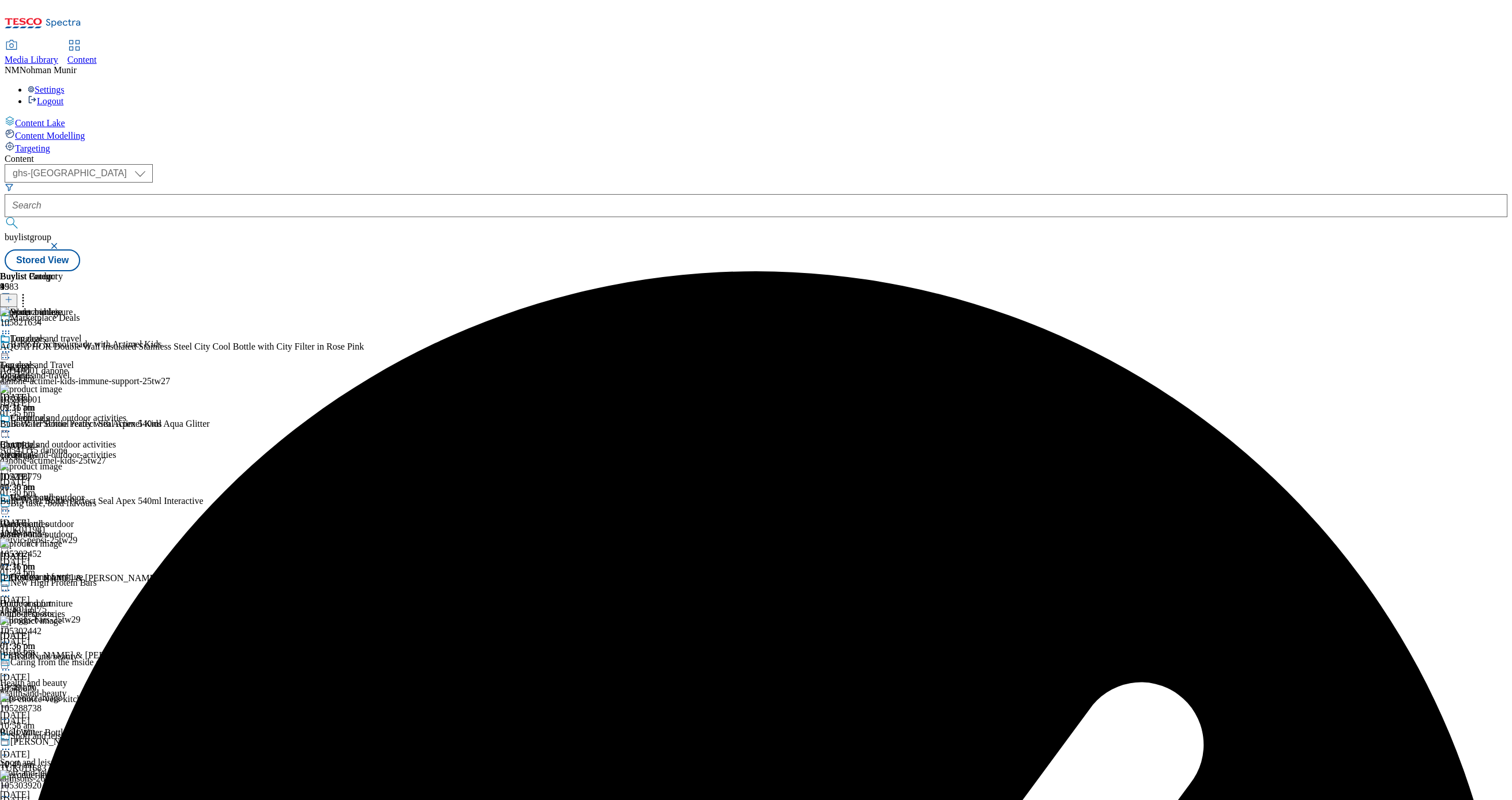
click at [11, 791] on icon at bounding box center [6, 797] width 11 height 11
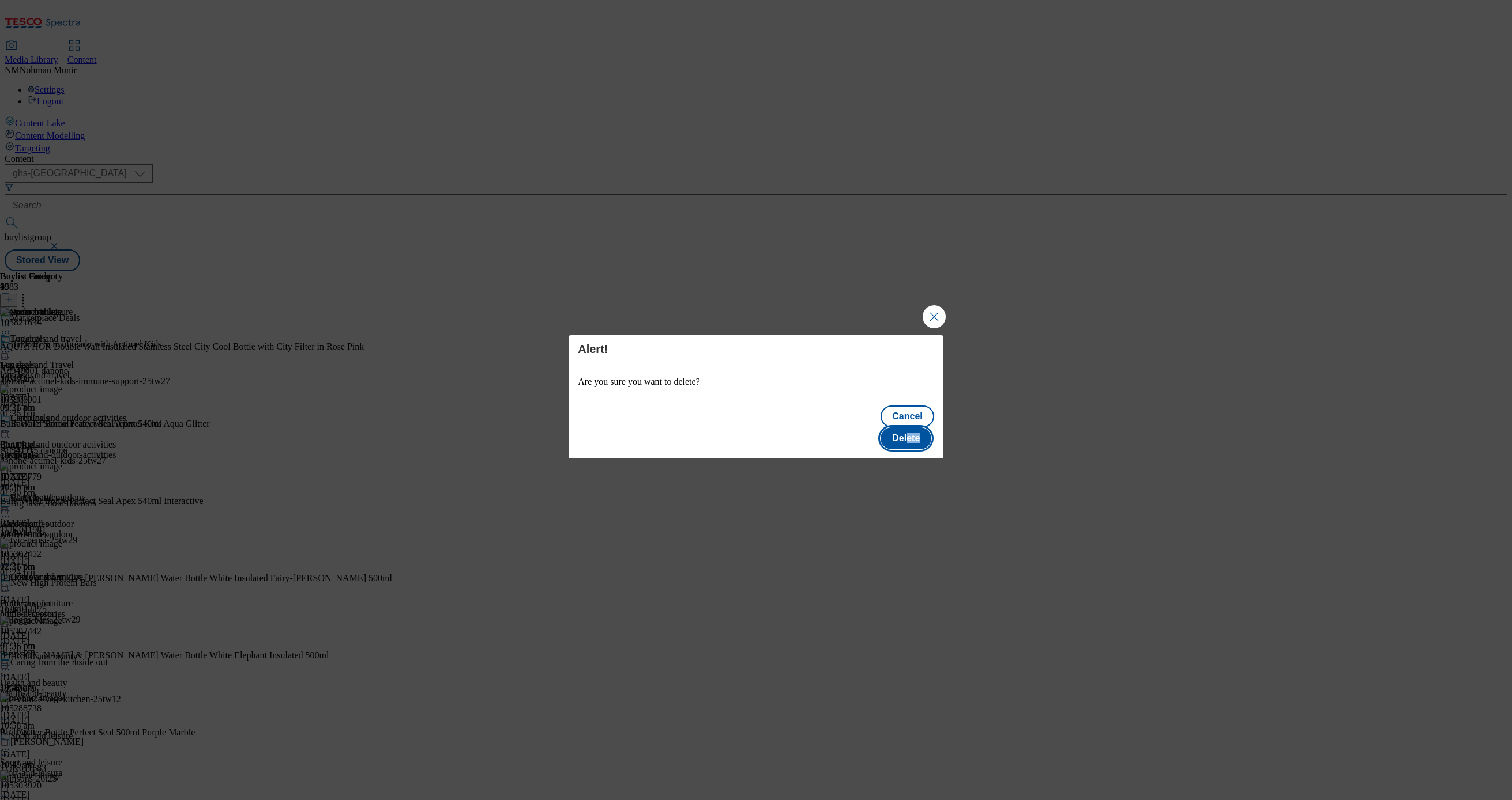
click at [912, 417] on div "Cancel Delete" at bounding box center [756, 429] width 375 height 60
drag, startPoint x: 912, startPoint y: 417, endPoint x: 912, endPoint y: 429, distance: 12.0
click at [912, 429] on button "Delete" at bounding box center [905, 438] width 51 height 22
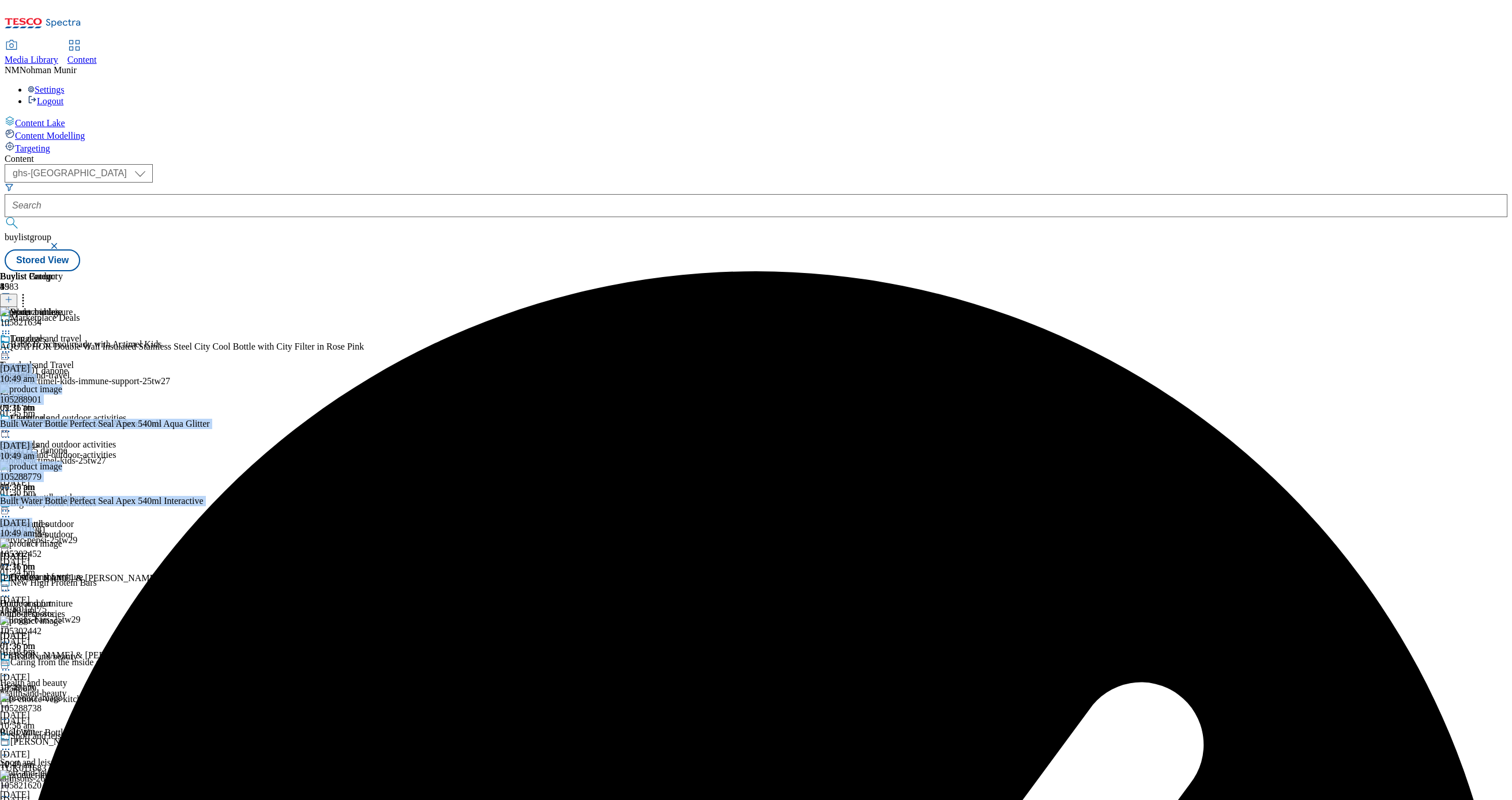
drag, startPoint x: 993, startPoint y: 251, endPoint x: 1005, endPoint y: 492, distance: 241.3
click at [1005, 271] on div "Buylist Group 5983 Marketplace Deals Back To School ready with Actimel Kids Ad5…" at bounding box center [756, 271] width 1502 height 0
drag, startPoint x: 1005, startPoint y: 492, endPoint x: 1008, endPoint y: 412, distance: 80.1
click at [1008, 271] on div "Buylist Group 5983 Marketplace Deals Back To School ready with Actimel Kids Ad5…" at bounding box center [756, 271] width 1502 height 0
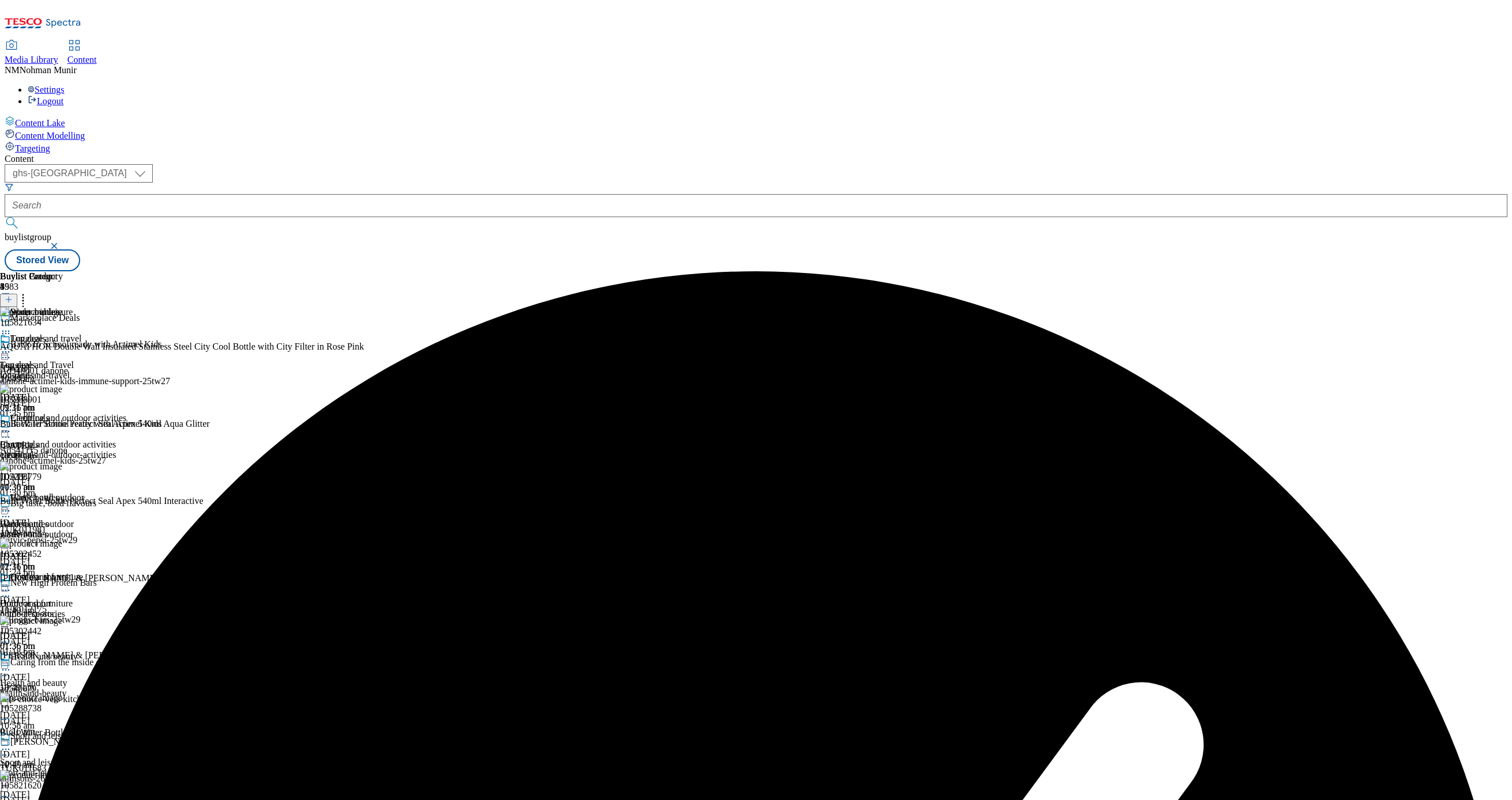
scroll to position [410, 0]
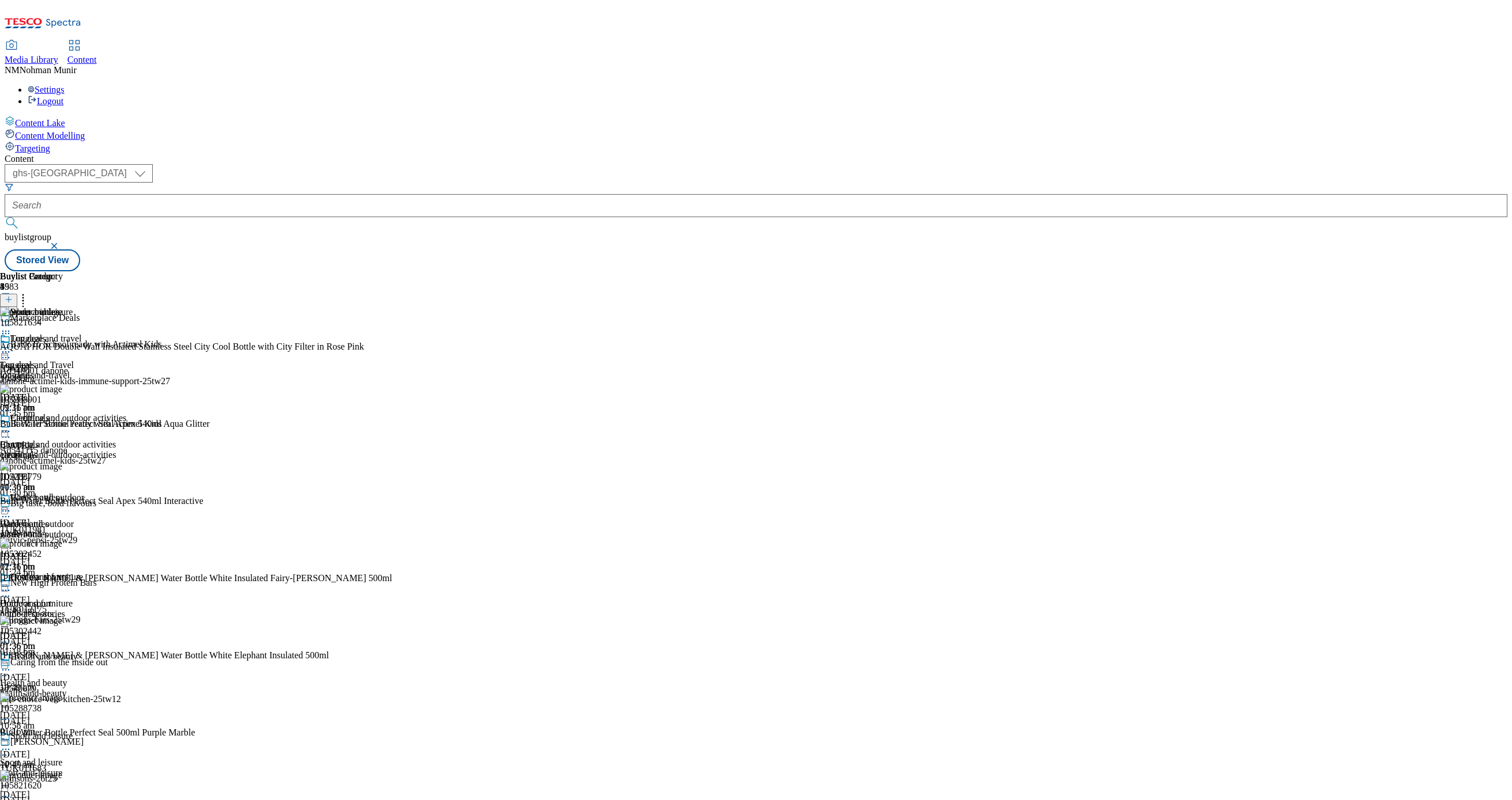
click at [11, 714] on icon at bounding box center [6, 719] width 11 height 11
click at [63, 790] on button "Delete" at bounding box center [43, 797] width 40 height 13
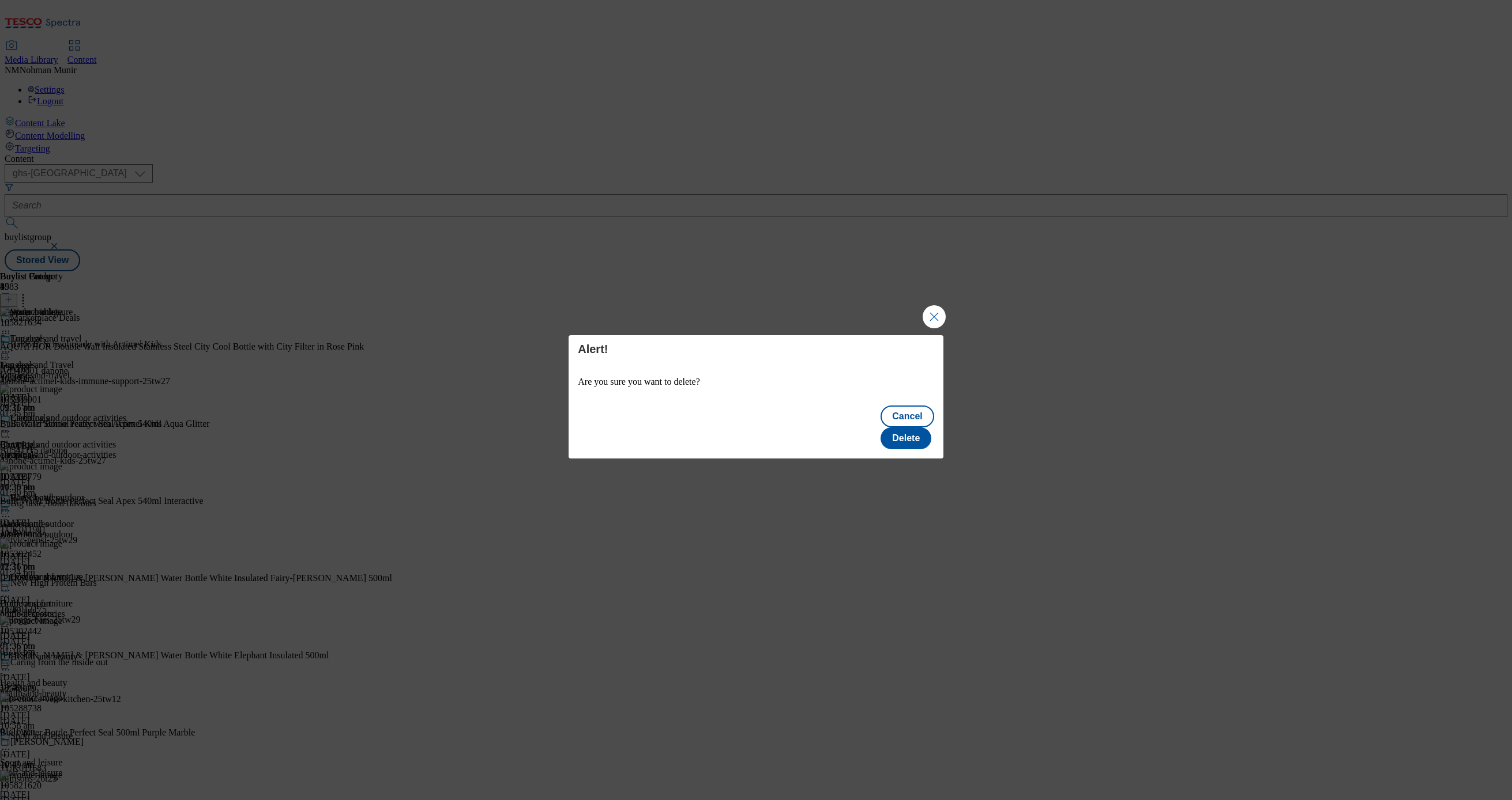
scroll to position [0, 0]
click at [914, 428] on button "Delete" at bounding box center [905, 438] width 51 height 22
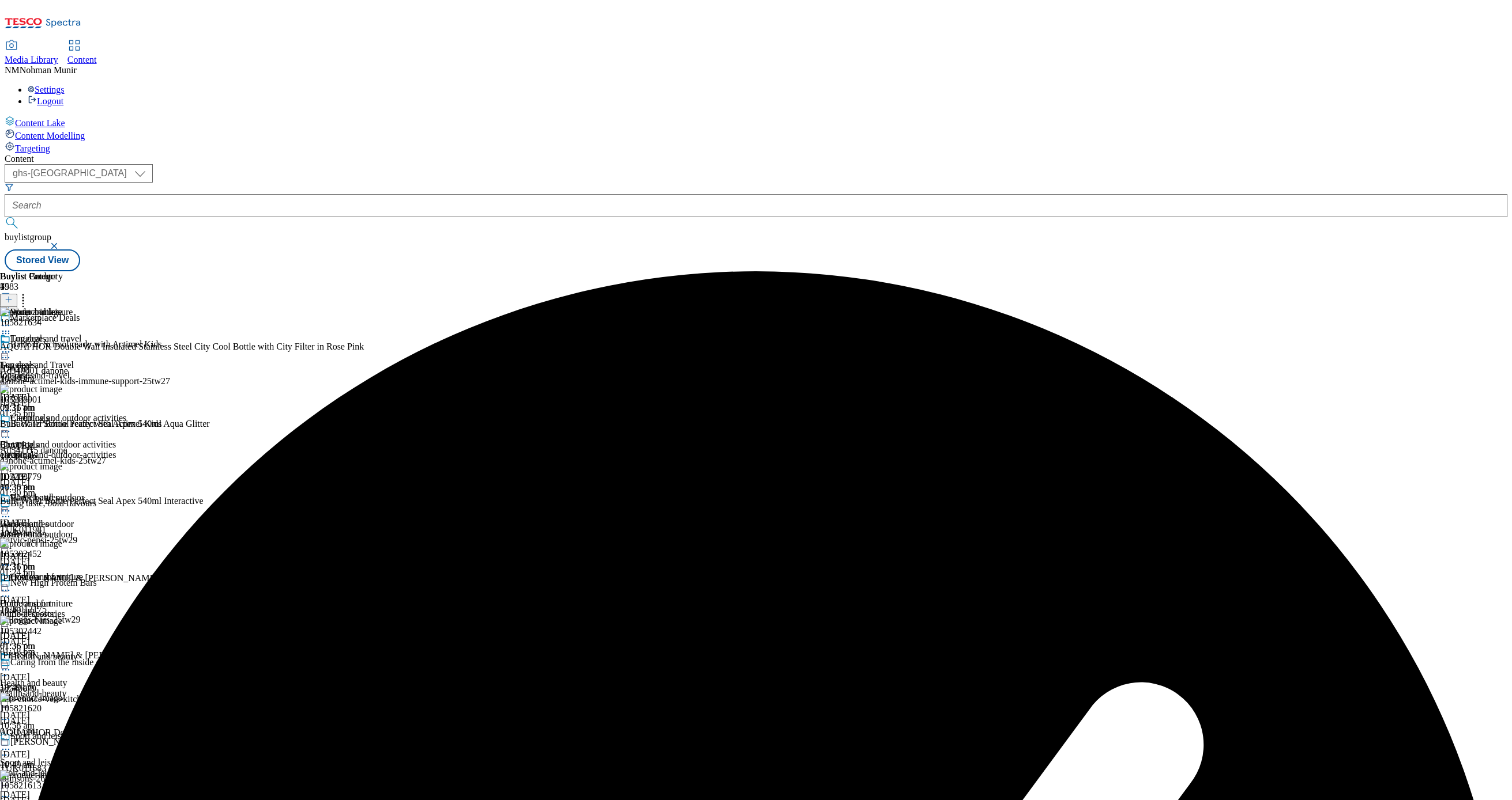
click at [126, 492] on div "Water bottles Water bottles water-bottles 18 Aug 2025 01:36 pm" at bounding box center [63, 532] width 126 height 80
click at [7, 510] on circle at bounding box center [6, 511] width 2 height 2
click at [68, 581] on button "Preview" at bounding box center [45, 588] width 44 height 13
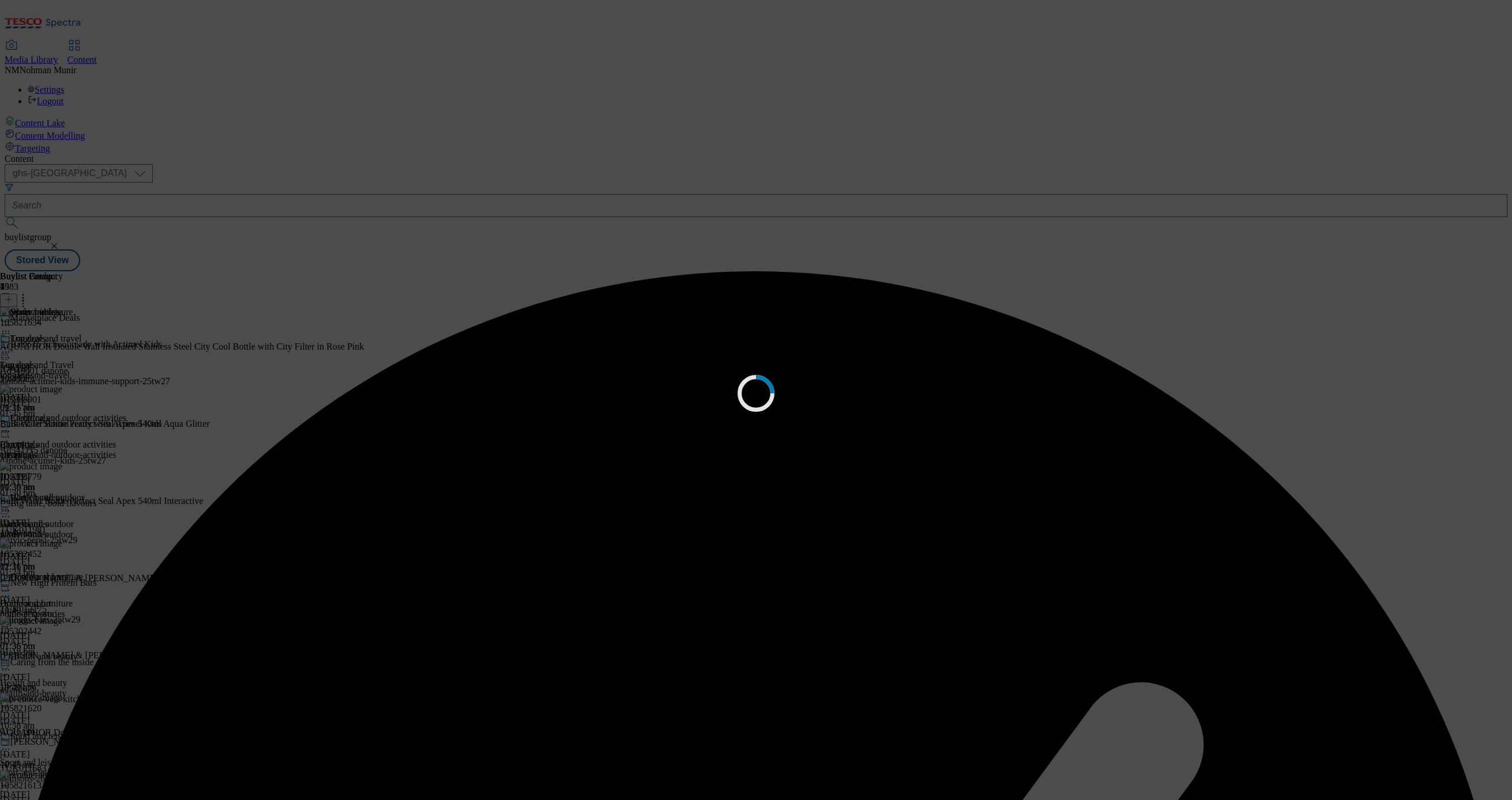
scroll to position [0, 0]
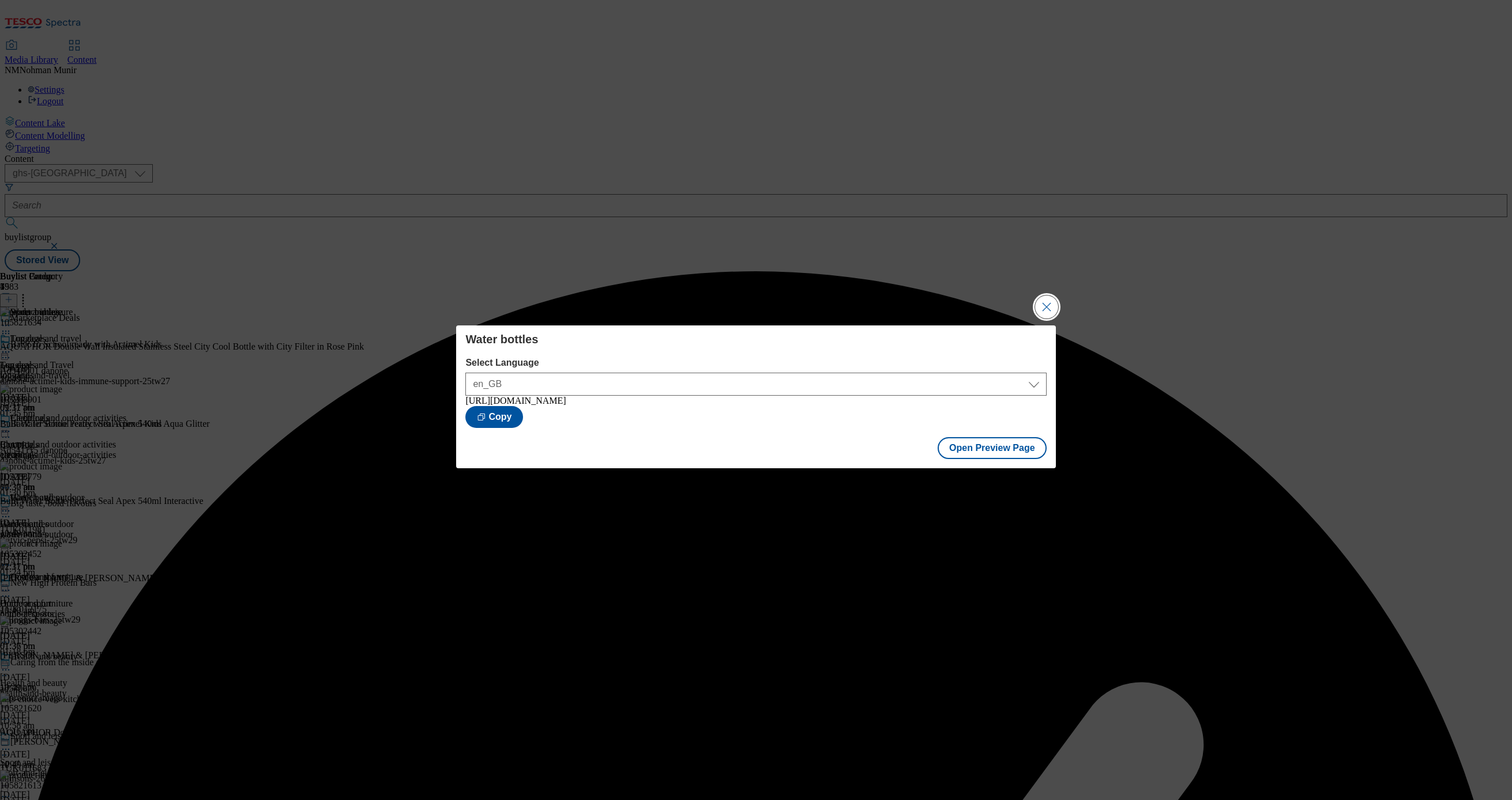
click at [1047, 308] on button "Close Modal" at bounding box center [1046, 307] width 23 height 23
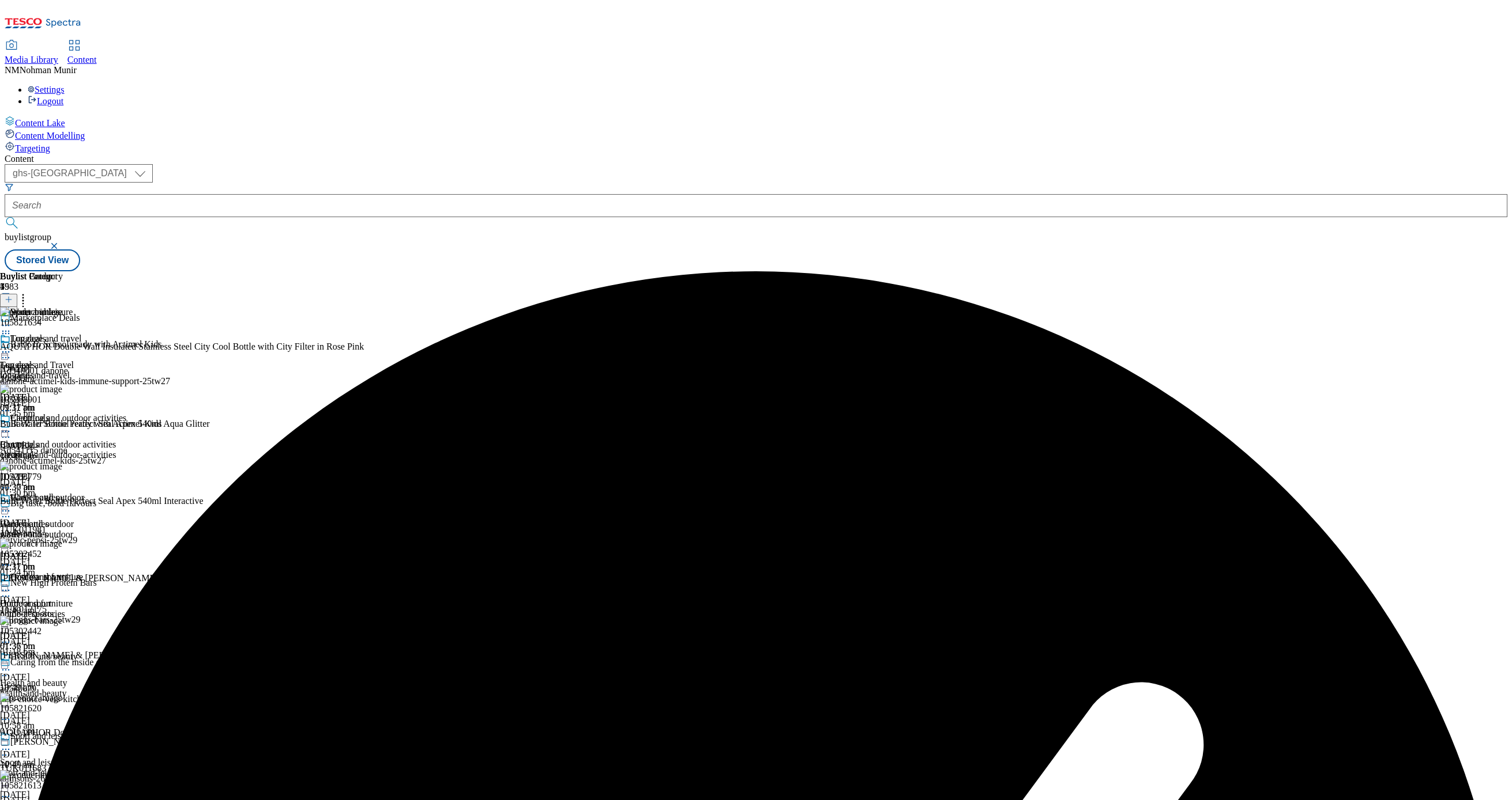
click at [11, 505] on icon at bounding box center [6, 511] width 11 height 11
click at [61, 624] on span "Publish" at bounding box center [48, 628] width 25 height 9
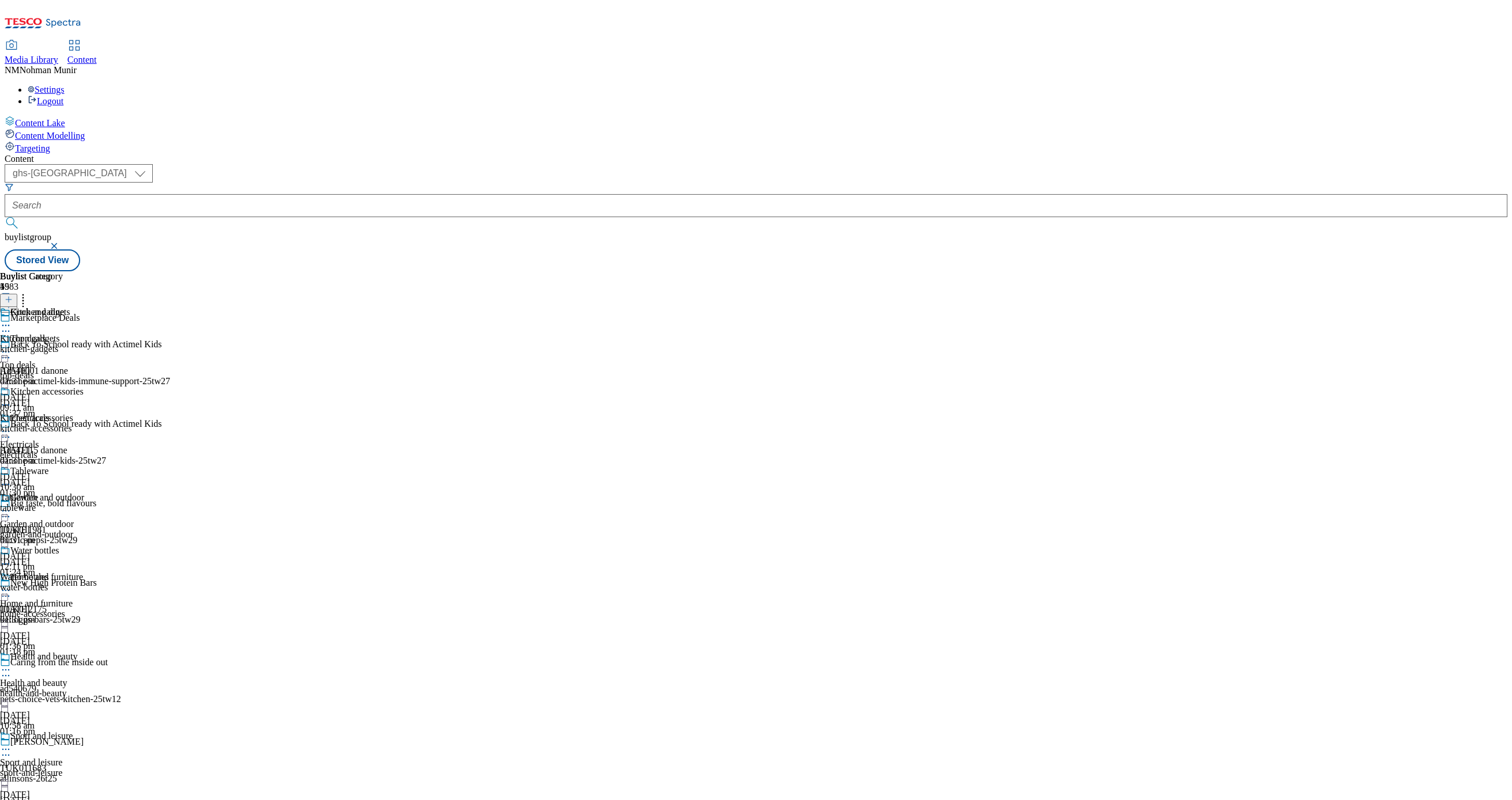
scroll to position [112, 0]
click at [84, 583] on div "water-bottles" at bounding box center [42, 588] width 84 height 10
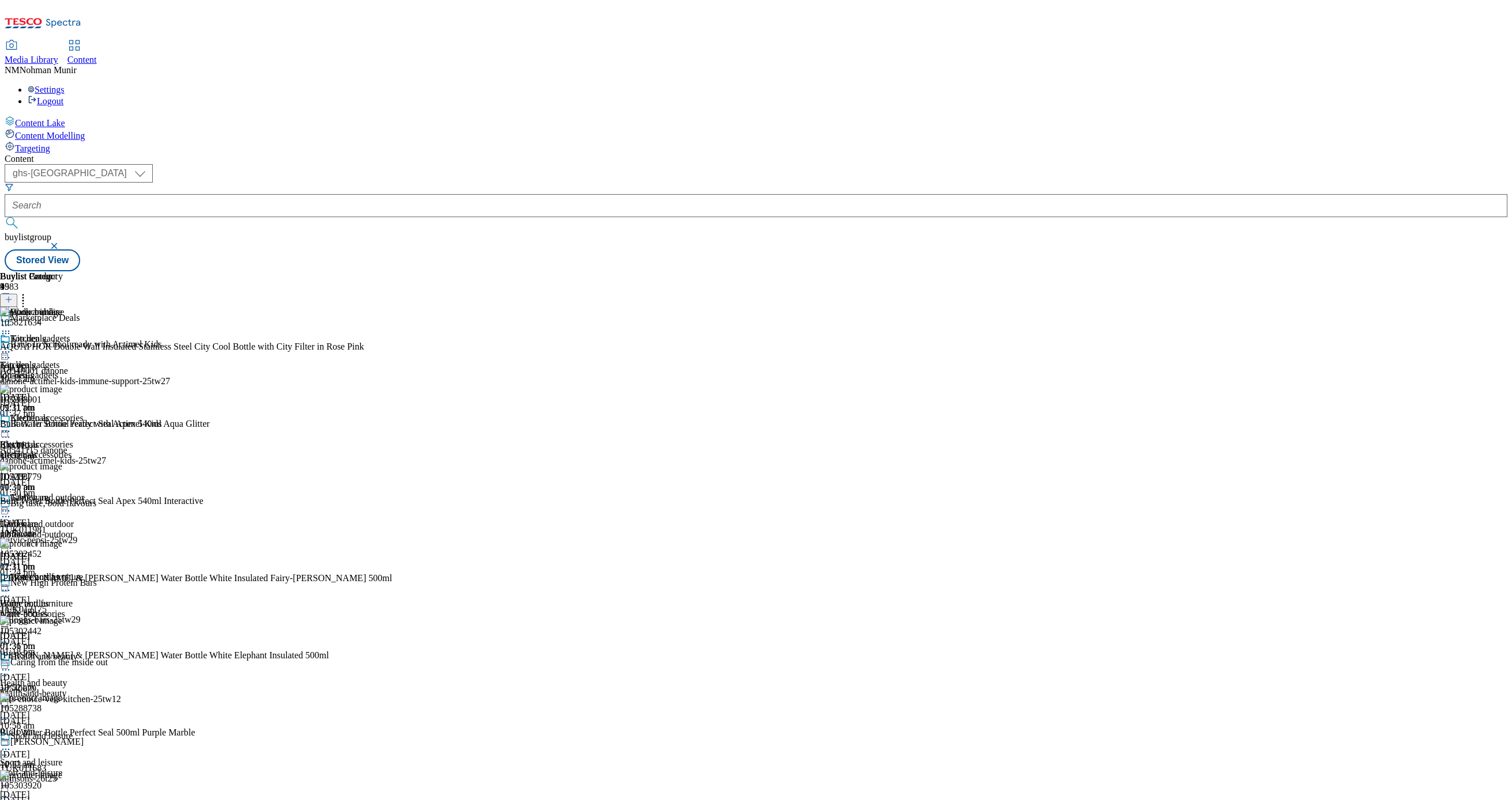
click at [11, 585] on icon at bounding box center [6, 591] width 11 height 11
click at [73, 717] on span "Un-publish" at bounding box center [54, 721] width 37 height 9
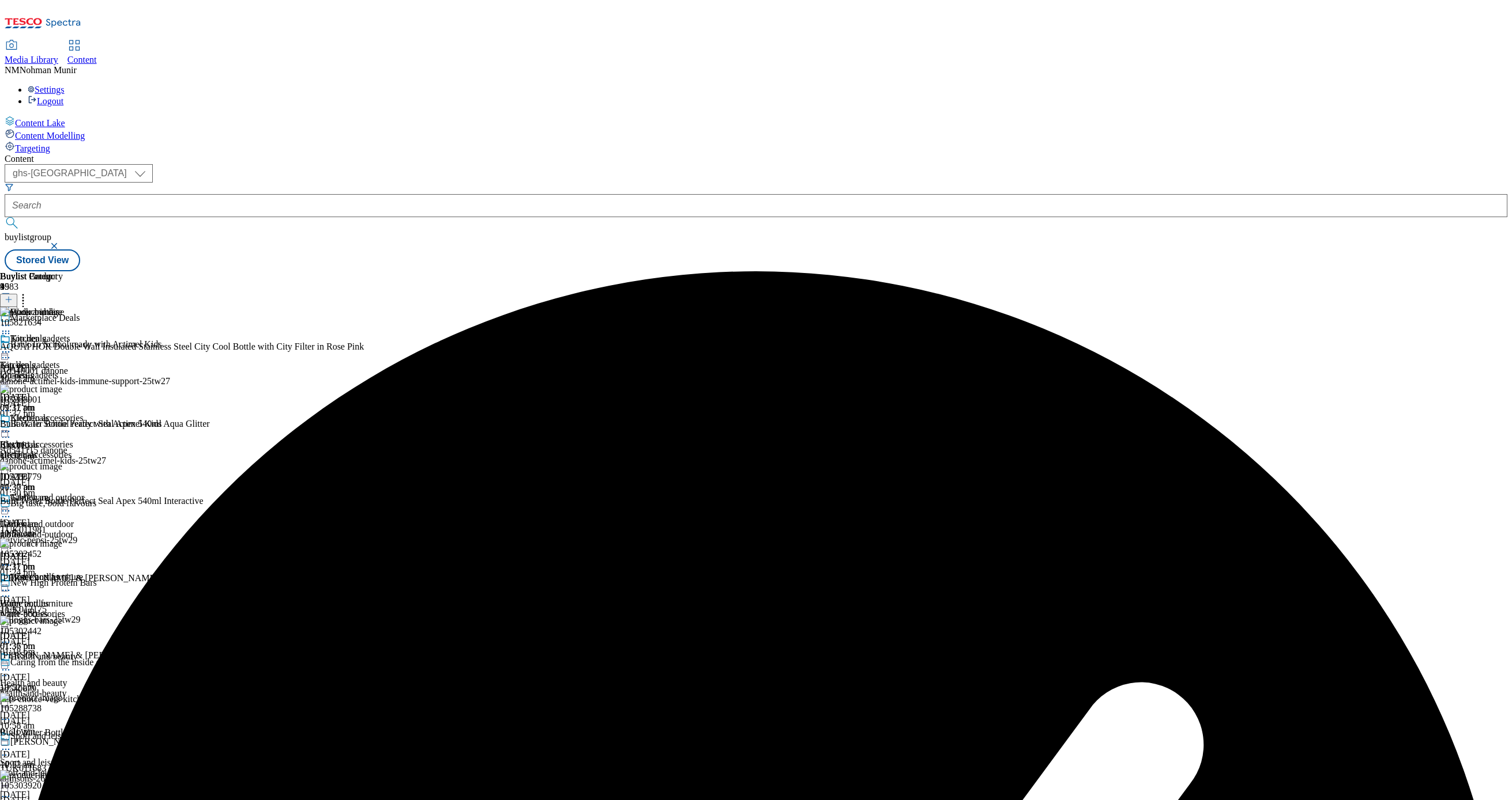
scroll to position [112, 0]
click at [11, 585] on icon at bounding box center [6, 591] width 11 height 11
click at [79, 674] on button "Un-preview" at bounding box center [51, 681] width 56 height 13
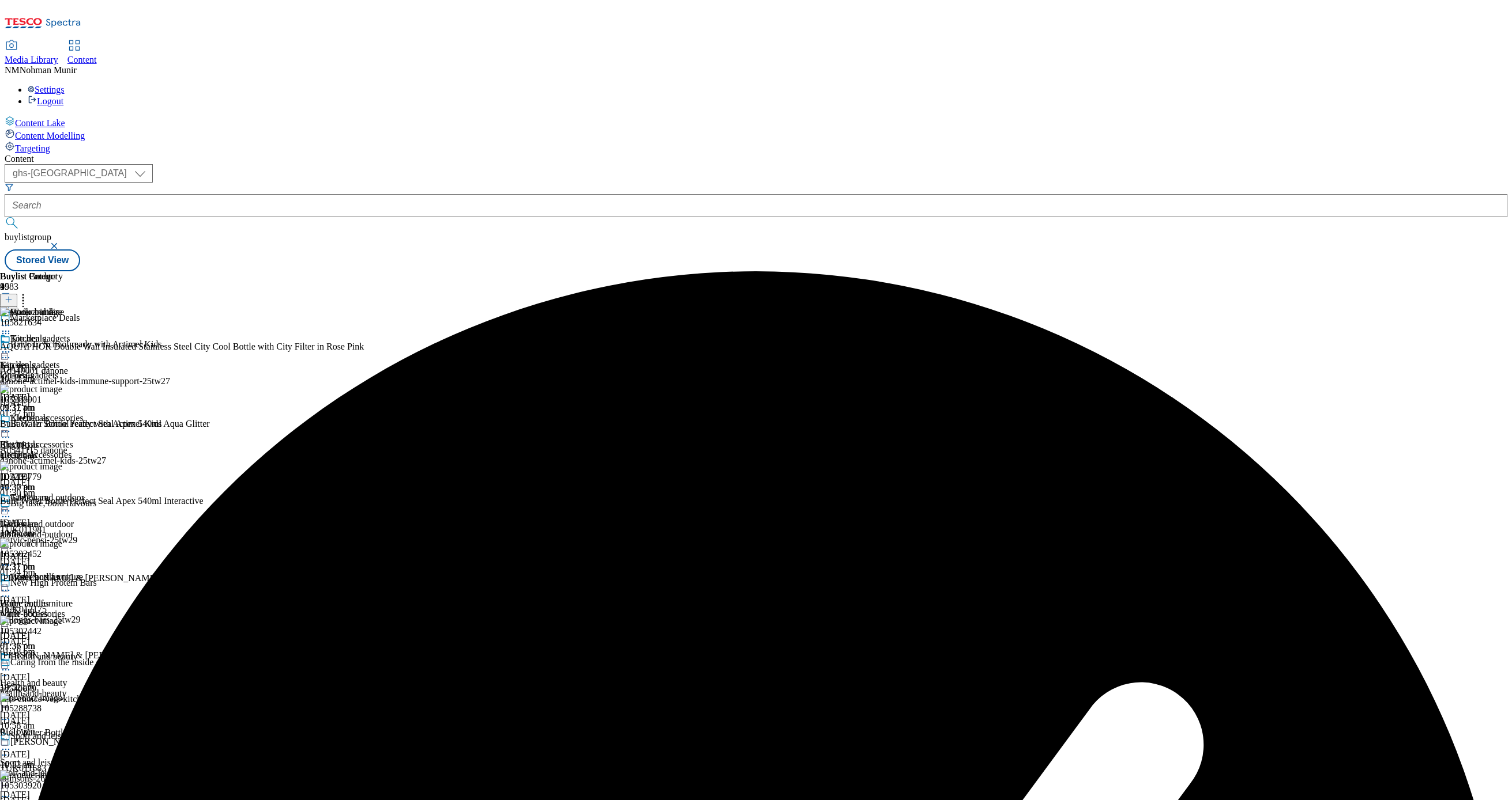
click at [392, 714] on div at bounding box center [195, 720] width 392 height 14
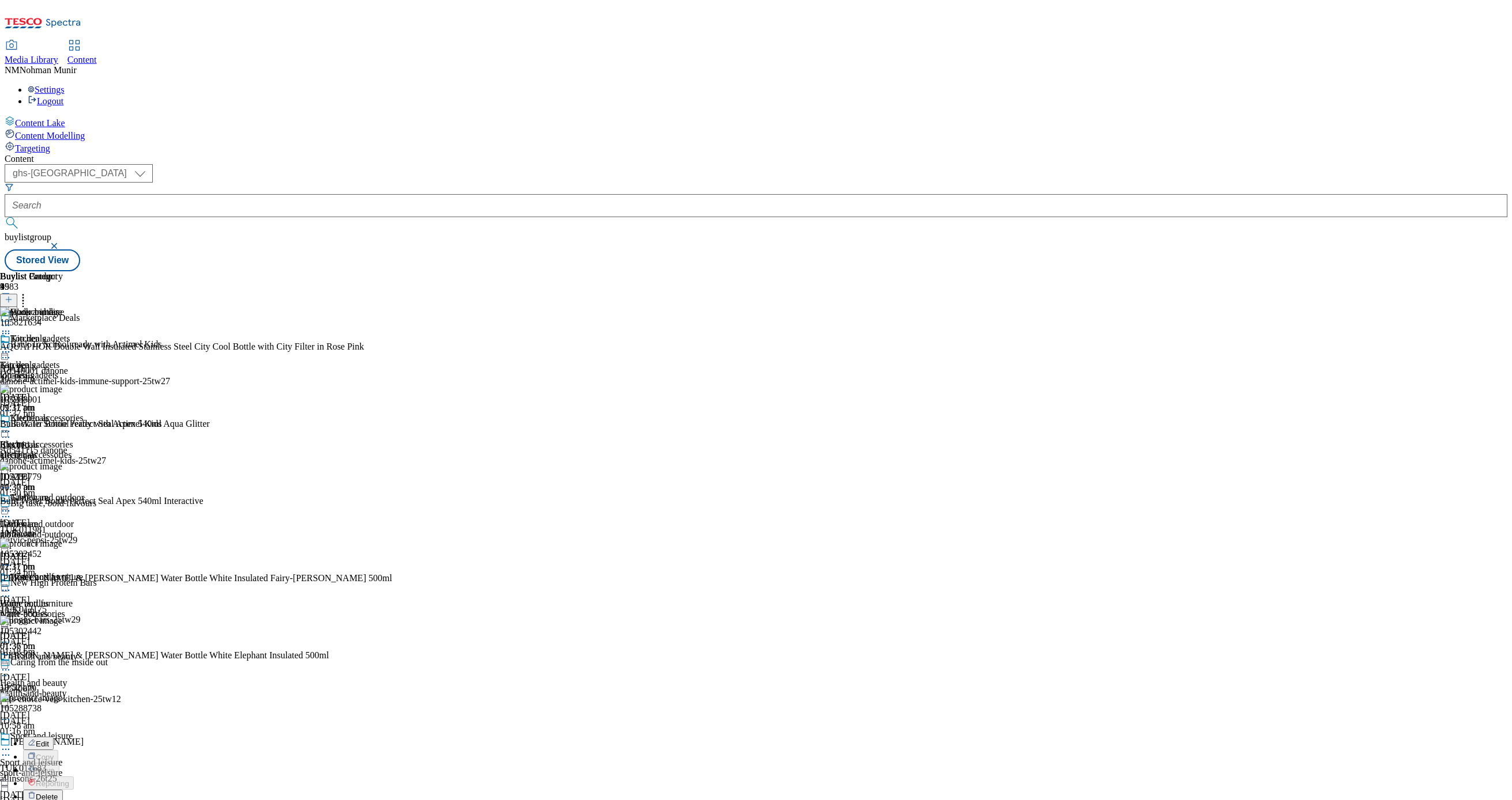
scroll to position [479, 0]
click at [63, 790] on button "Delete" at bounding box center [43, 797] width 40 height 13
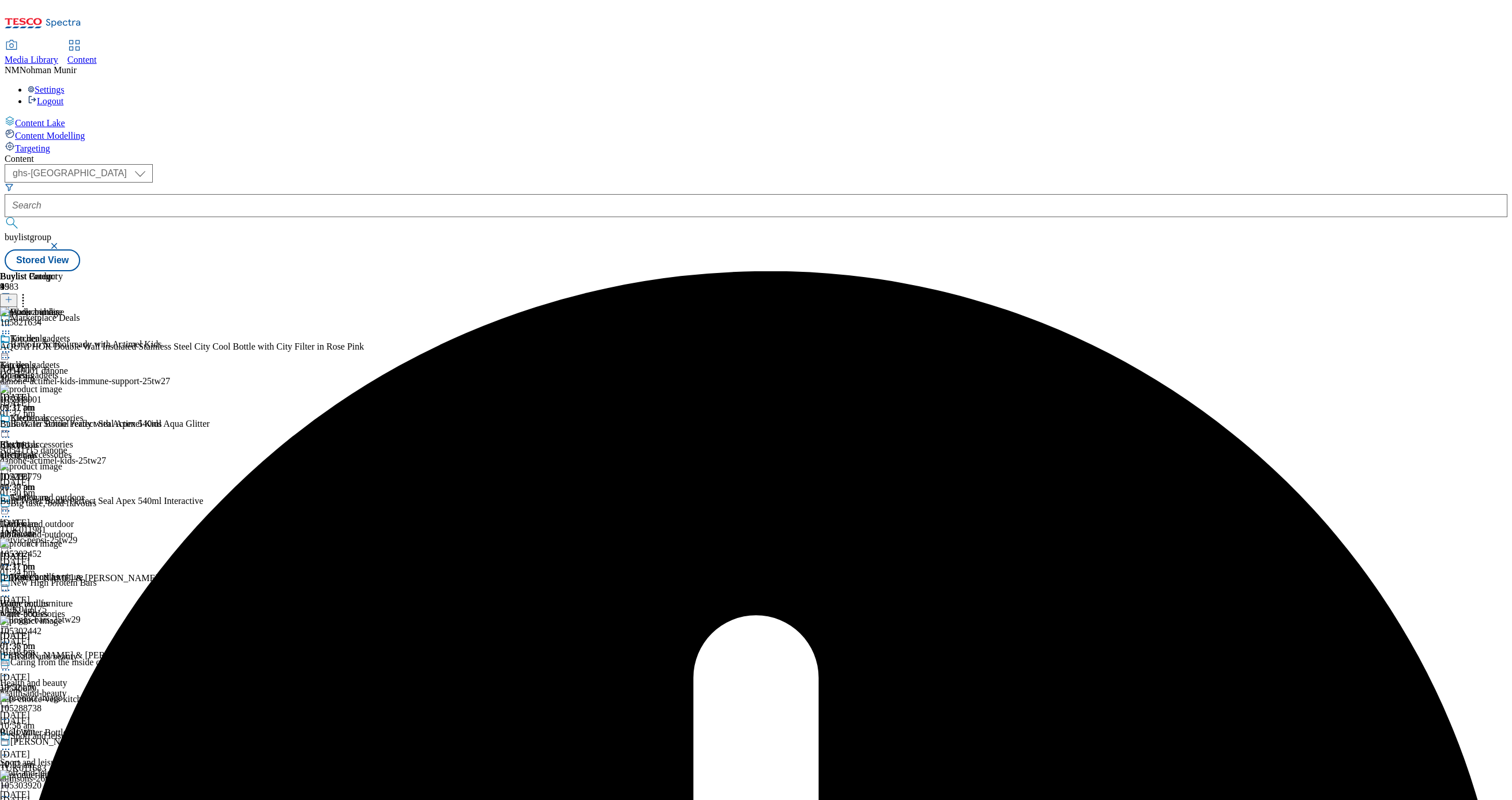
click at [11, 320] on icon at bounding box center [6, 325] width 11 height 11
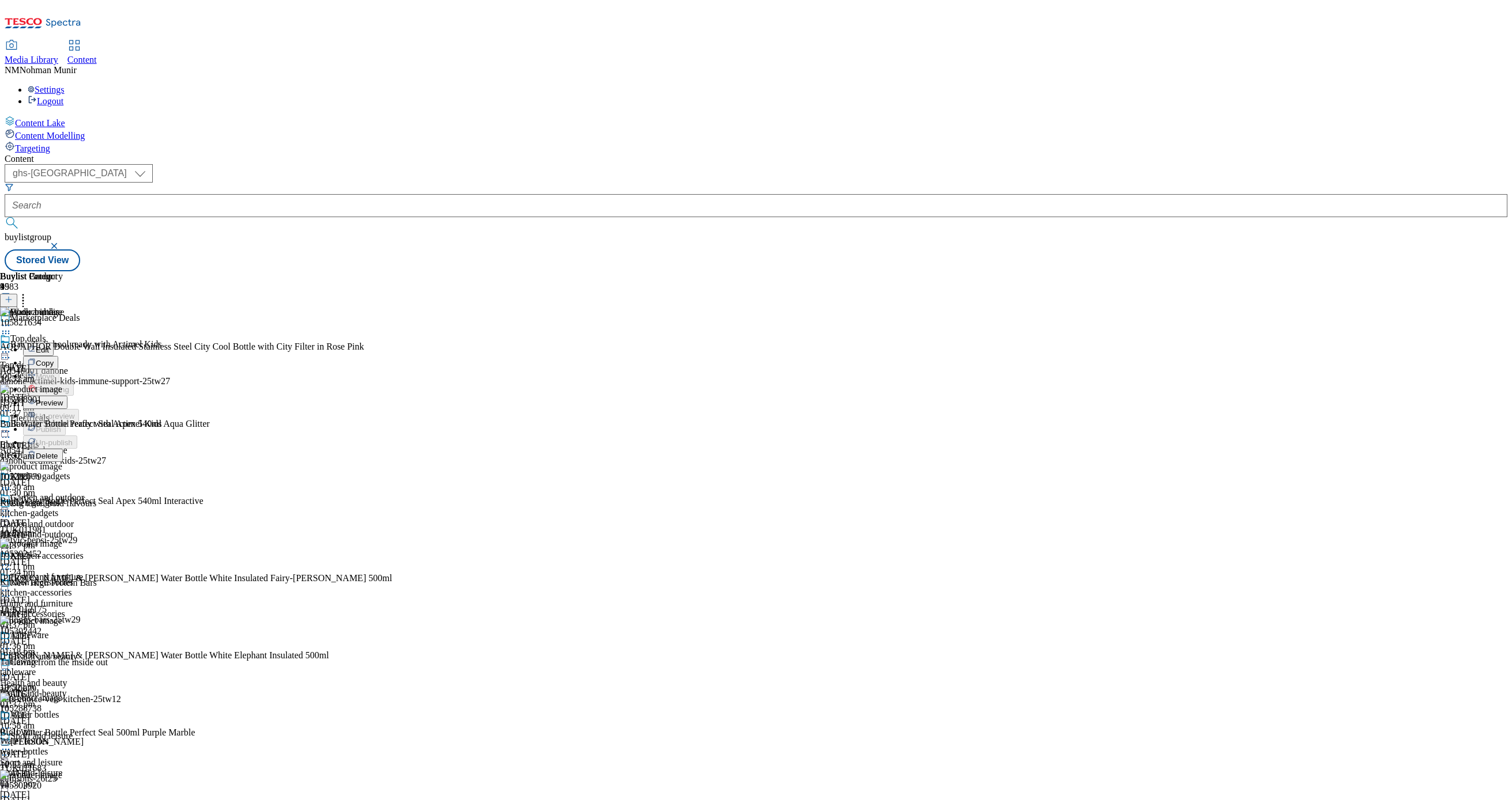
click at [11, 714] on icon at bounding box center [6, 719] width 11 height 11
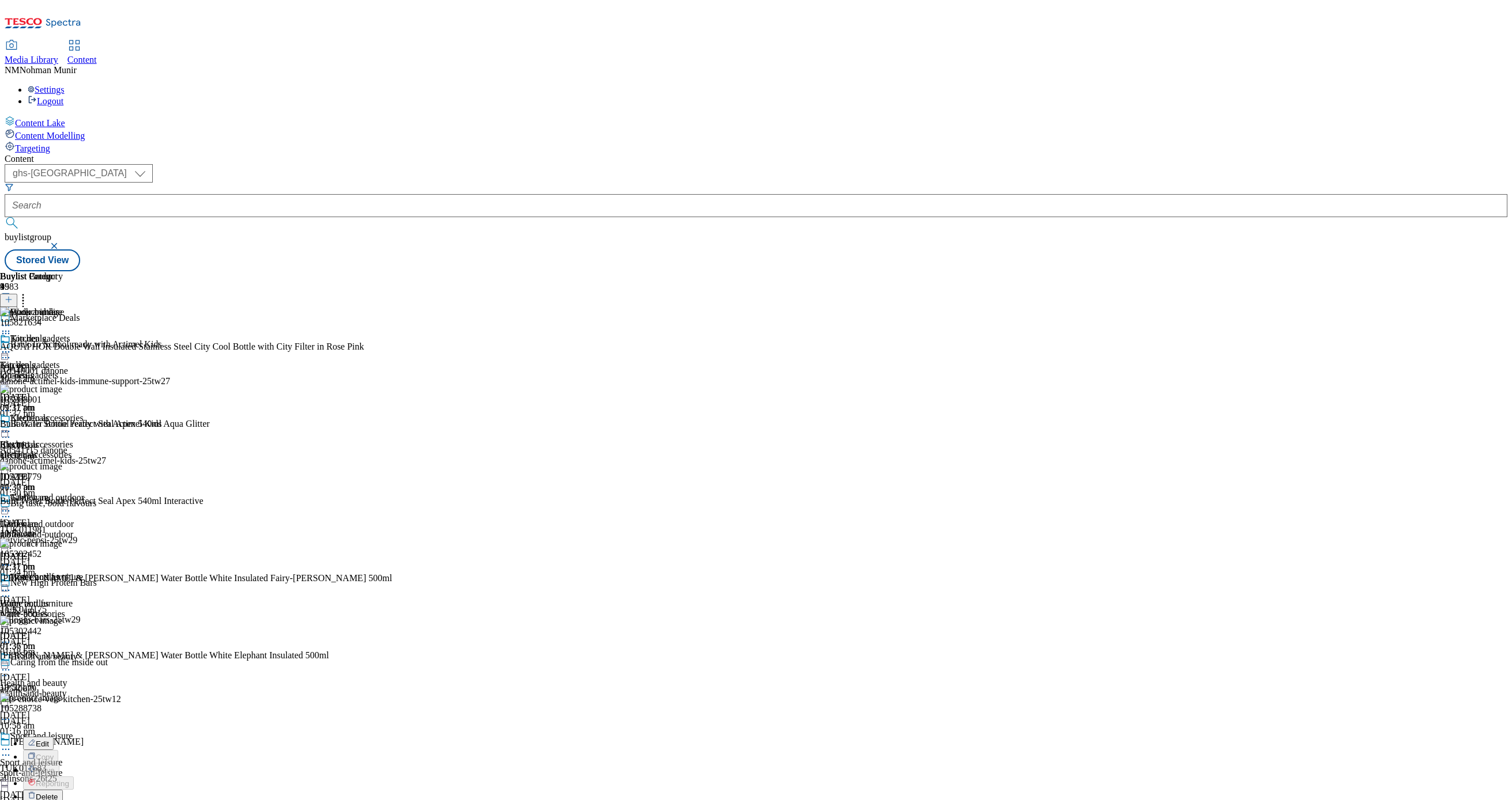
click at [63, 790] on button "Delete" at bounding box center [43, 797] width 40 height 13
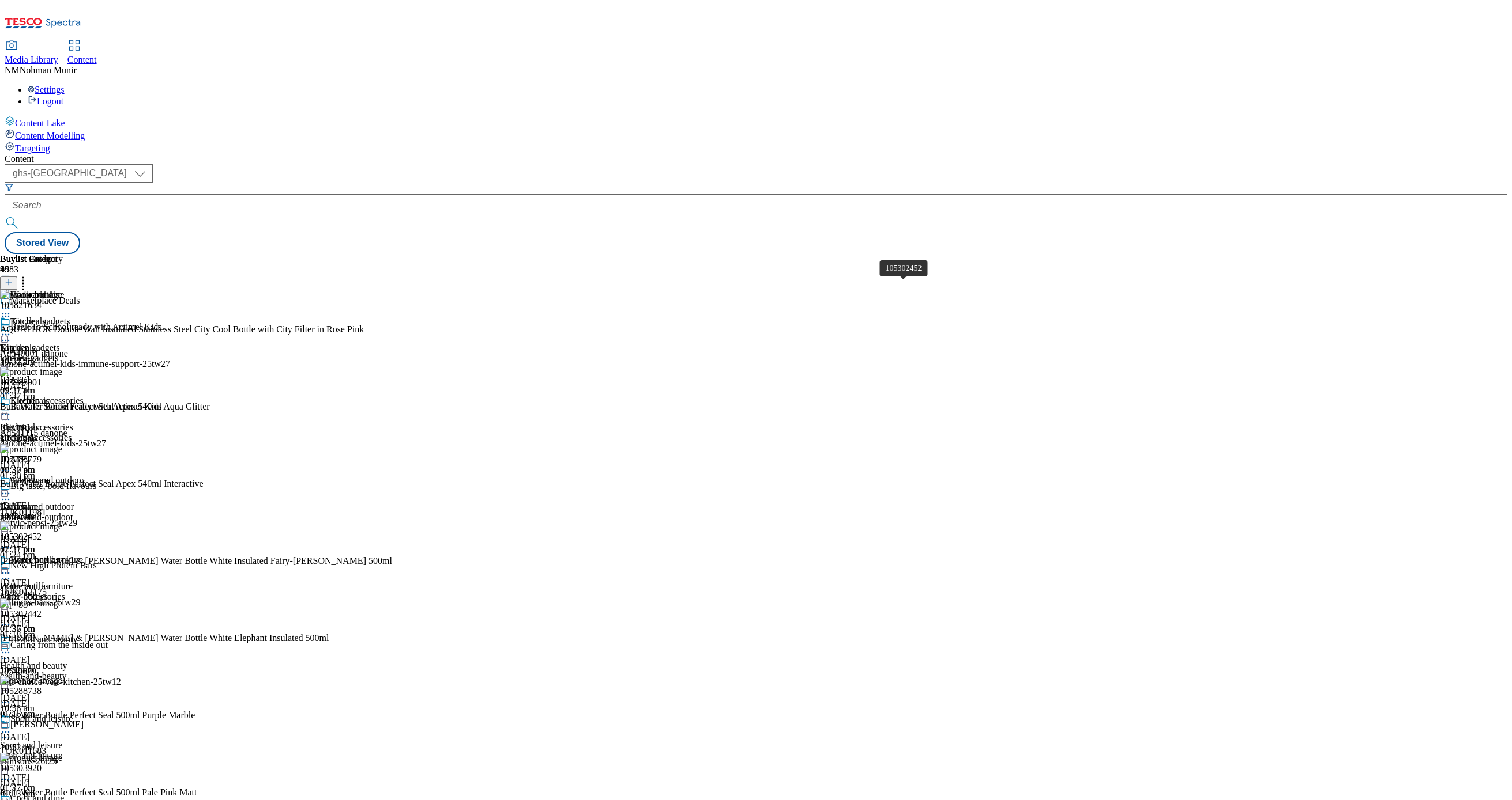
scroll to position [479, 0]
click at [11, 697] on icon at bounding box center [6, 702] width 11 height 11
click at [63, 773] on button "Delete" at bounding box center [43, 779] width 40 height 13
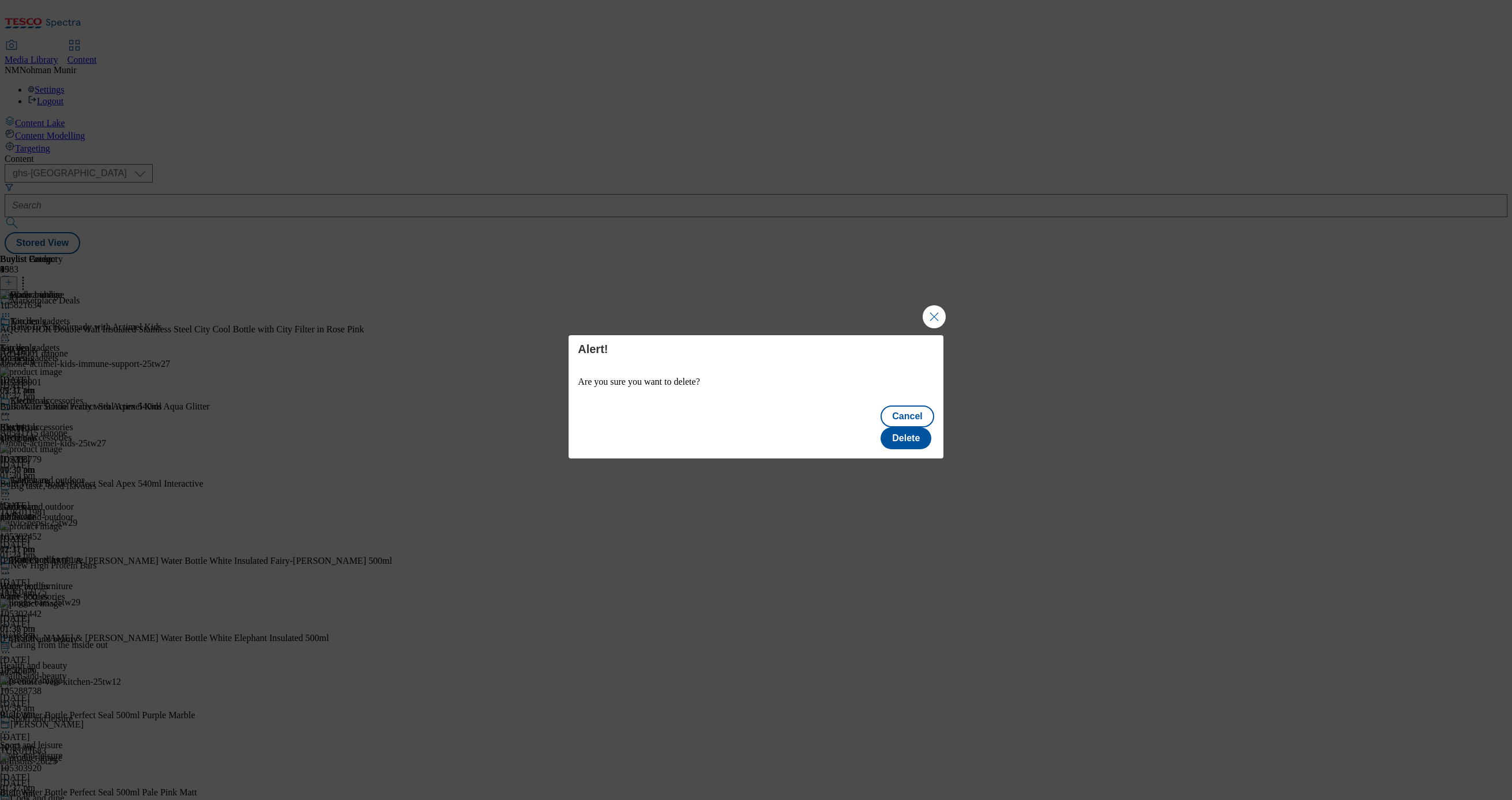
scroll to position [0, 0]
click at [901, 428] on button "Delete" at bounding box center [905, 438] width 51 height 22
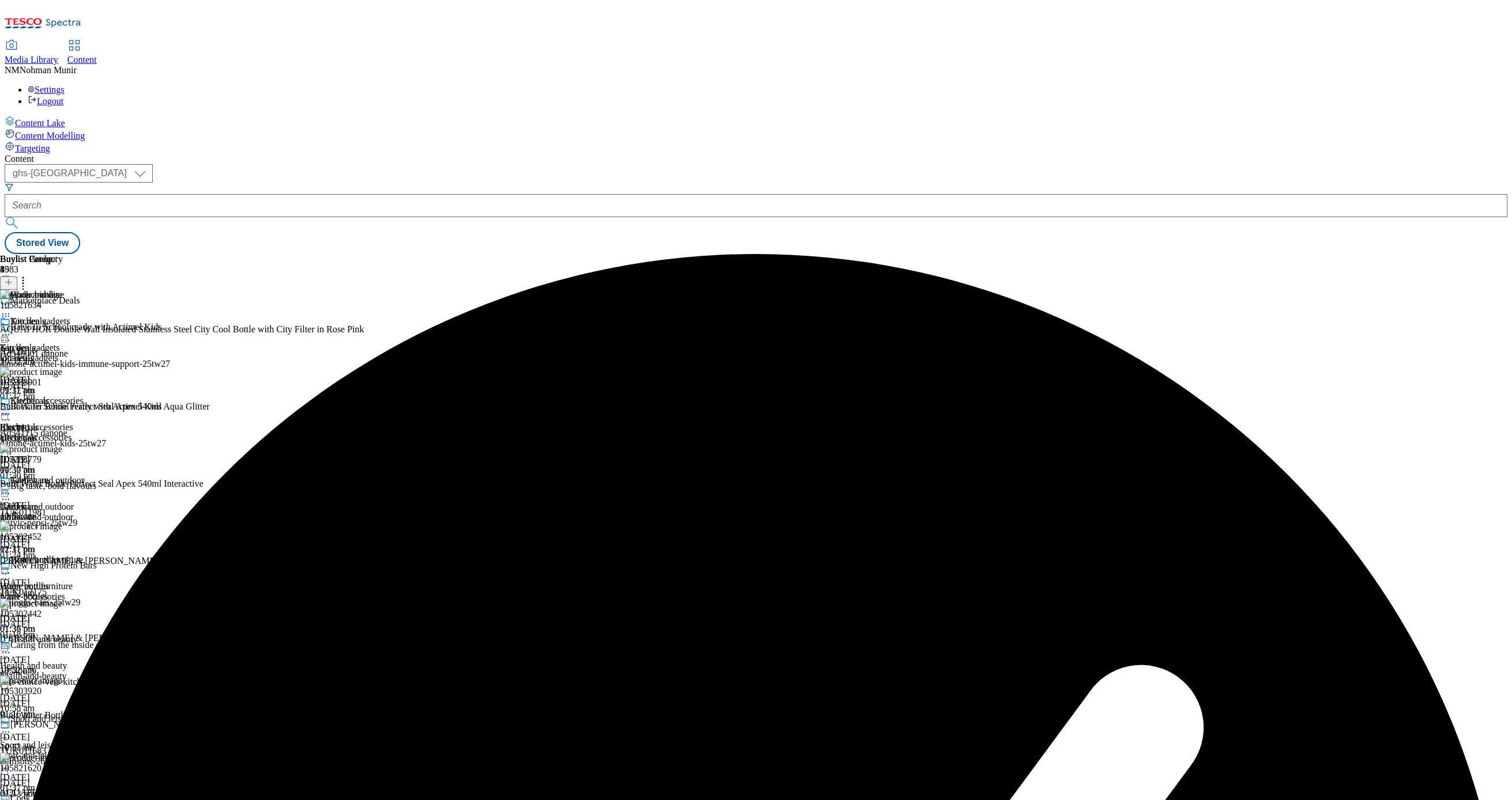
scroll to position [359, 0]
click at [11, 697] on icon at bounding box center [6, 702] width 11 height 11
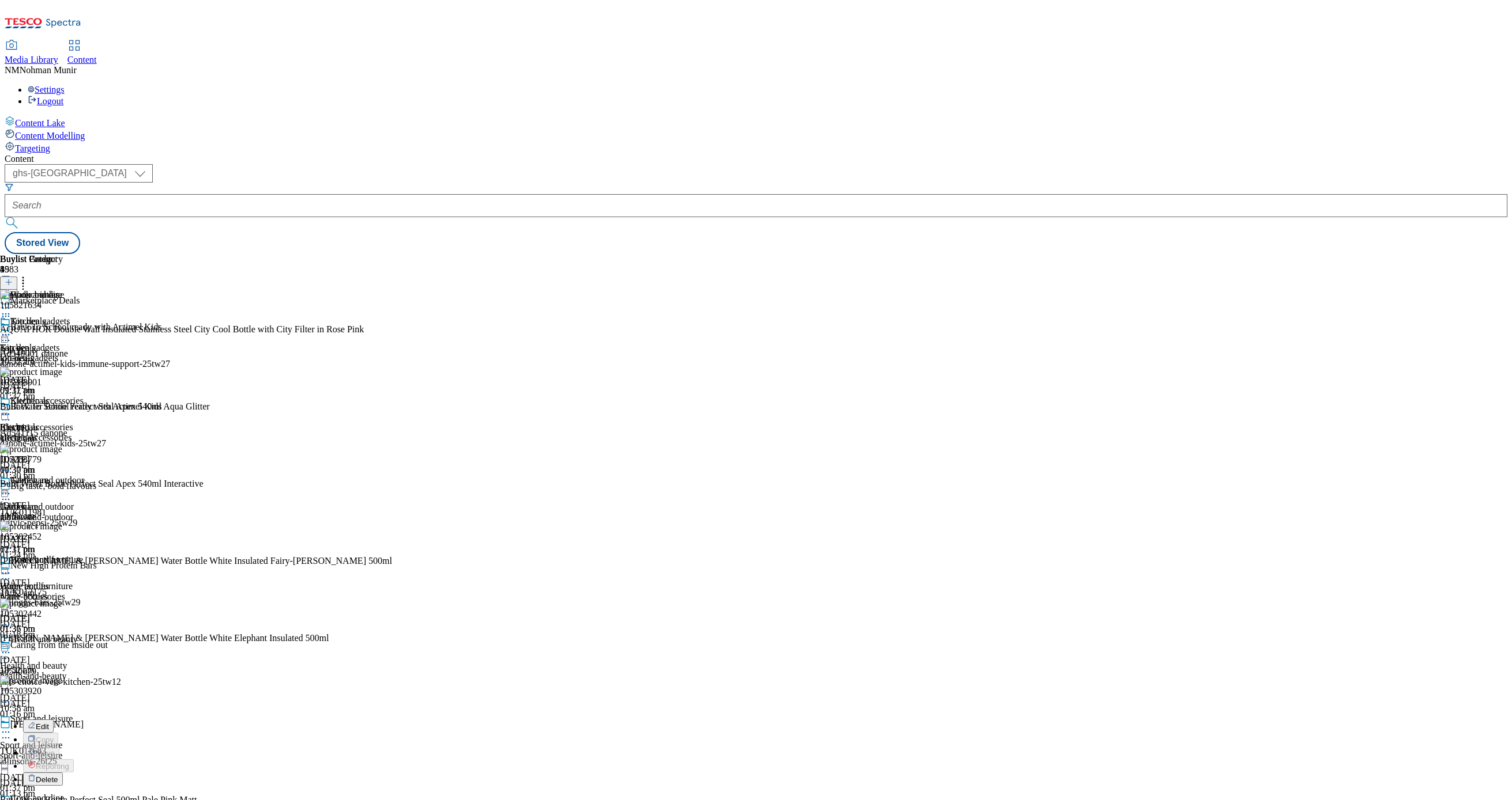
click at [63, 773] on button "Delete" at bounding box center [43, 779] width 40 height 13
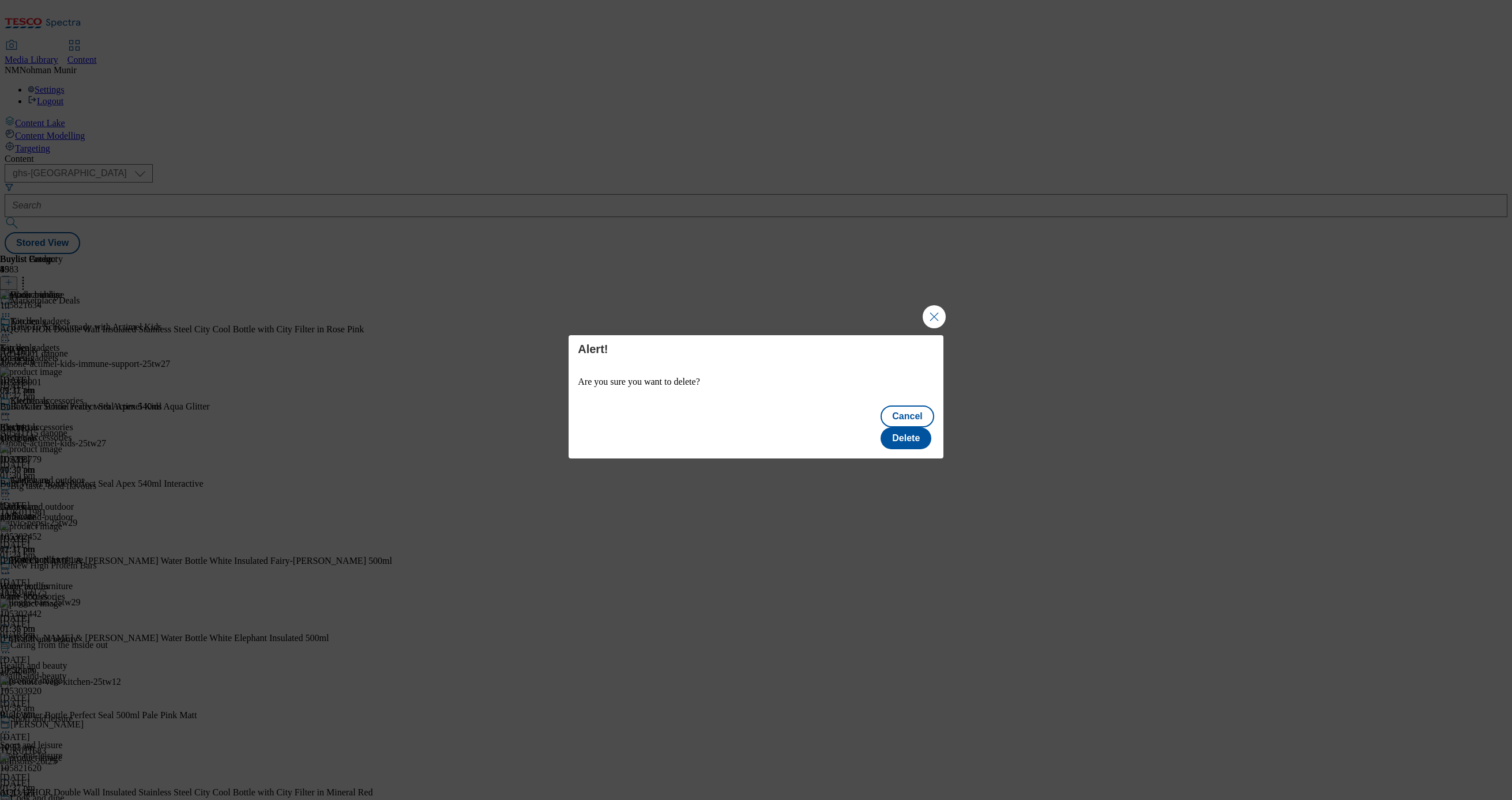
scroll to position [0, 0]
click at [916, 436] on button "Delete" at bounding box center [905, 438] width 51 height 22
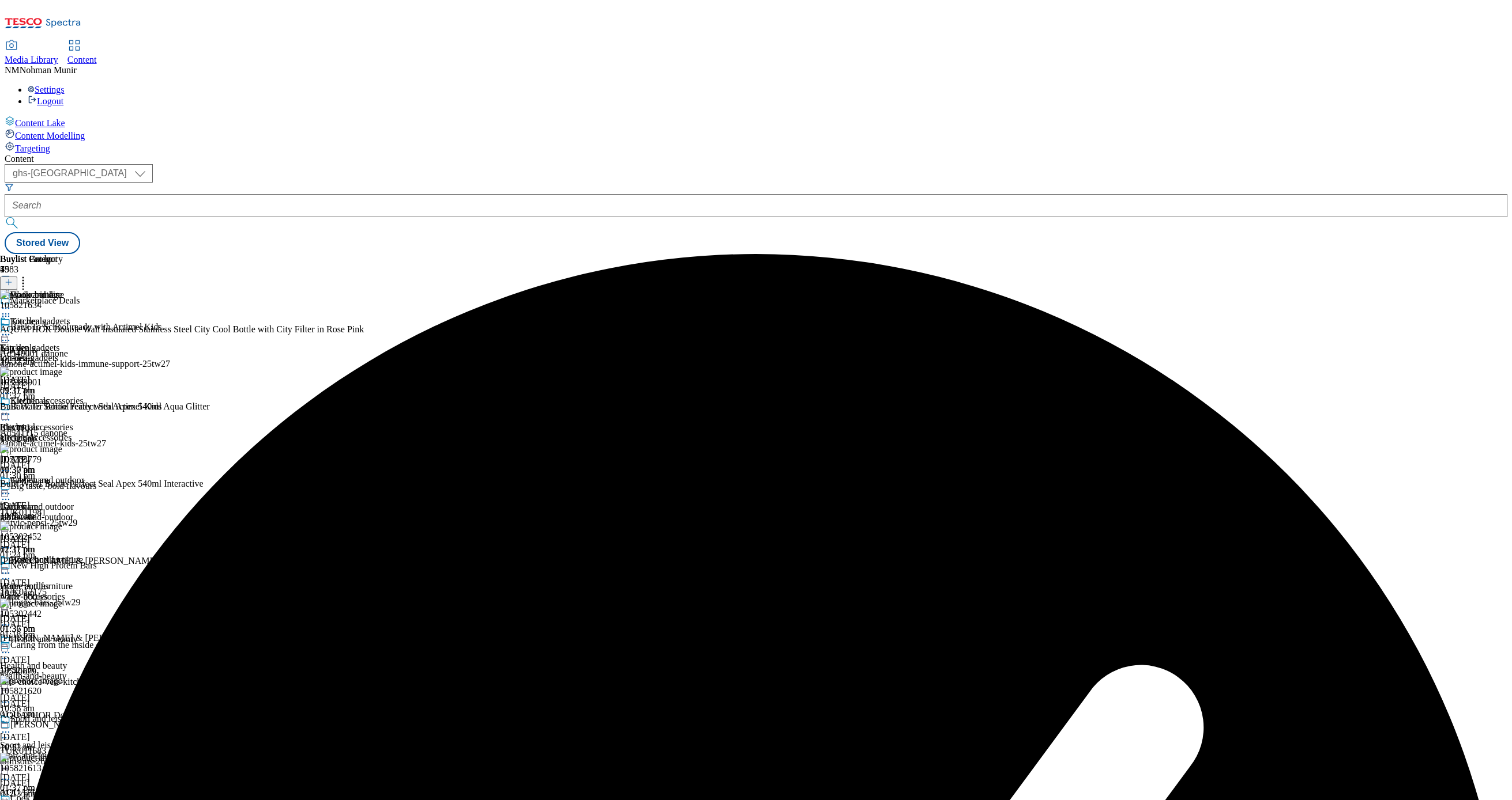
click at [11, 303] on icon at bounding box center [6, 308] width 11 height 11
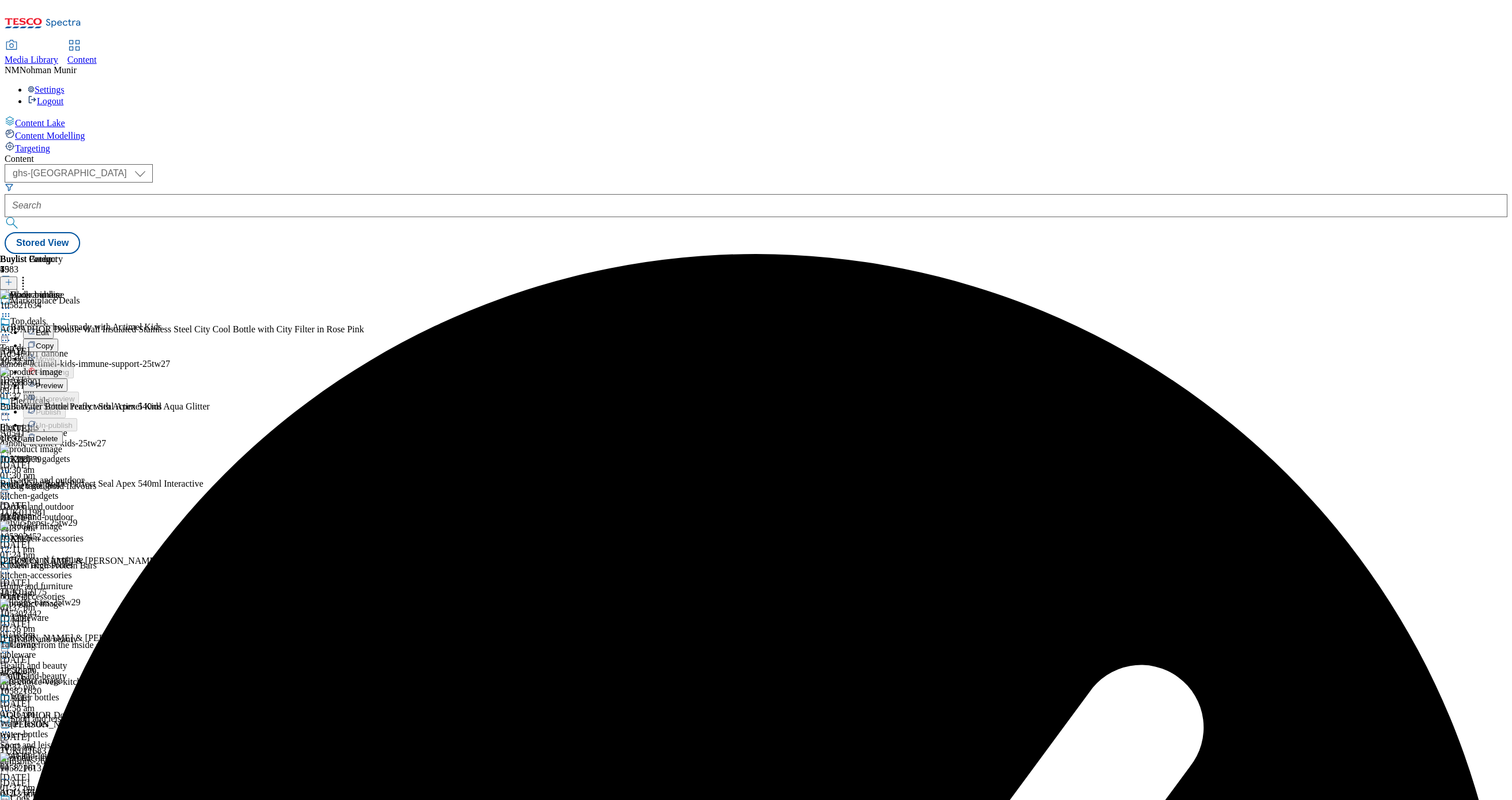
click at [68, 379] on button "Preview" at bounding box center [45, 385] width 44 height 13
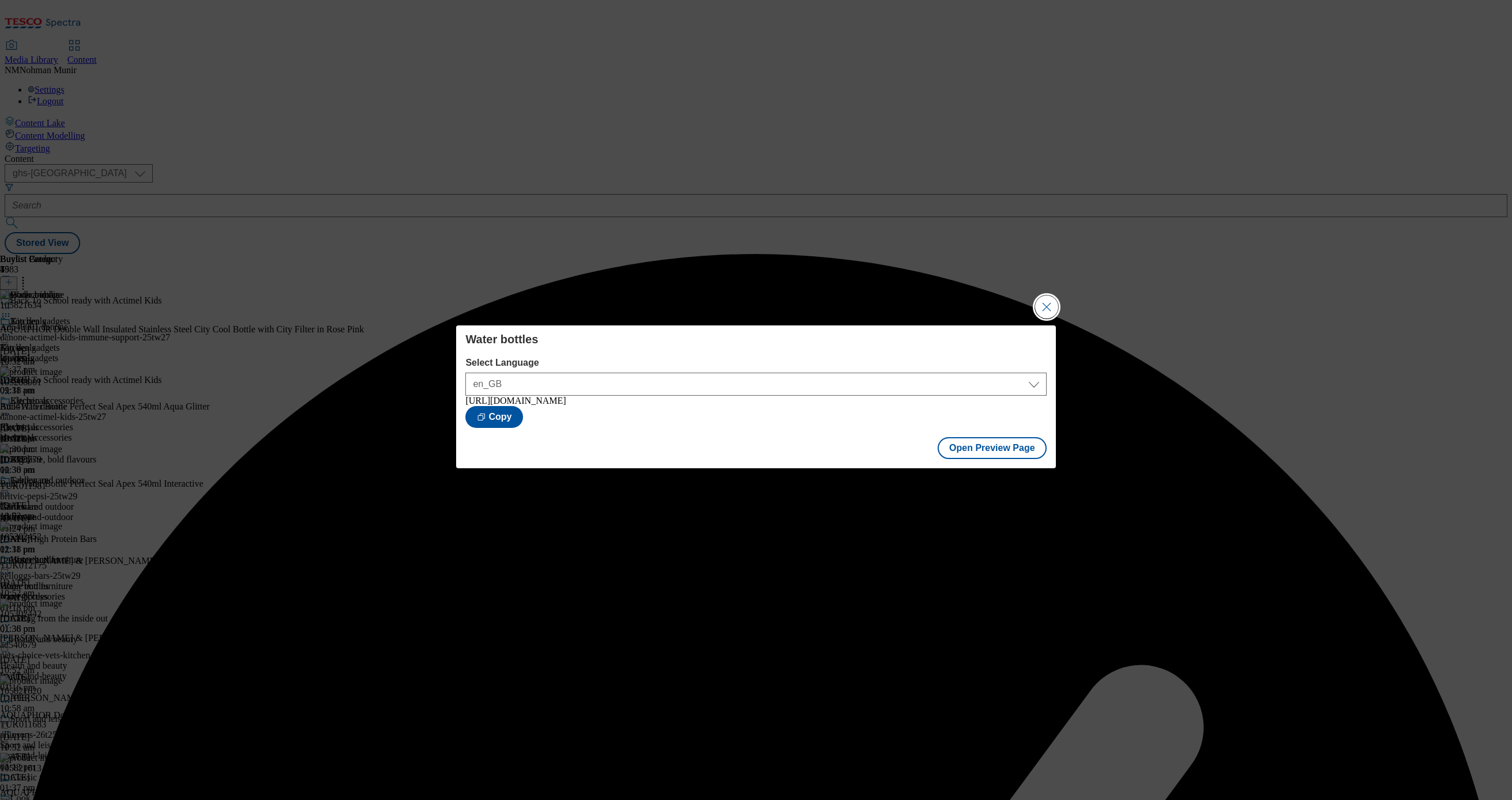
click at [1048, 305] on button "Close Modal" at bounding box center [1046, 307] width 23 height 23
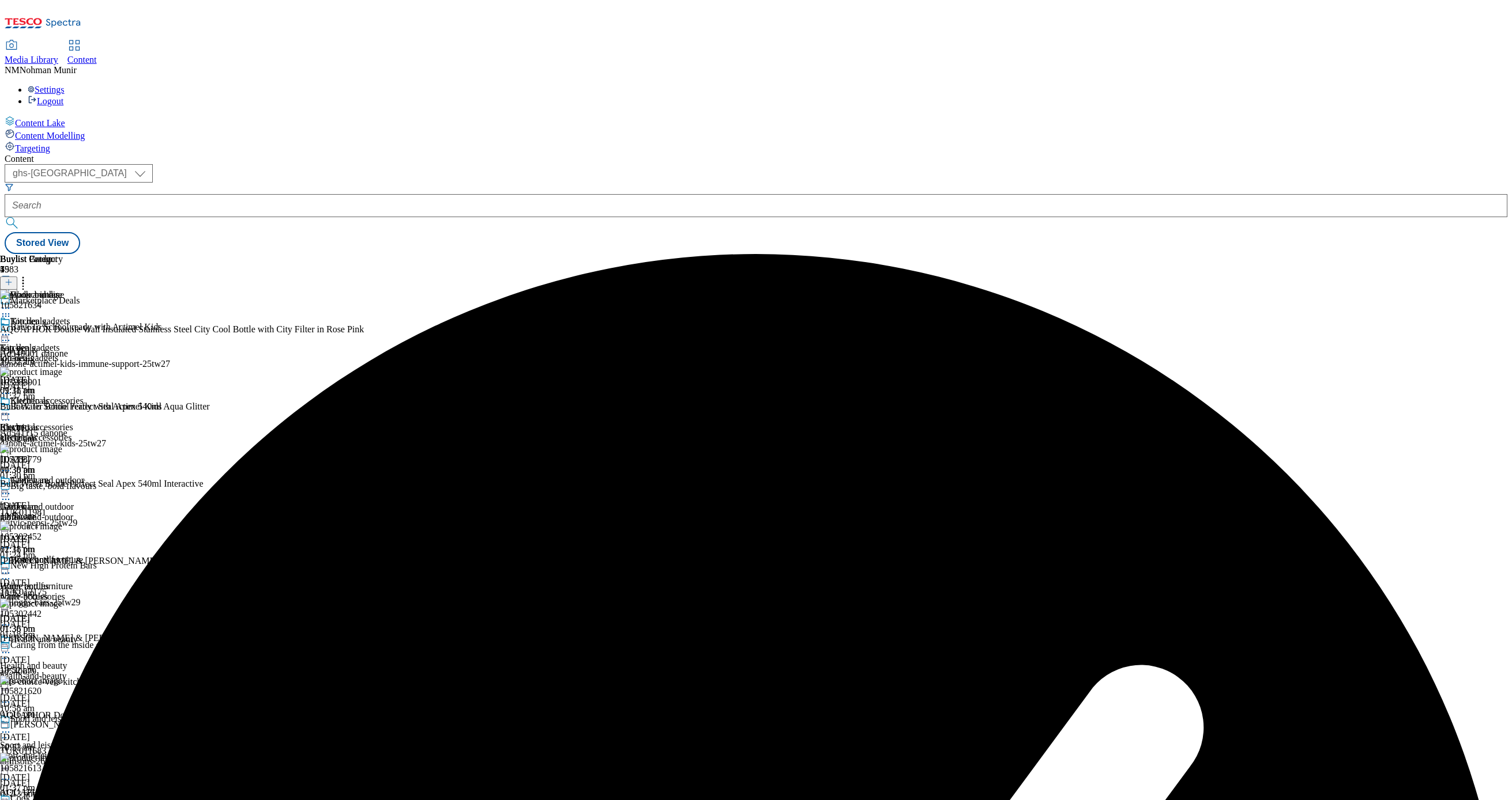
click at [84, 290] on div "Water bottles" at bounding box center [42, 303] width 84 height 27
click at [11, 303] on icon at bounding box center [6, 308] width 11 height 11
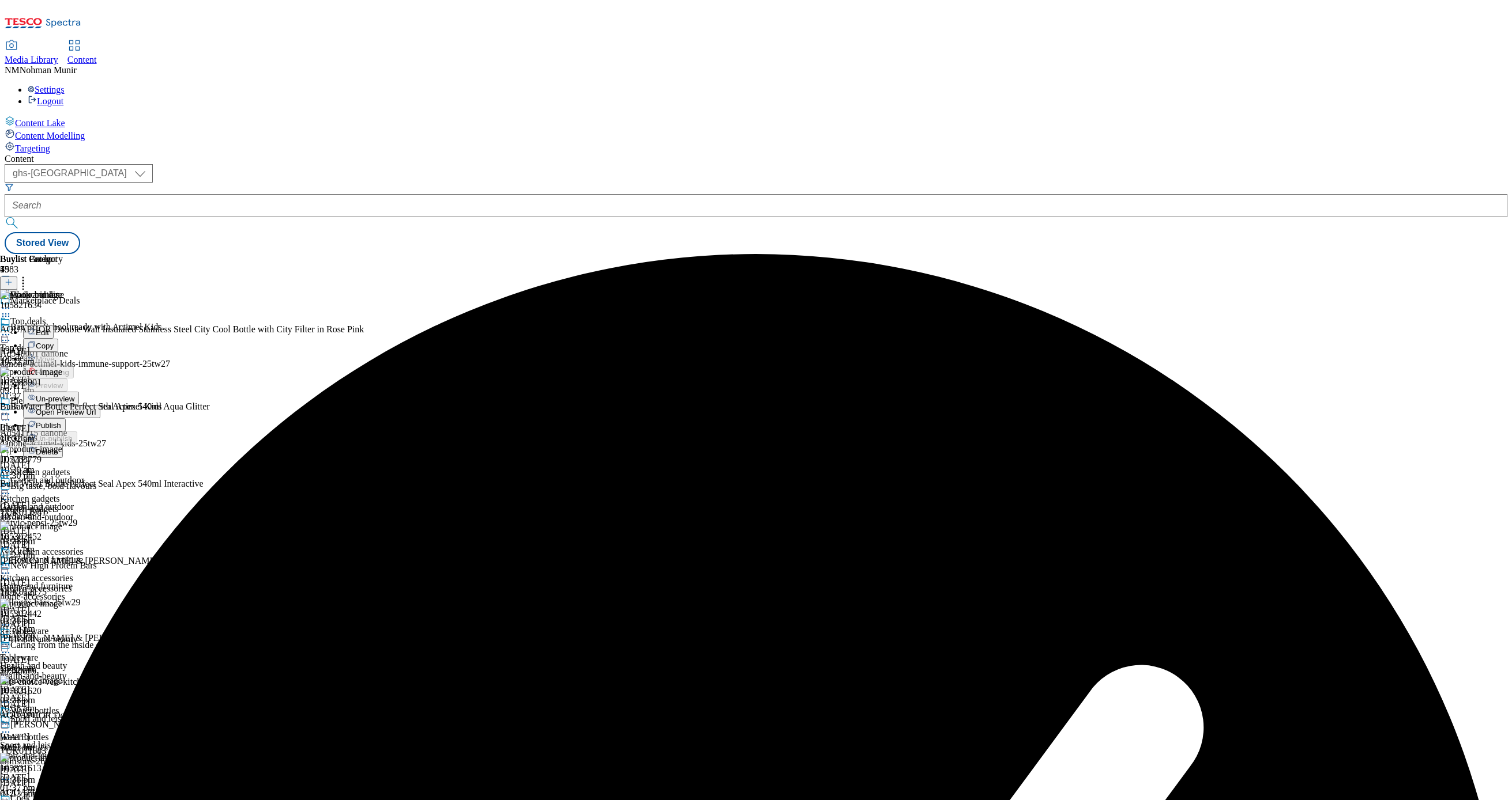
click at [61, 421] on span "Publish" at bounding box center [48, 425] width 25 height 9
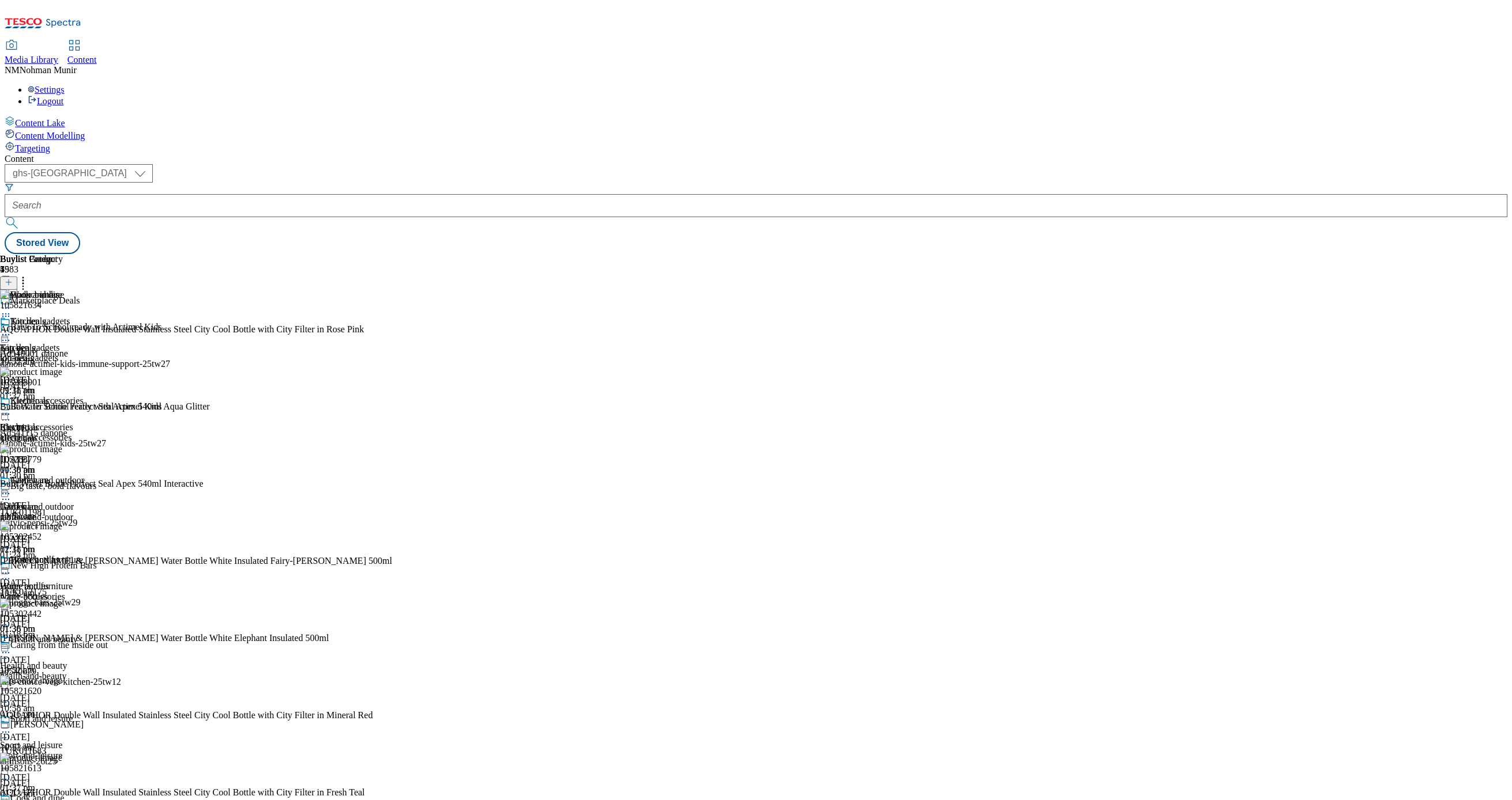
scroll to position [2, 0]
click at [84, 433] on div "kitchen-accessories" at bounding box center [42, 438] width 84 height 10
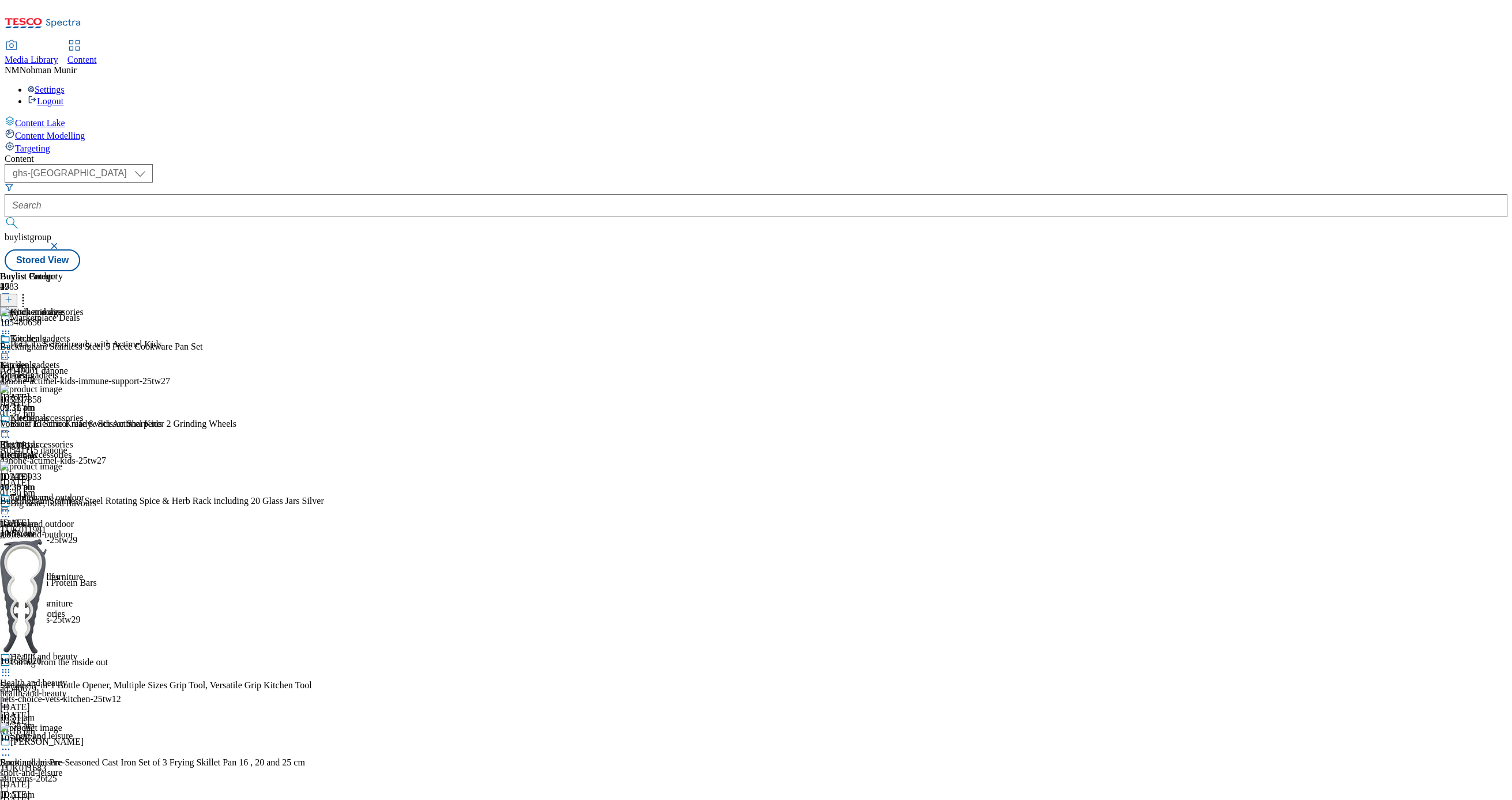
scroll to position [1843, 0]
click at [11, 425] on icon at bounding box center [6, 431] width 11 height 11
click at [73, 558] on span "Un-publish" at bounding box center [54, 562] width 37 height 9
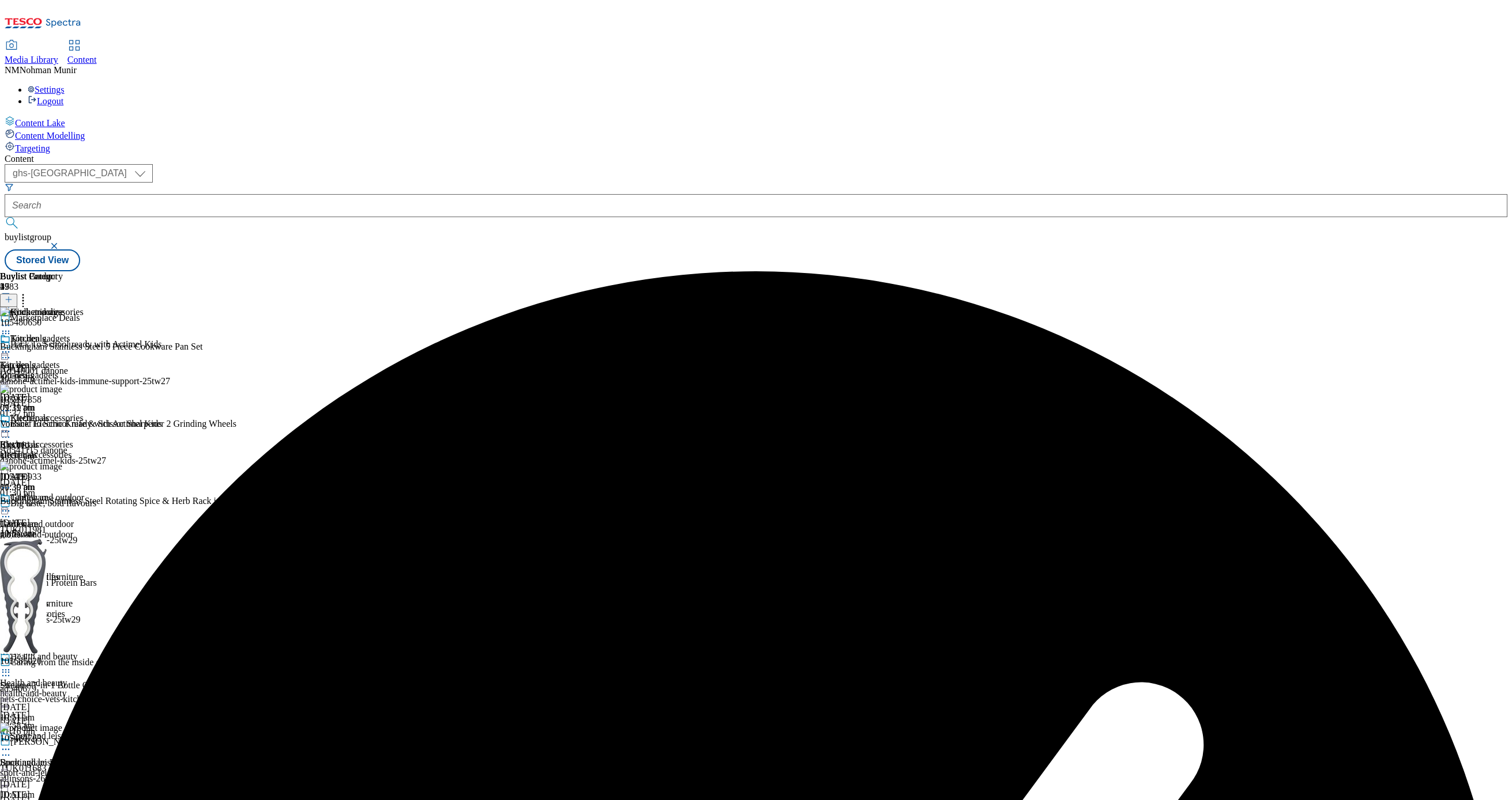
click at [11, 425] on icon at bounding box center [6, 431] width 11 height 11
click at [74, 518] on span "Un-preview" at bounding box center [55, 522] width 39 height 9
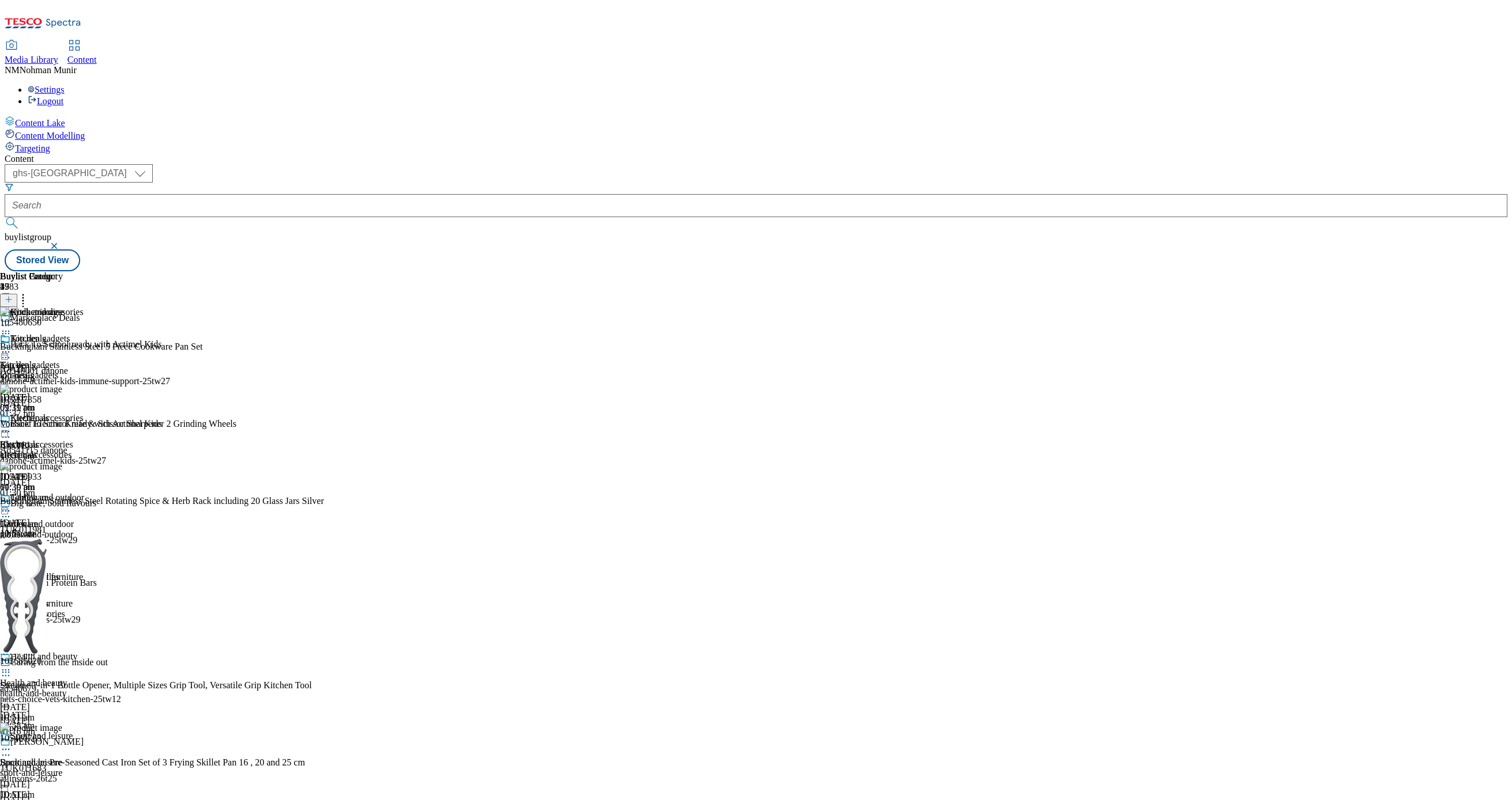
scroll to position [1602, 0]
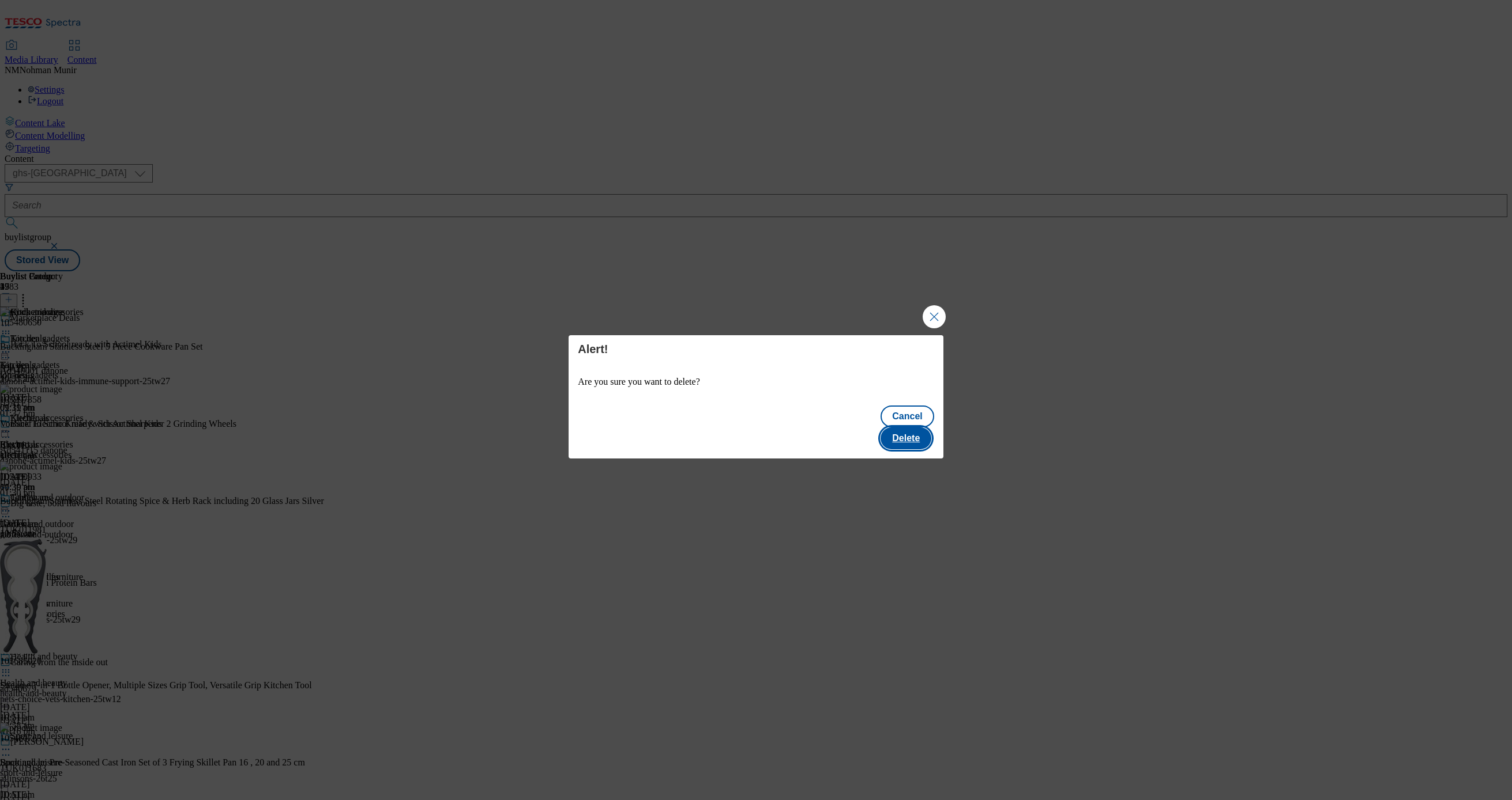
click at [900, 428] on button "Delete" at bounding box center [905, 438] width 51 height 22
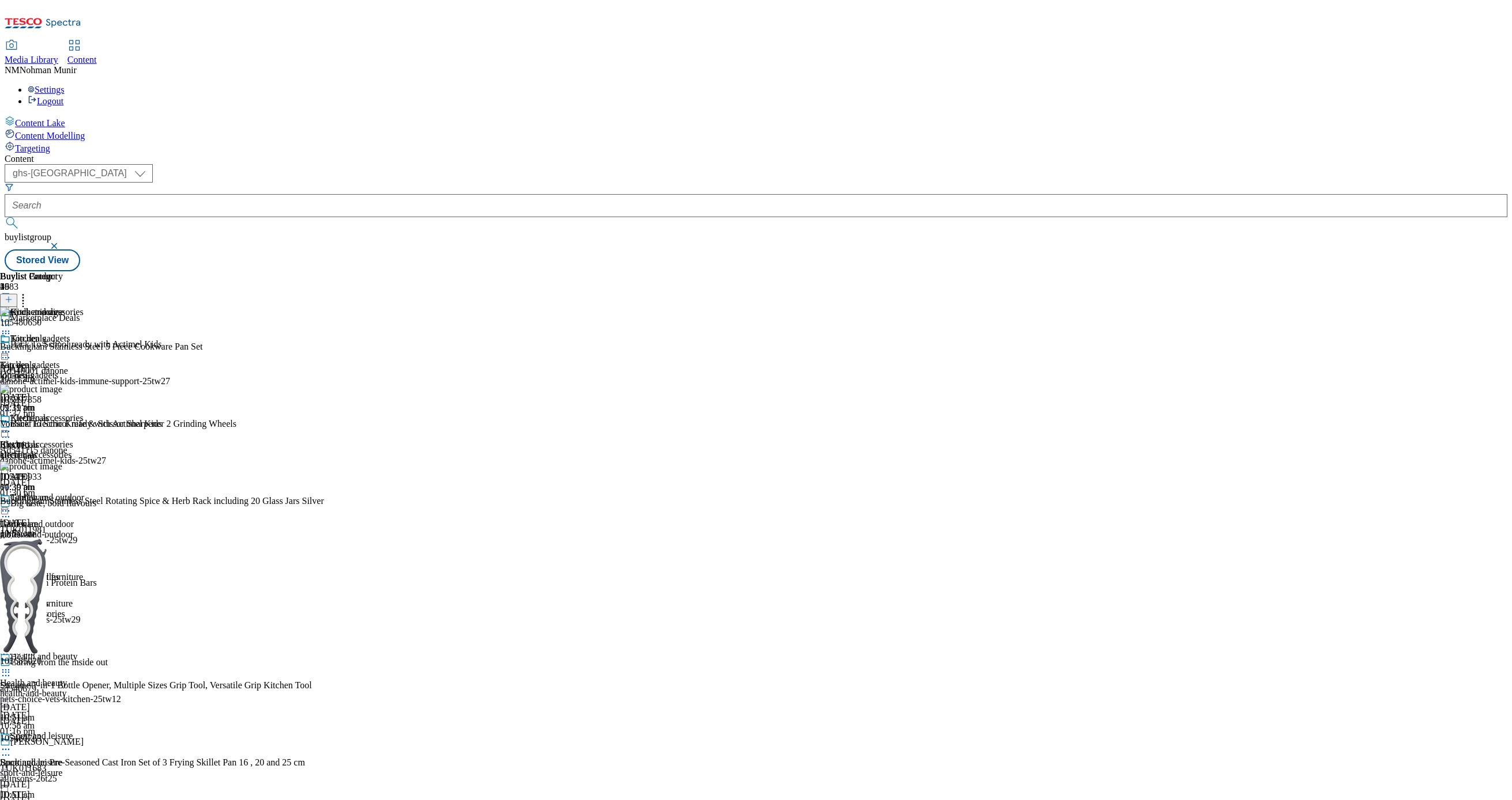
scroll to position [1802, 0]
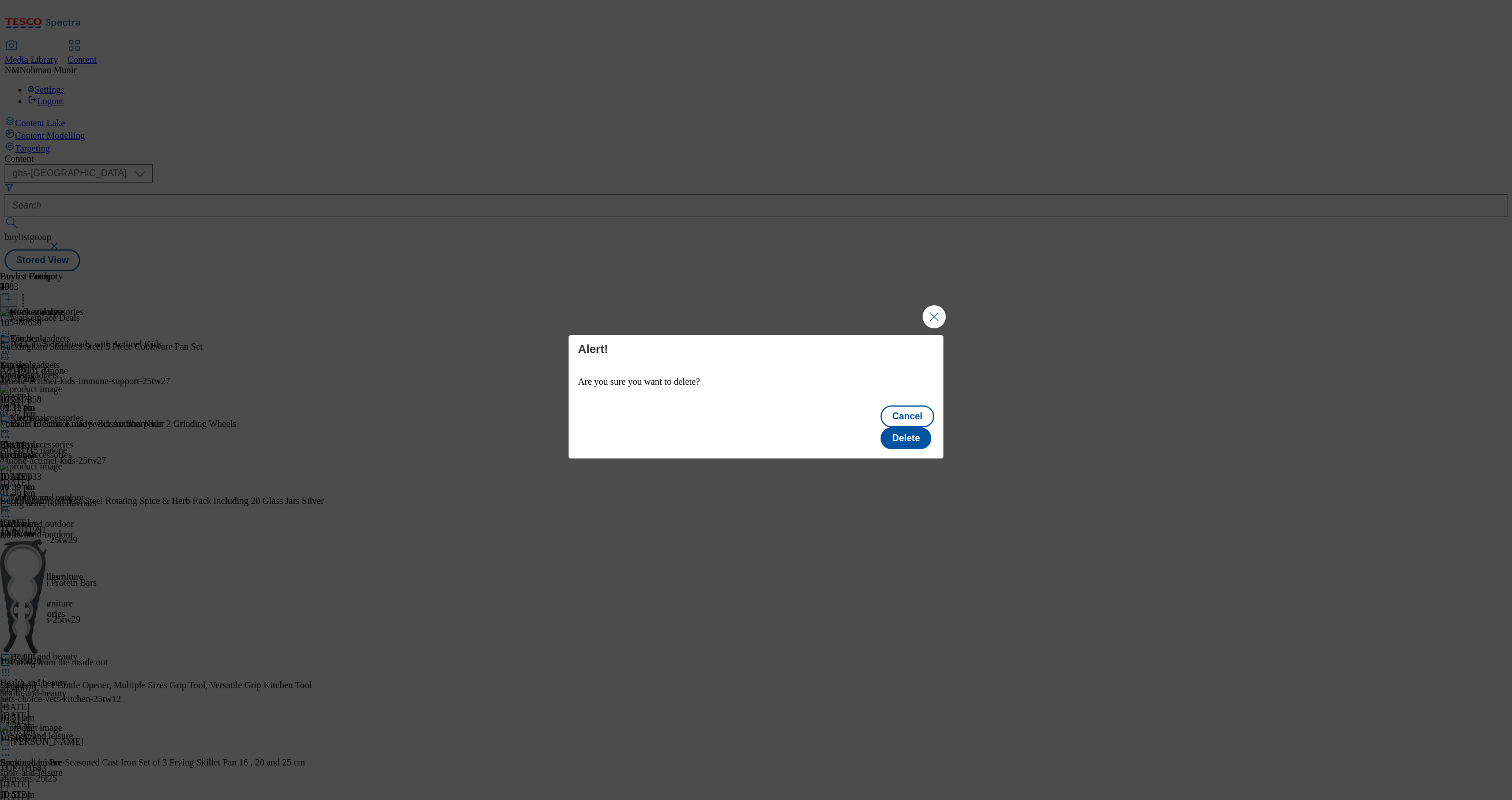
scroll to position [12, 0]
click at [918, 428] on button "Delete" at bounding box center [905, 438] width 51 height 22
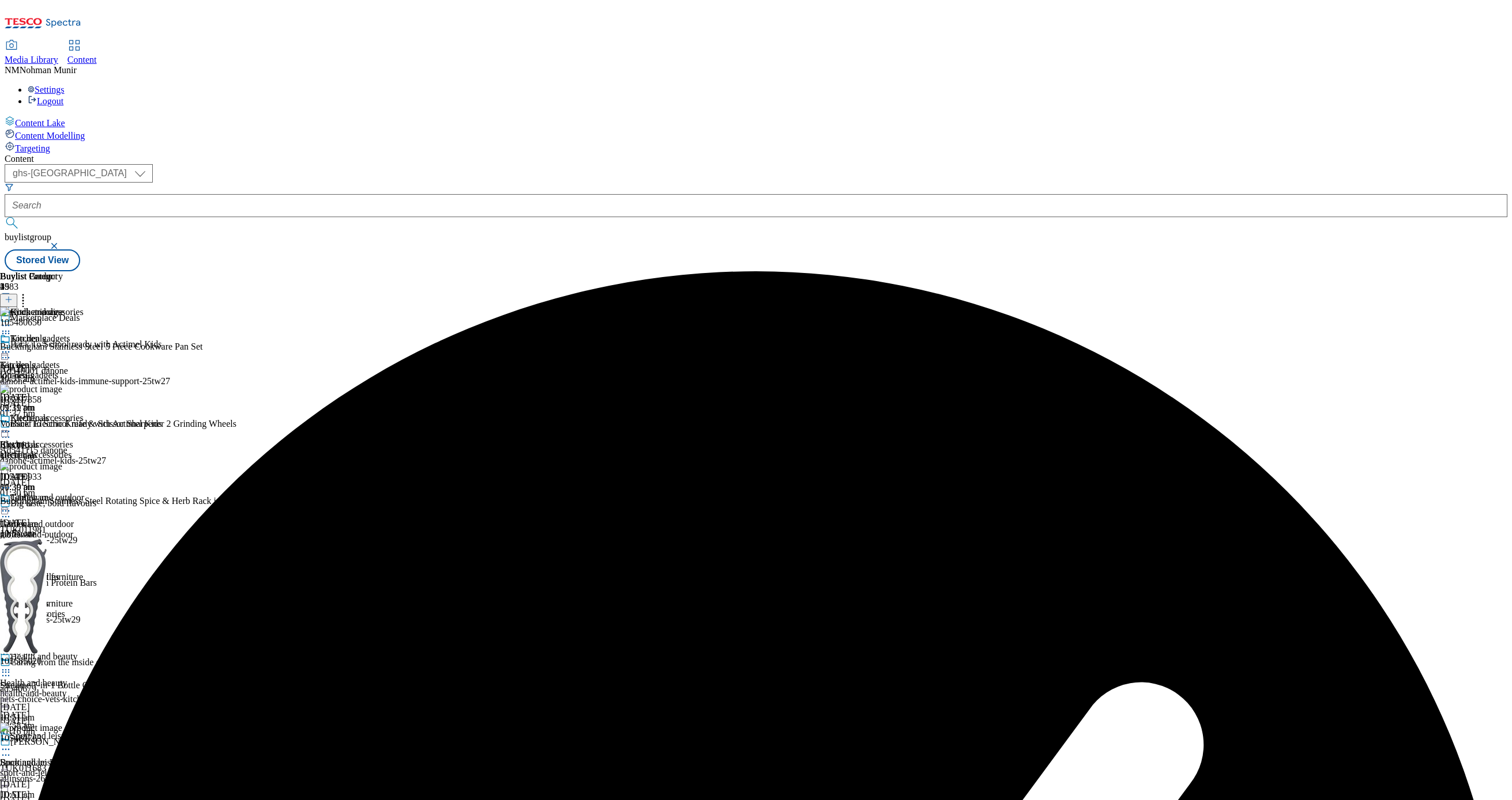
scroll to position [1772, 0]
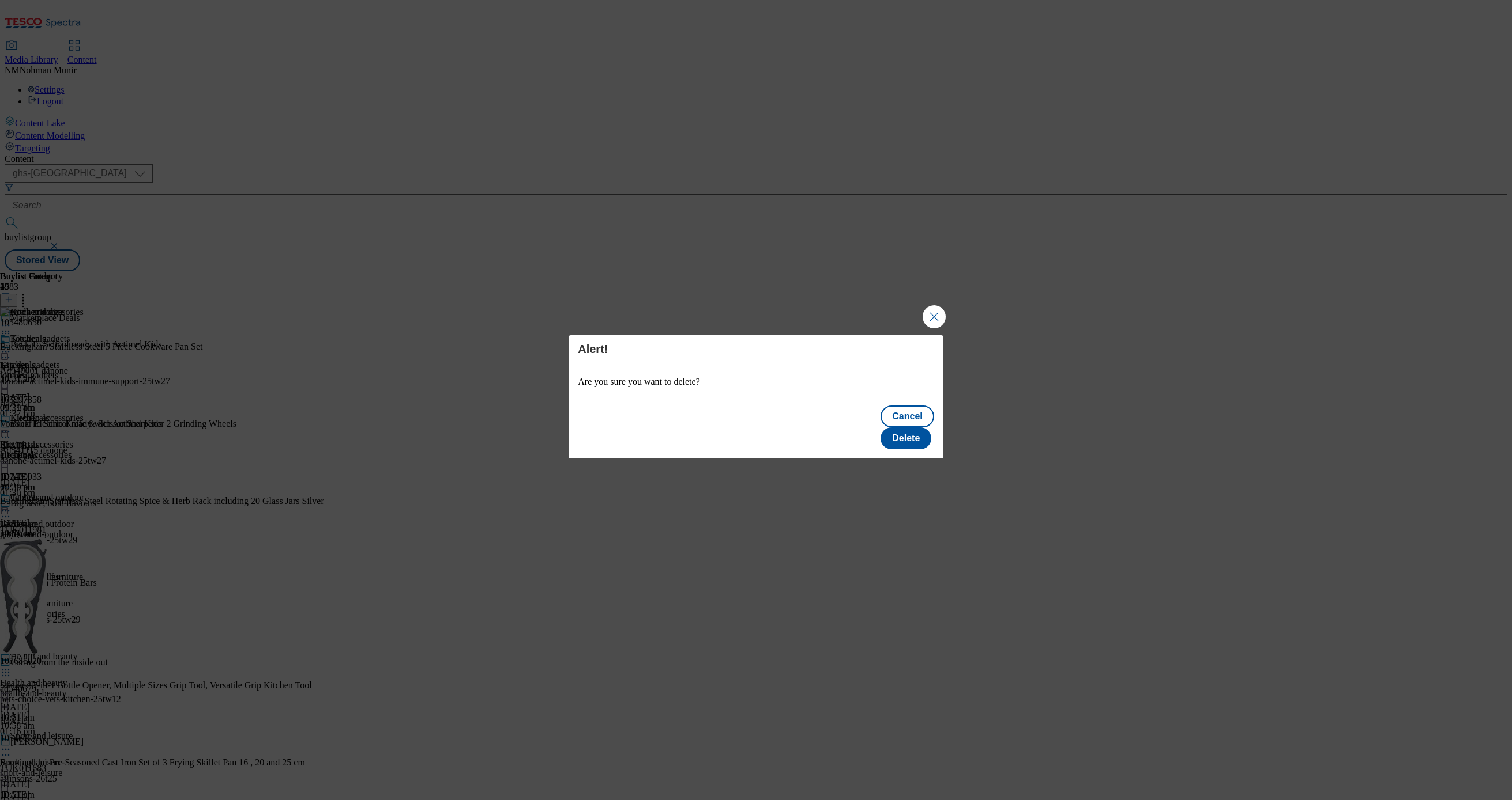
scroll to position [0, 0]
click at [928, 428] on button "Delete" at bounding box center [905, 438] width 51 height 22
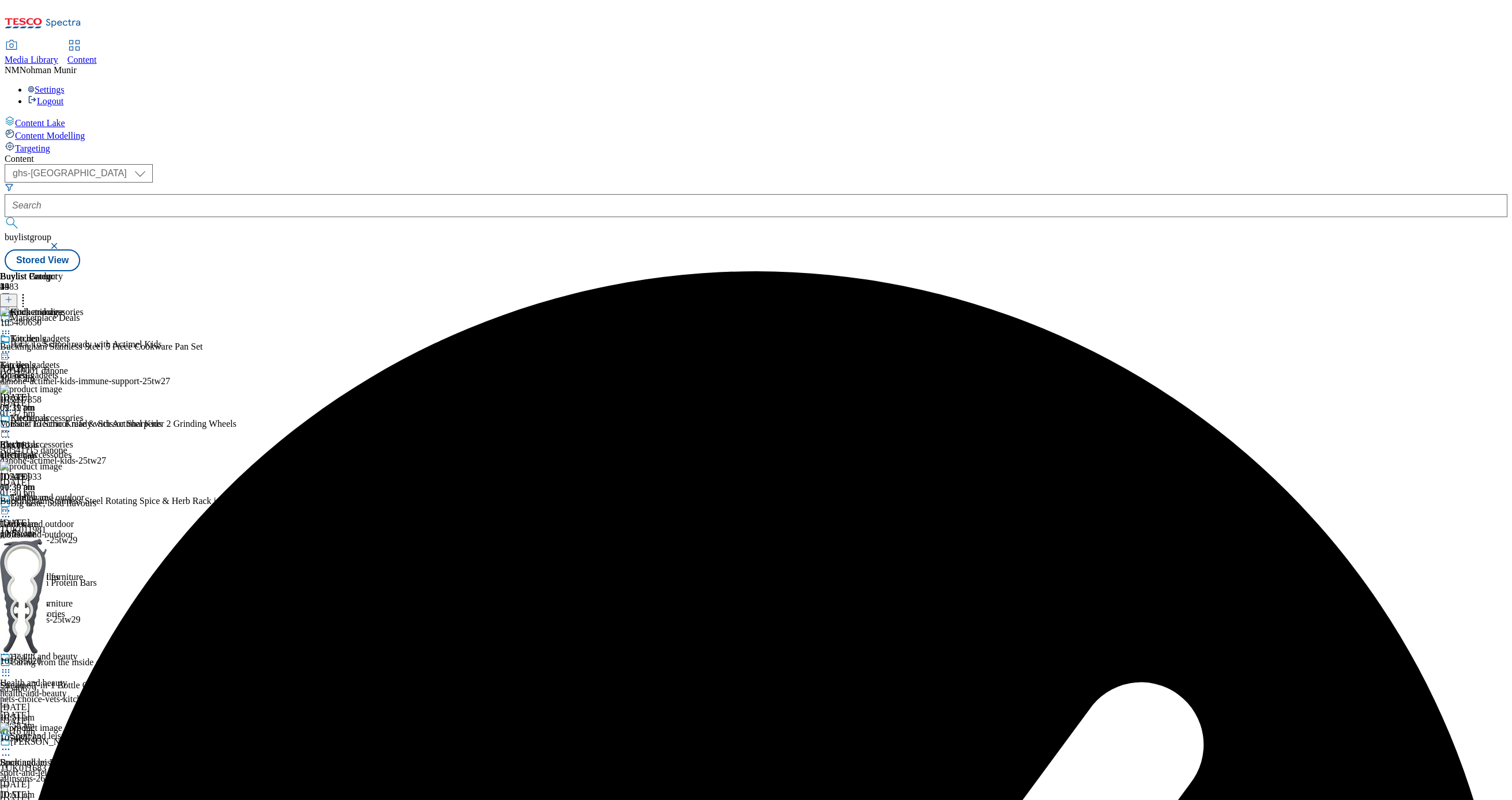
click at [11, 425] on icon at bounding box center [6, 431] width 11 height 11
click at [63, 505] on span "Preview" at bounding box center [49, 509] width 27 height 9
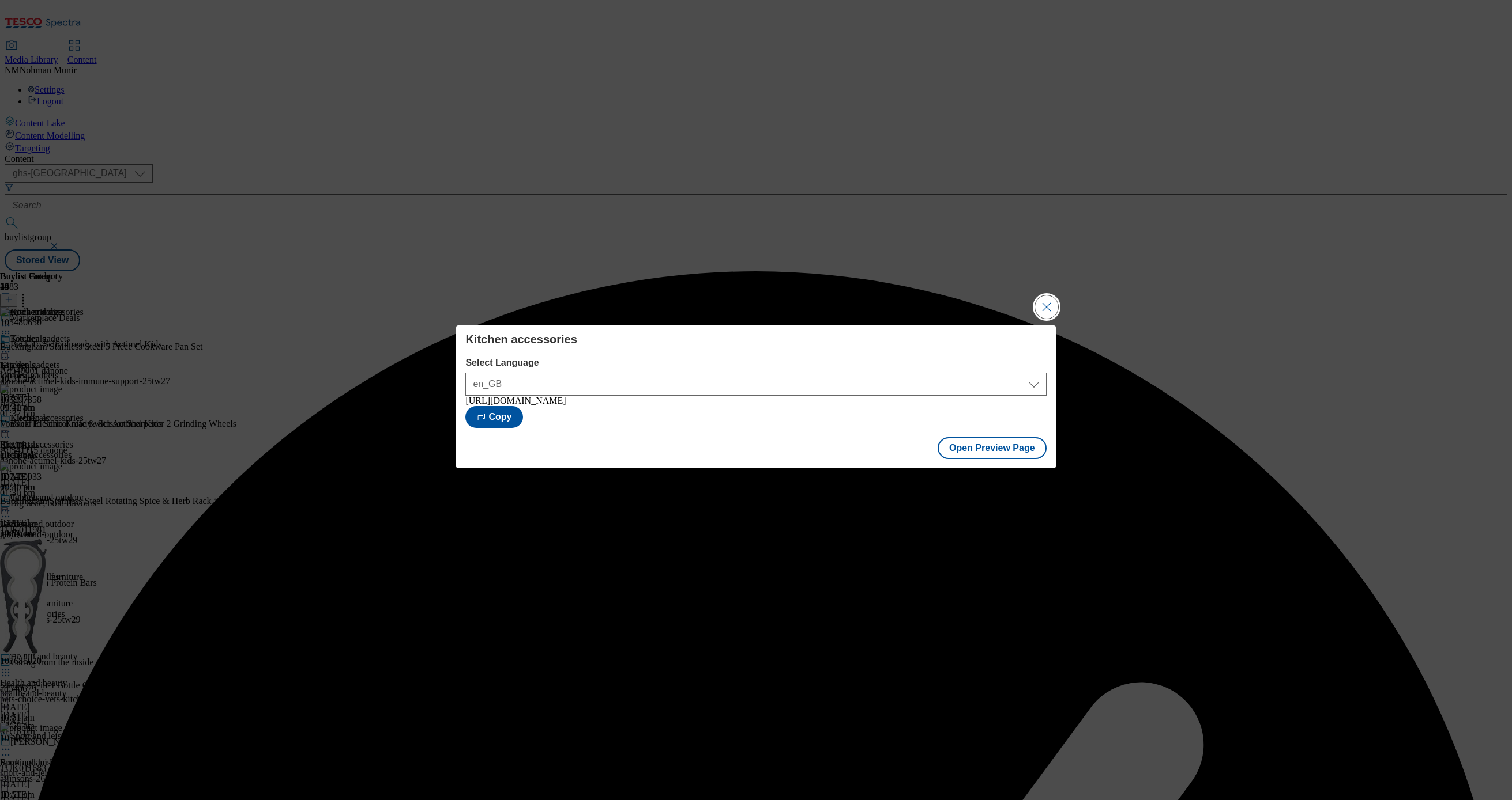
click at [1045, 303] on button "Close Modal" at bounding box center [1046, 307] width 23 height 23
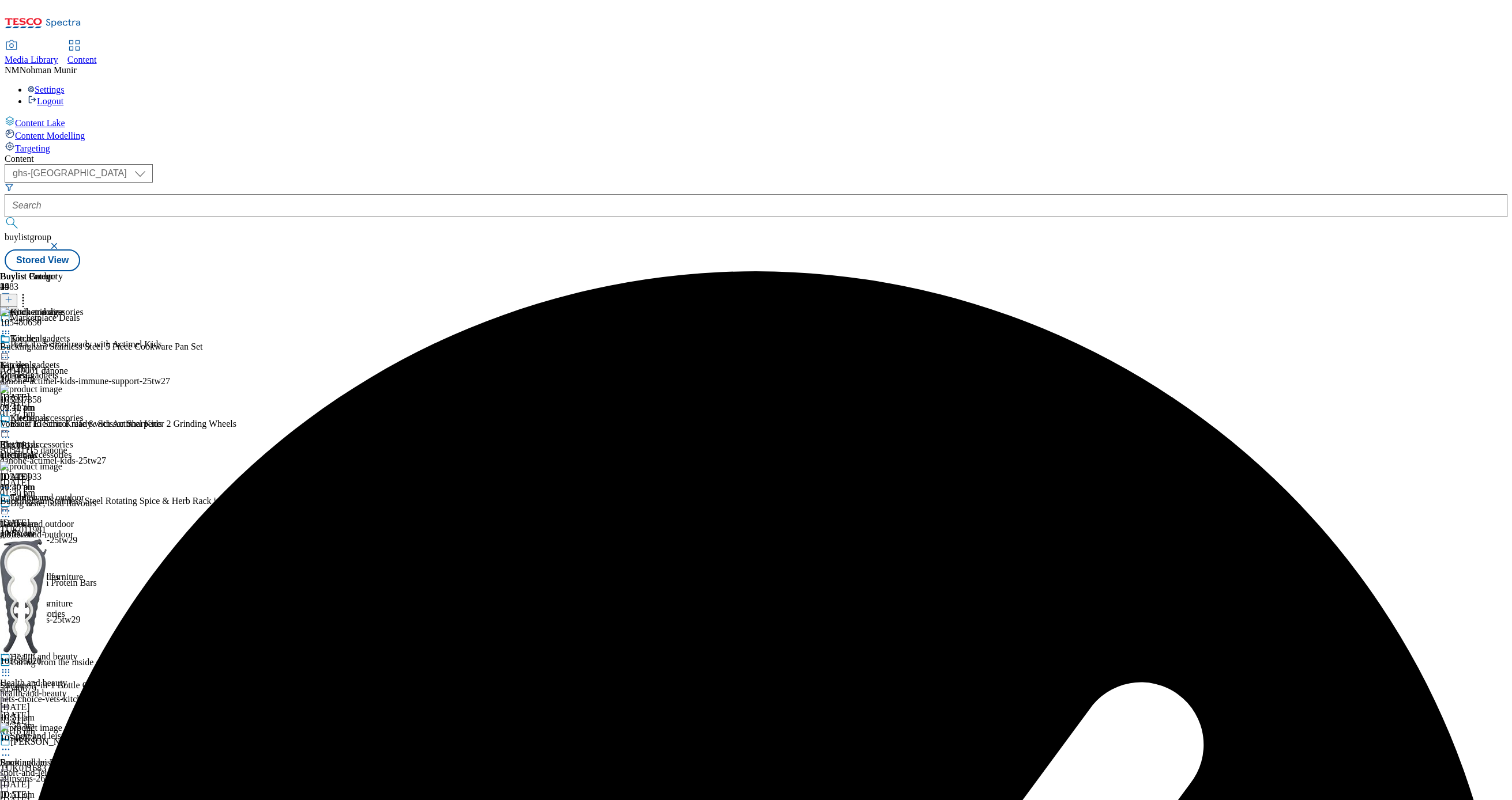
click at [11, 425] on icon at bounding box center [6, 431] width 11 height 11
click at [100, 542] on li "Publish" at bounding box center [62, 548] width 78 height 13
click at [11, 425] on icon at bounding box center [6, 431] width 11 height 11
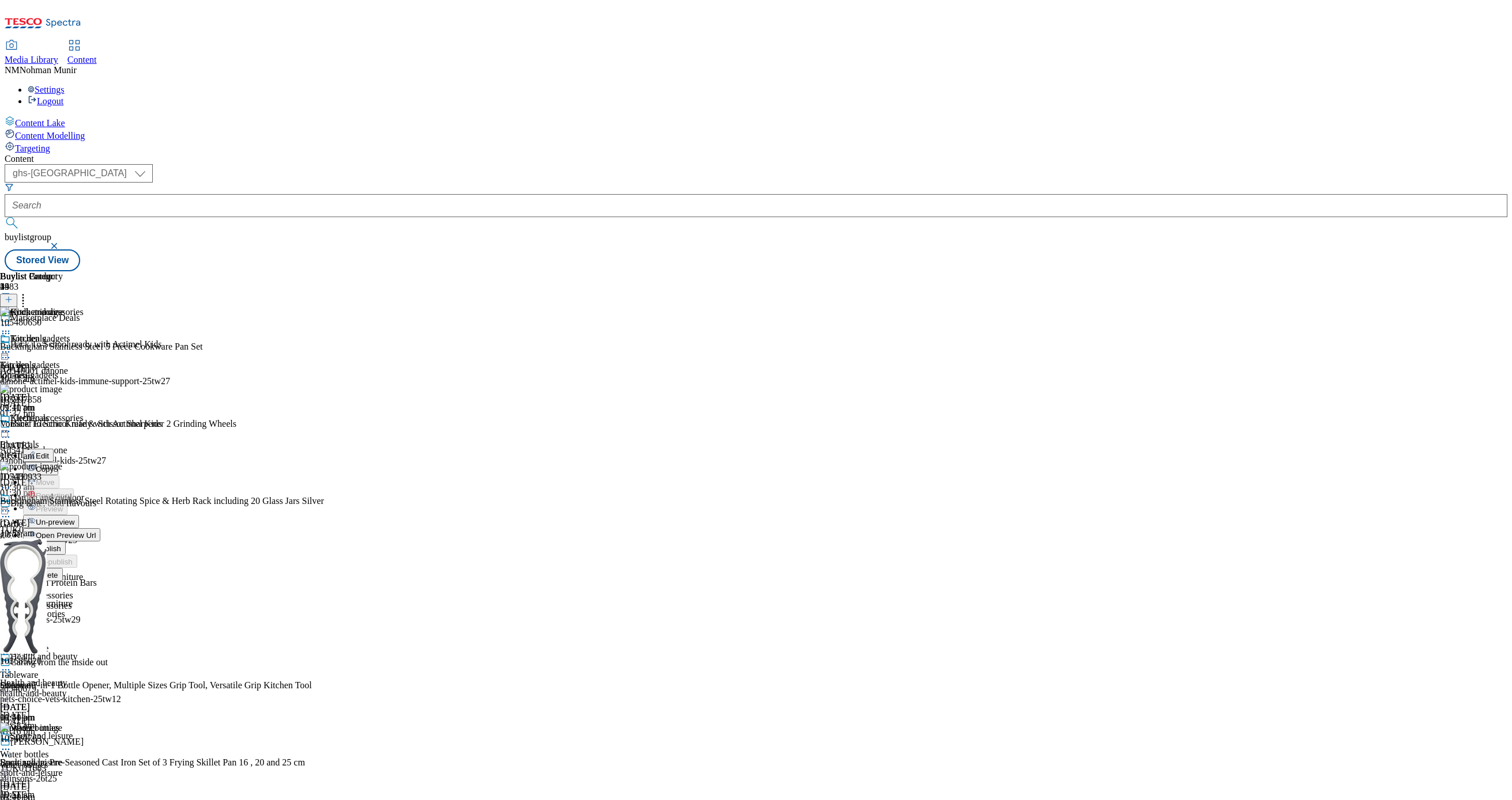
click at [65, 542] on button "Publish" at bounding box center [44, 548] width 43 height 13
